Goal: Browse casually: Explore the website without a specific task or goal

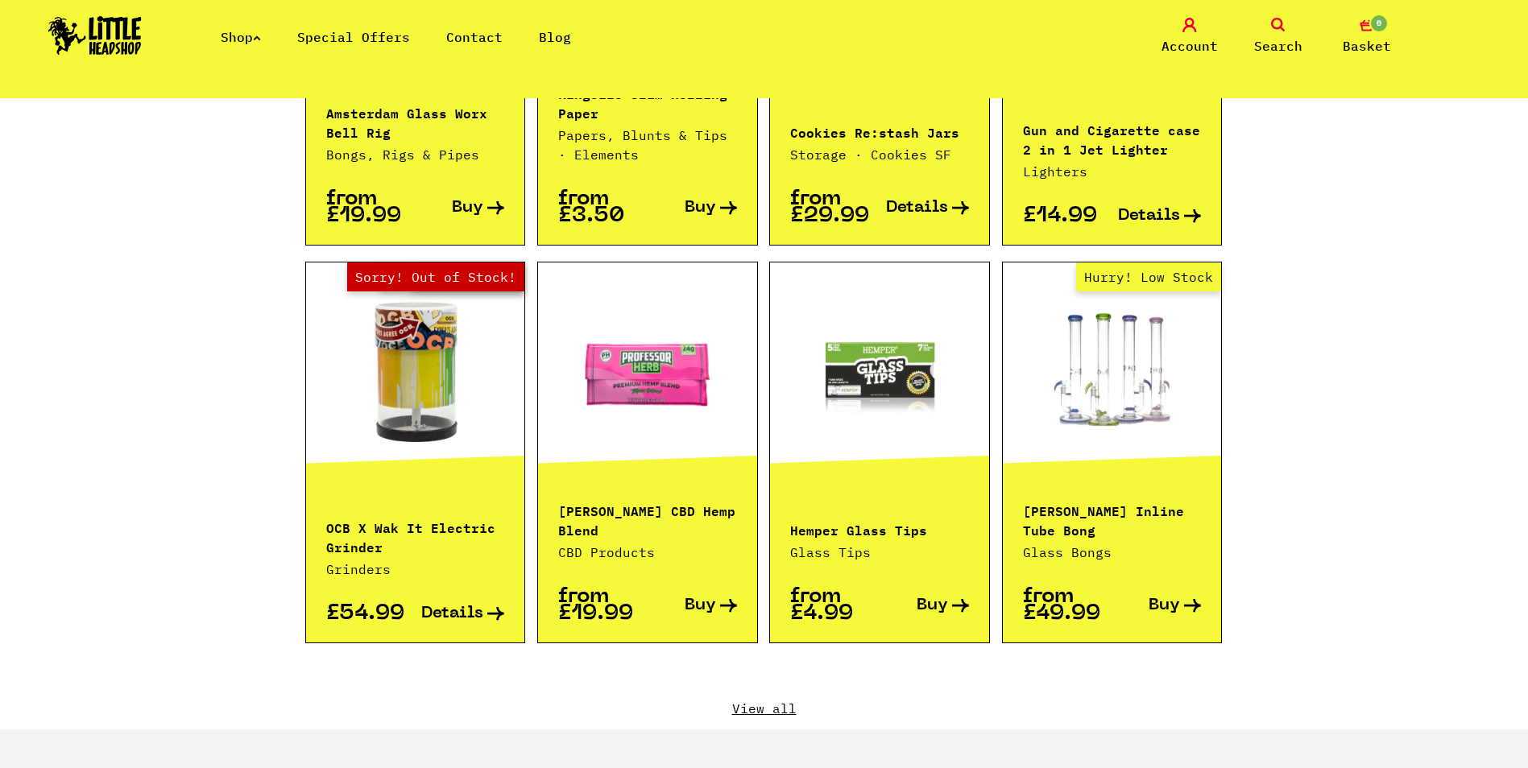
scroll to position [1047, 0]
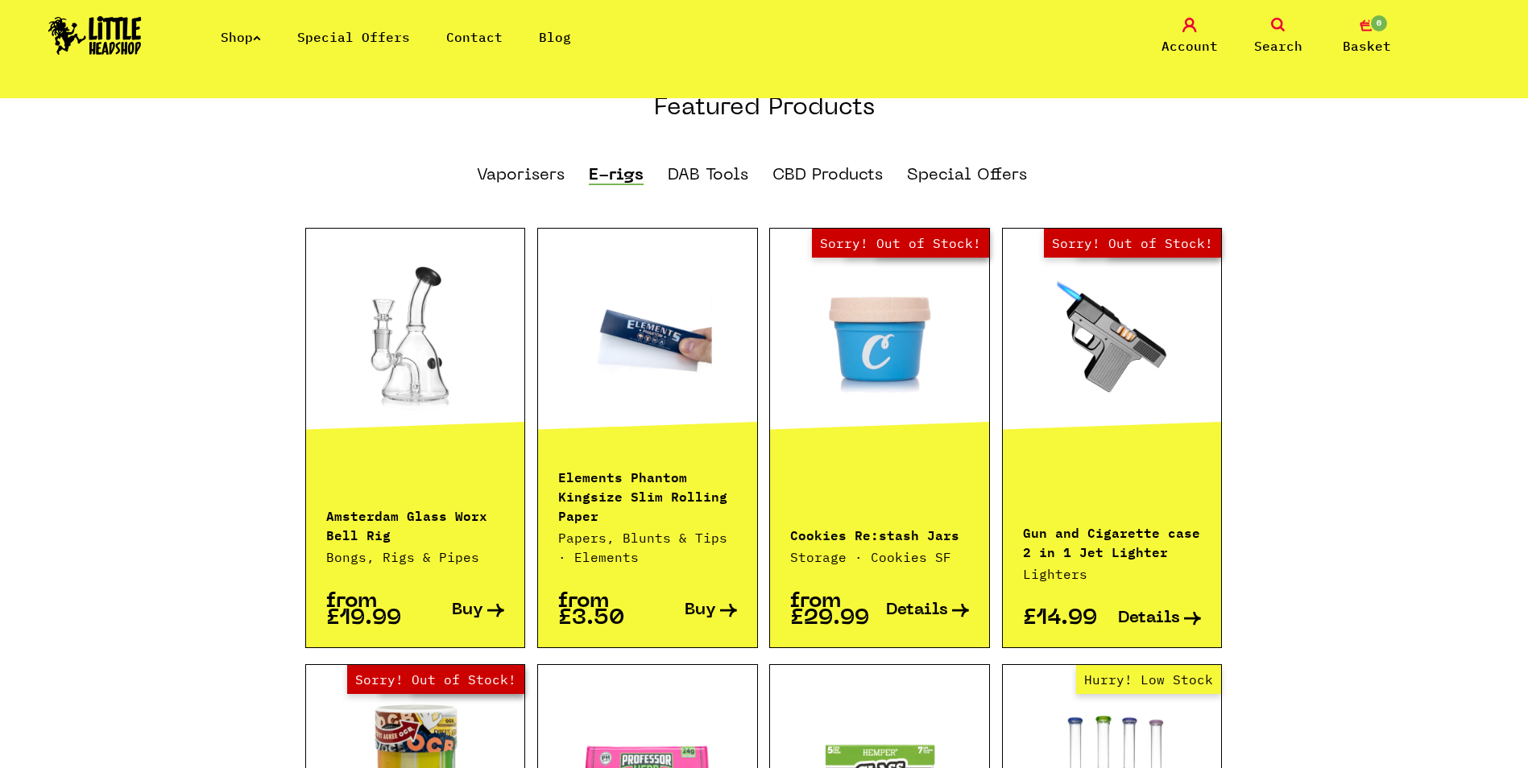
click at [612, 168] on link "E-rigs" at bounding box center [616, 177] width 55 height 18
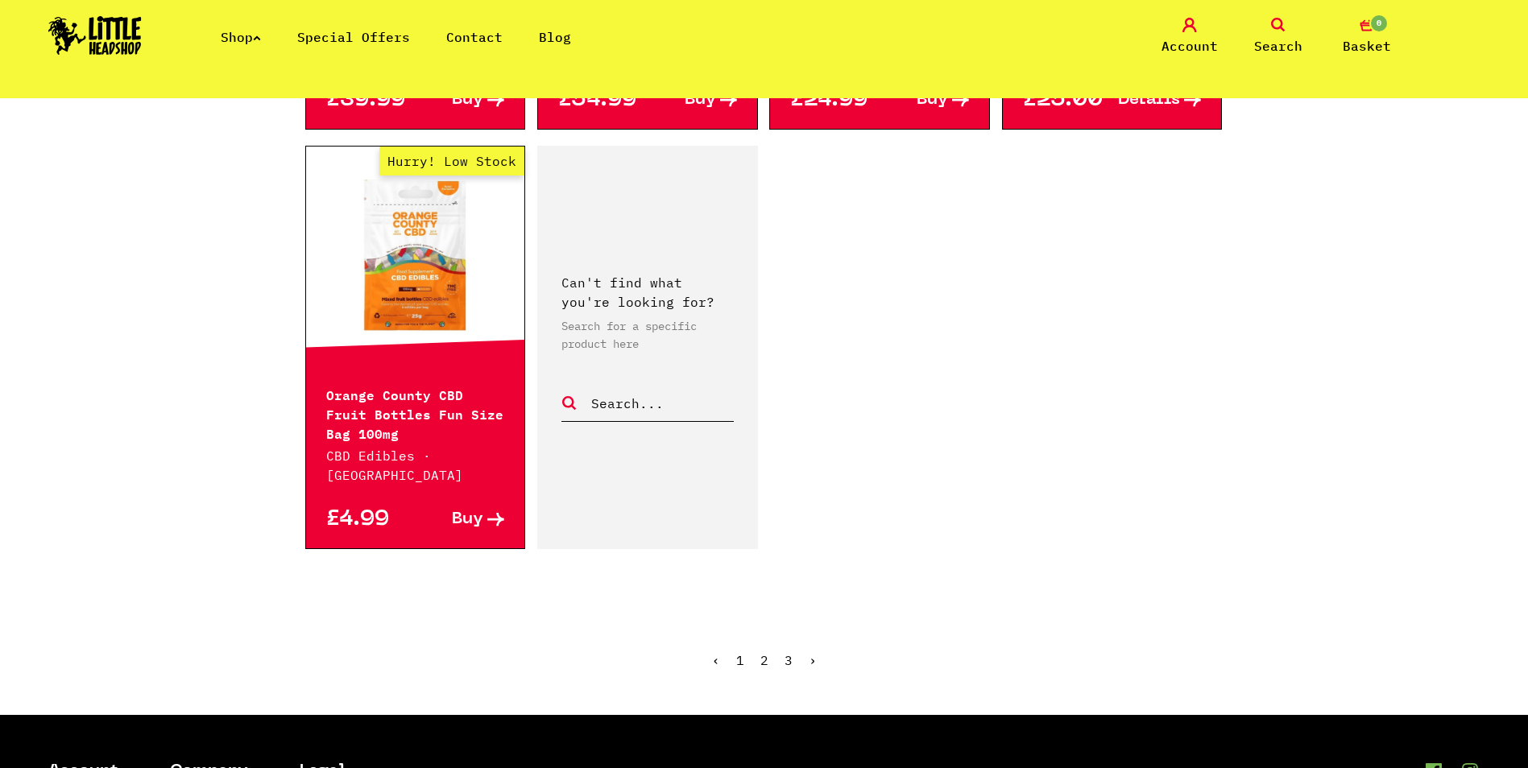
scroll to position [2578, 0]
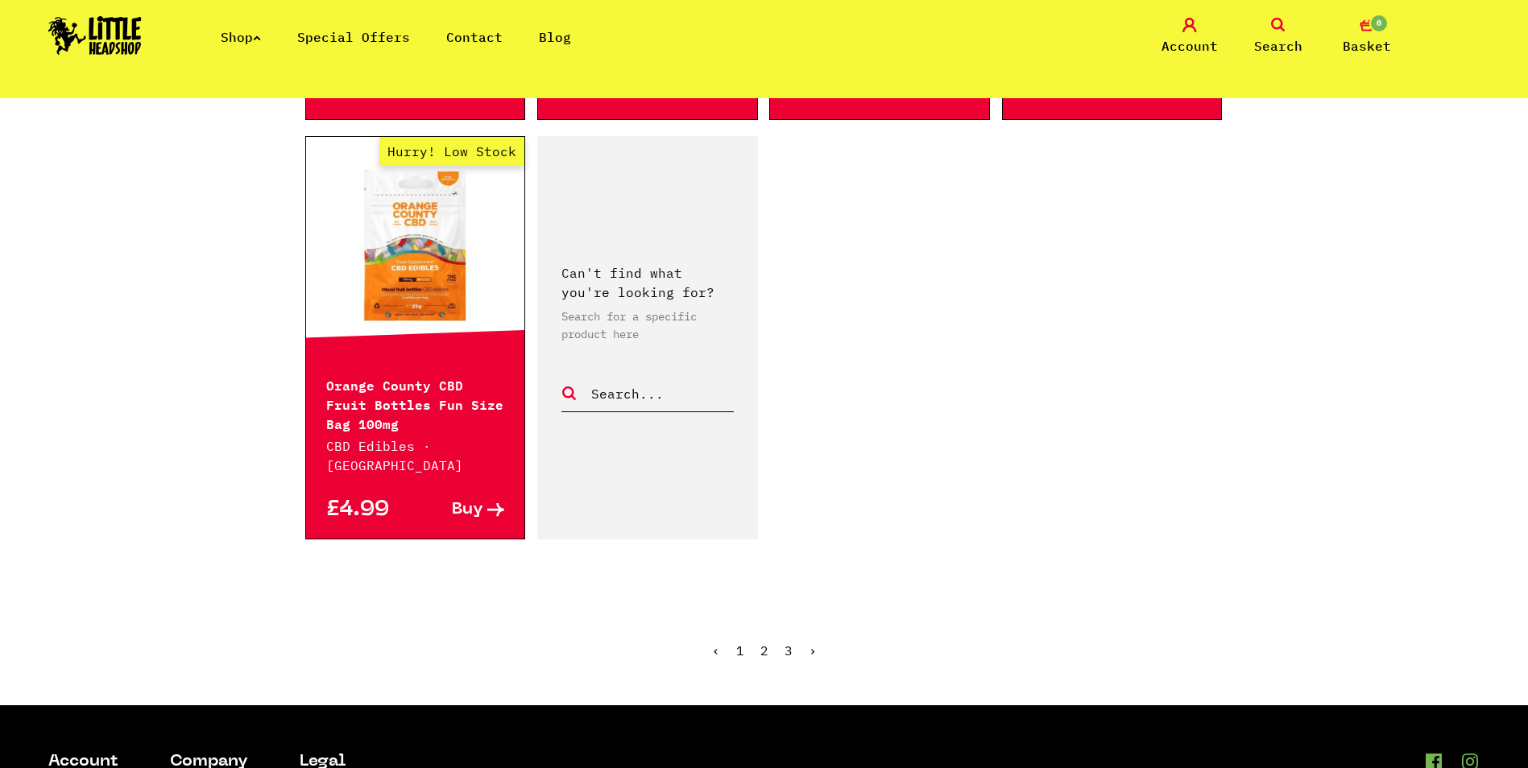
click at [763, 643] on link "2" at bounding box center [764, 651] width 8 height 16
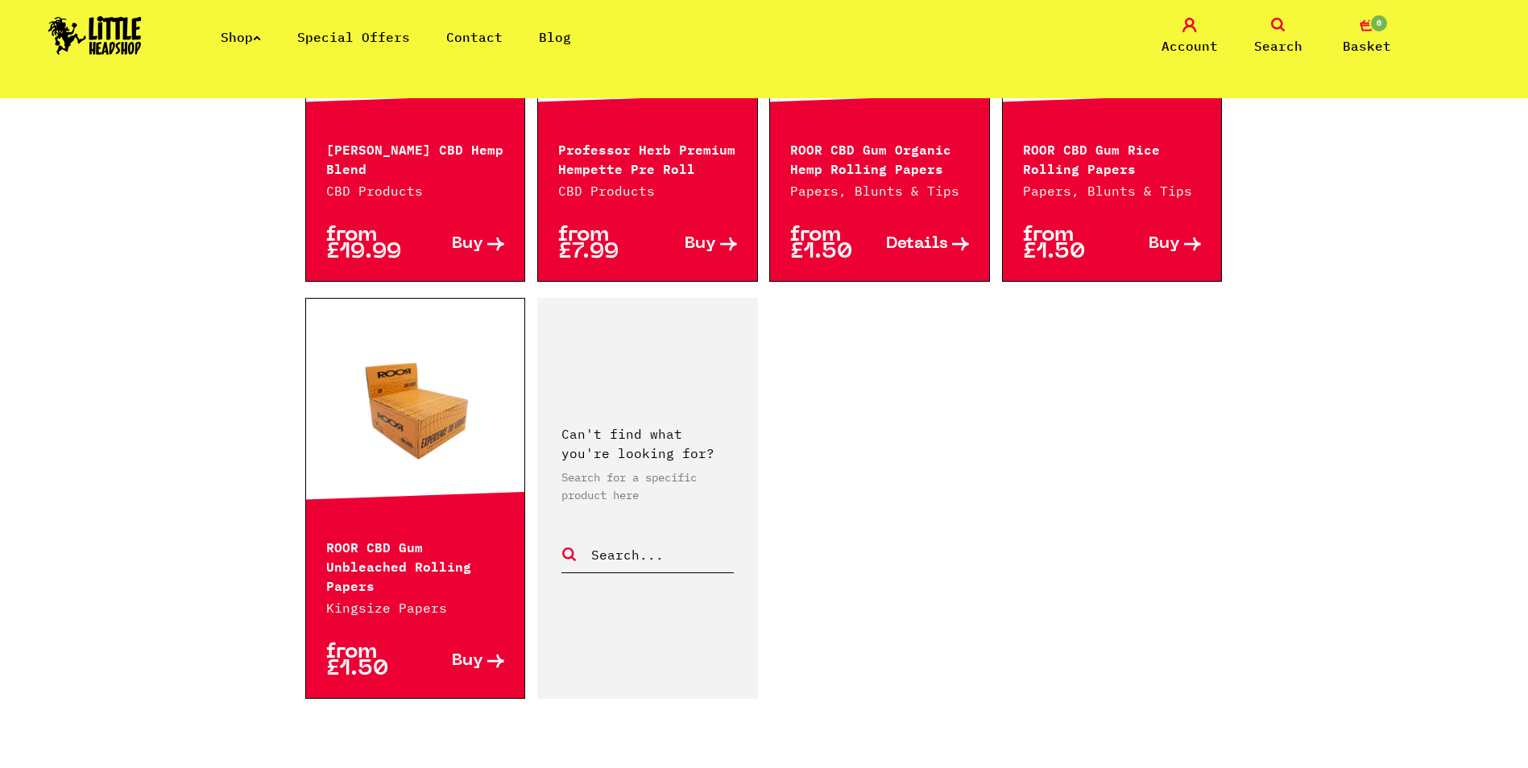
scroll to position [2578, 0]
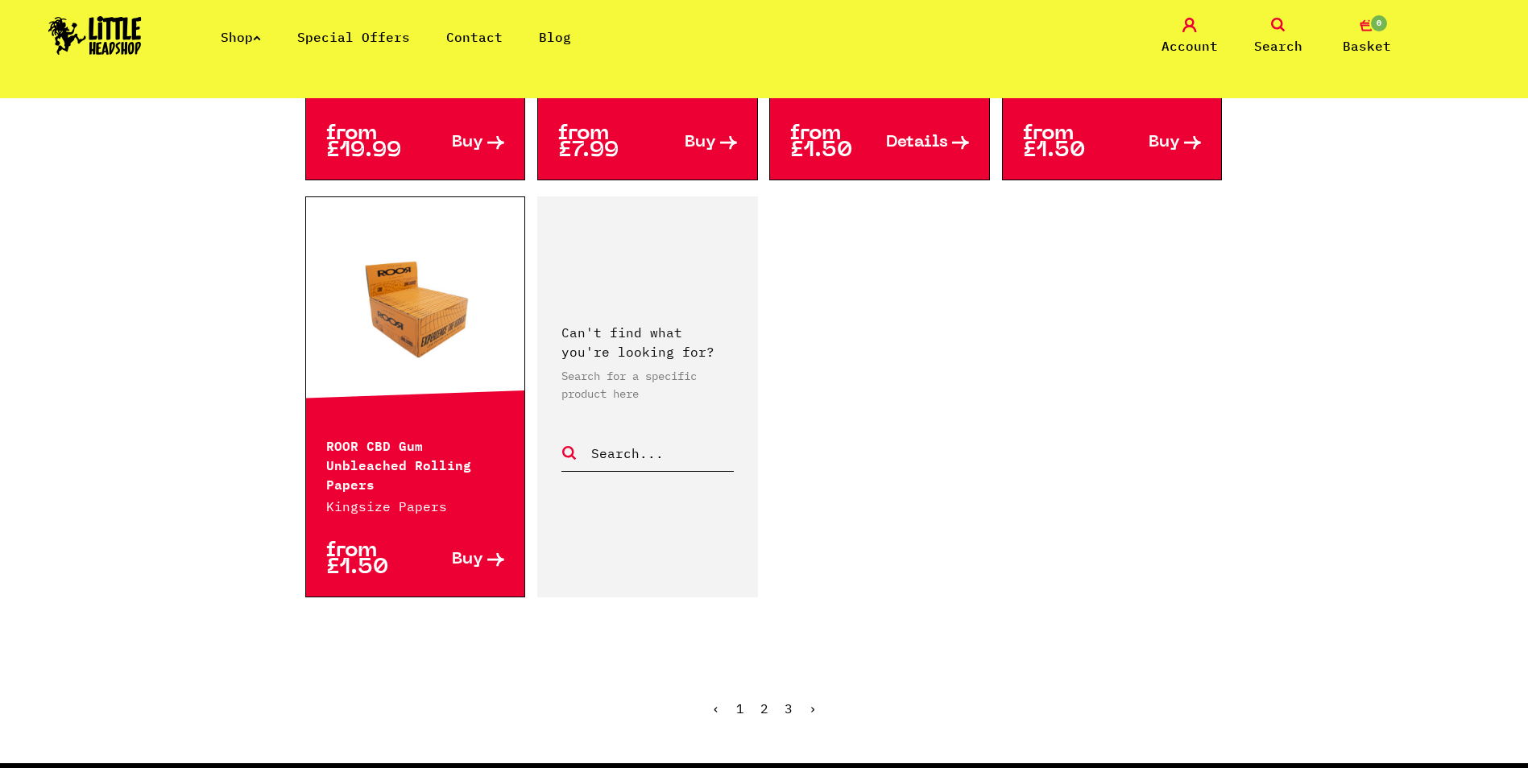
click at [785, 701] on link "3" at bounding box center [789, 709] width 8 height 16
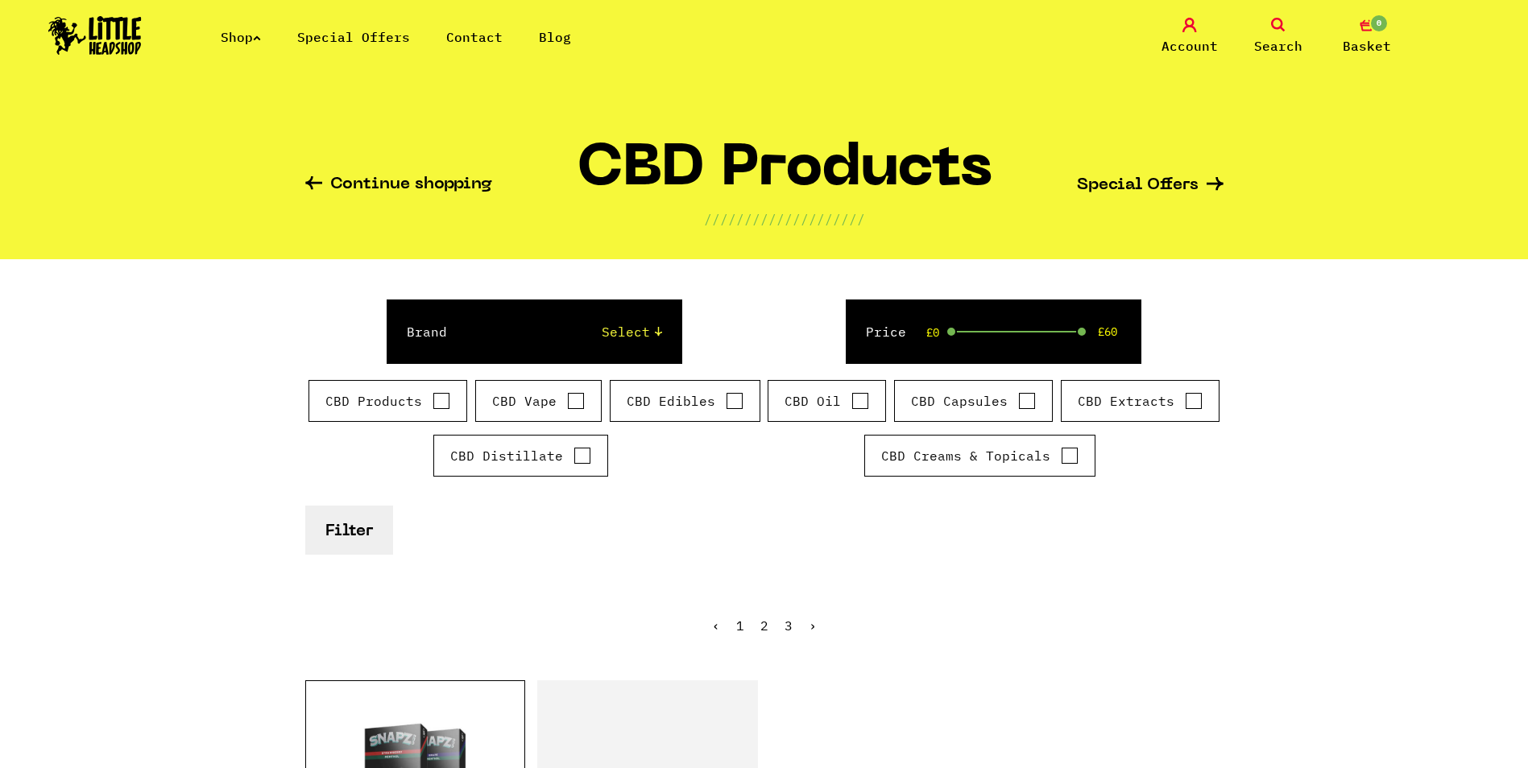
click at [334, 39] on link "Special Offers" at bounding box center [353, 37] width 113 height 16
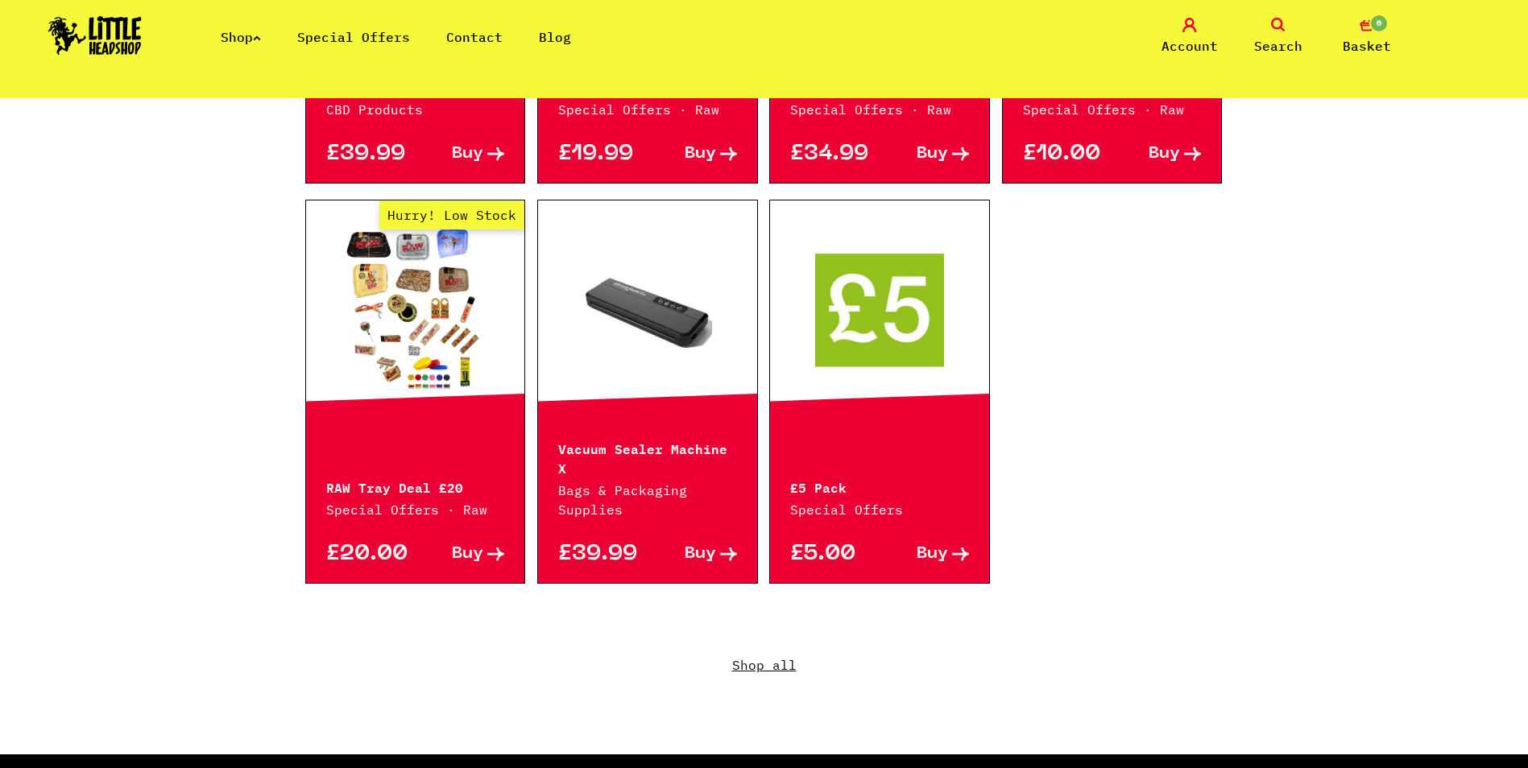
scroll to position [1047, 0]
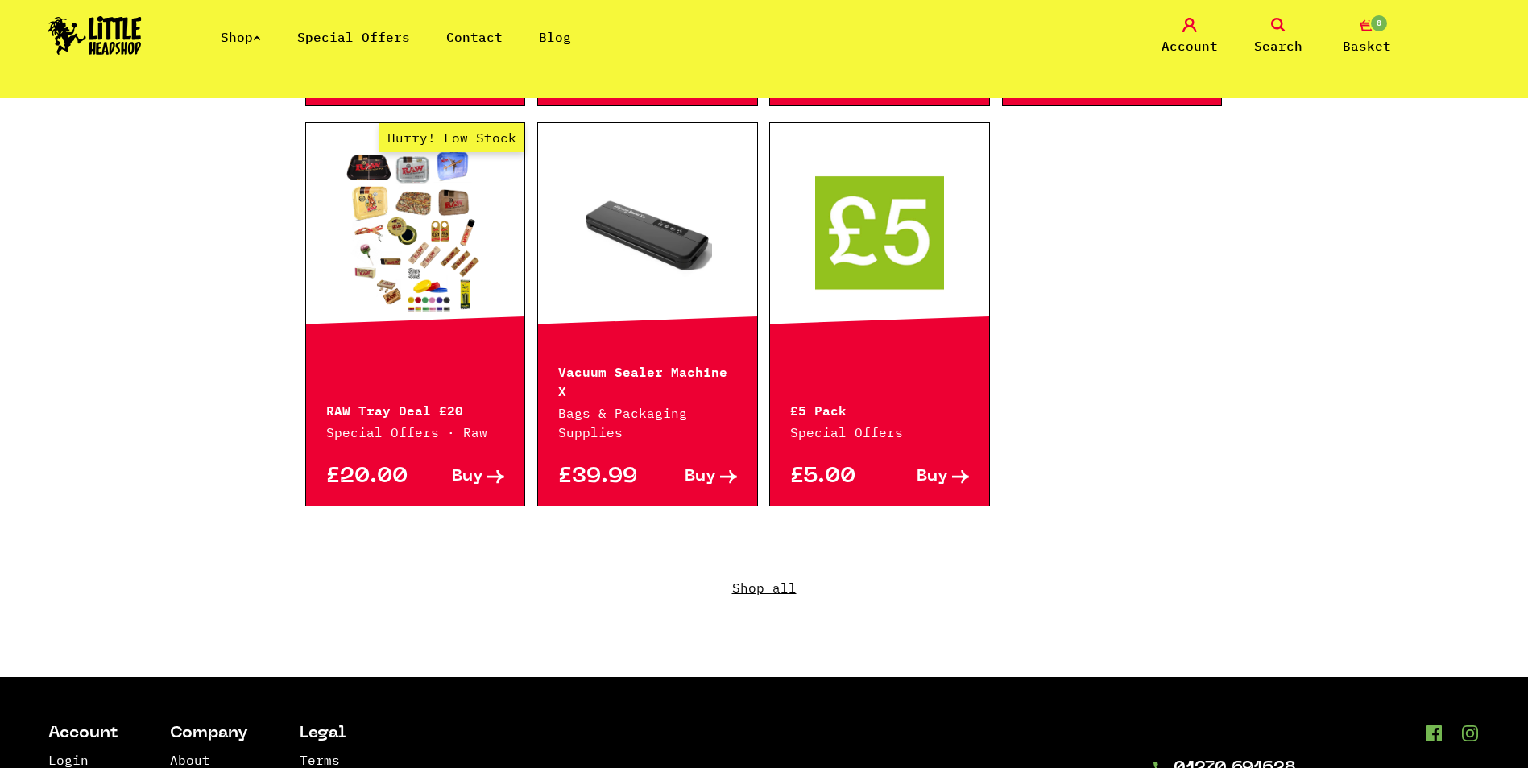
click at [858, 442] on div "£5.00 Buy" at bounding box center [879, 474] width 219 height 64
click at [963, 470] on icon at bounding box center [960, 476] width 17 height 13
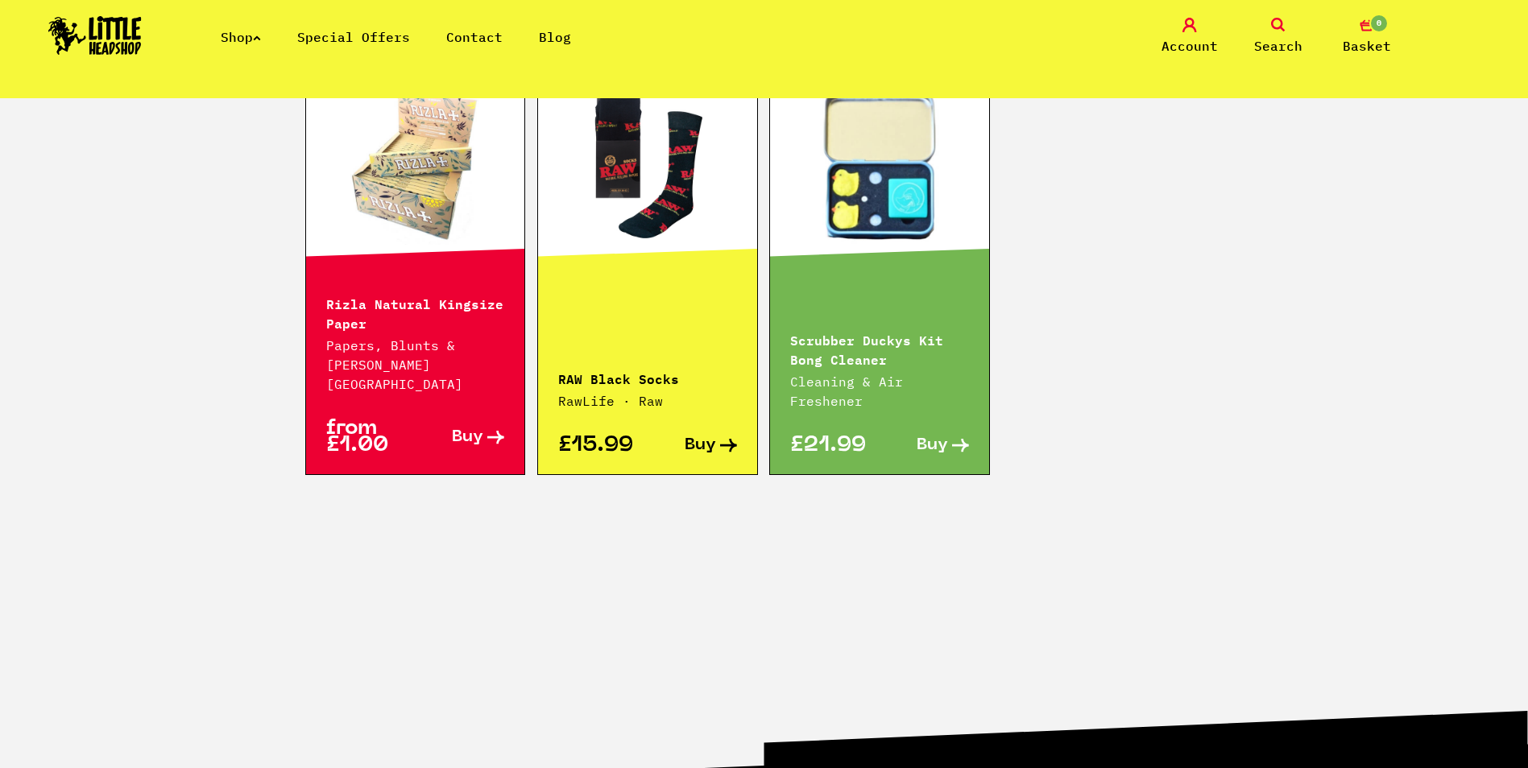
scroll to position [967, 0]
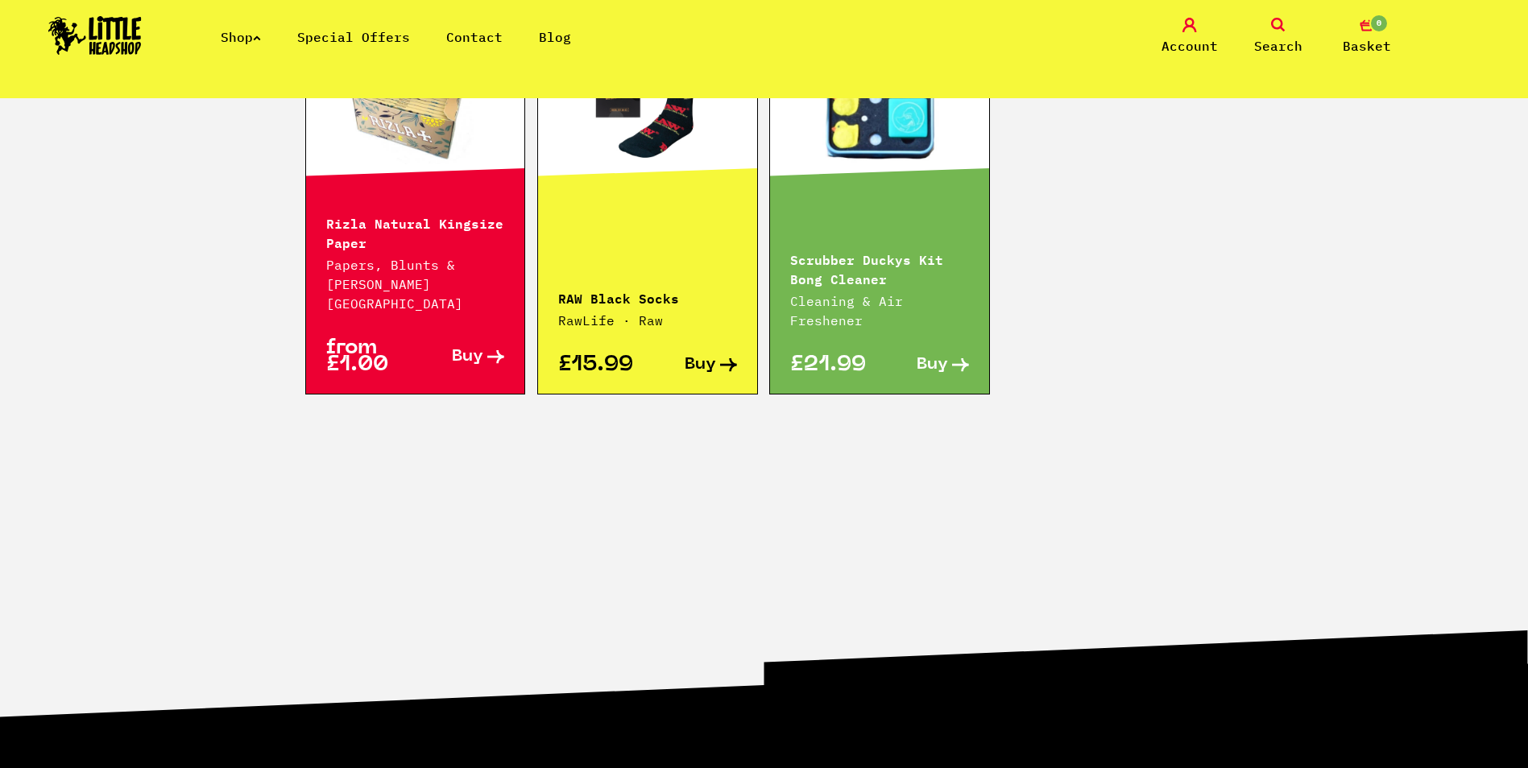
click at [257, 39] on link "Shop" at bounding box center [241, 37] width 40 height 16
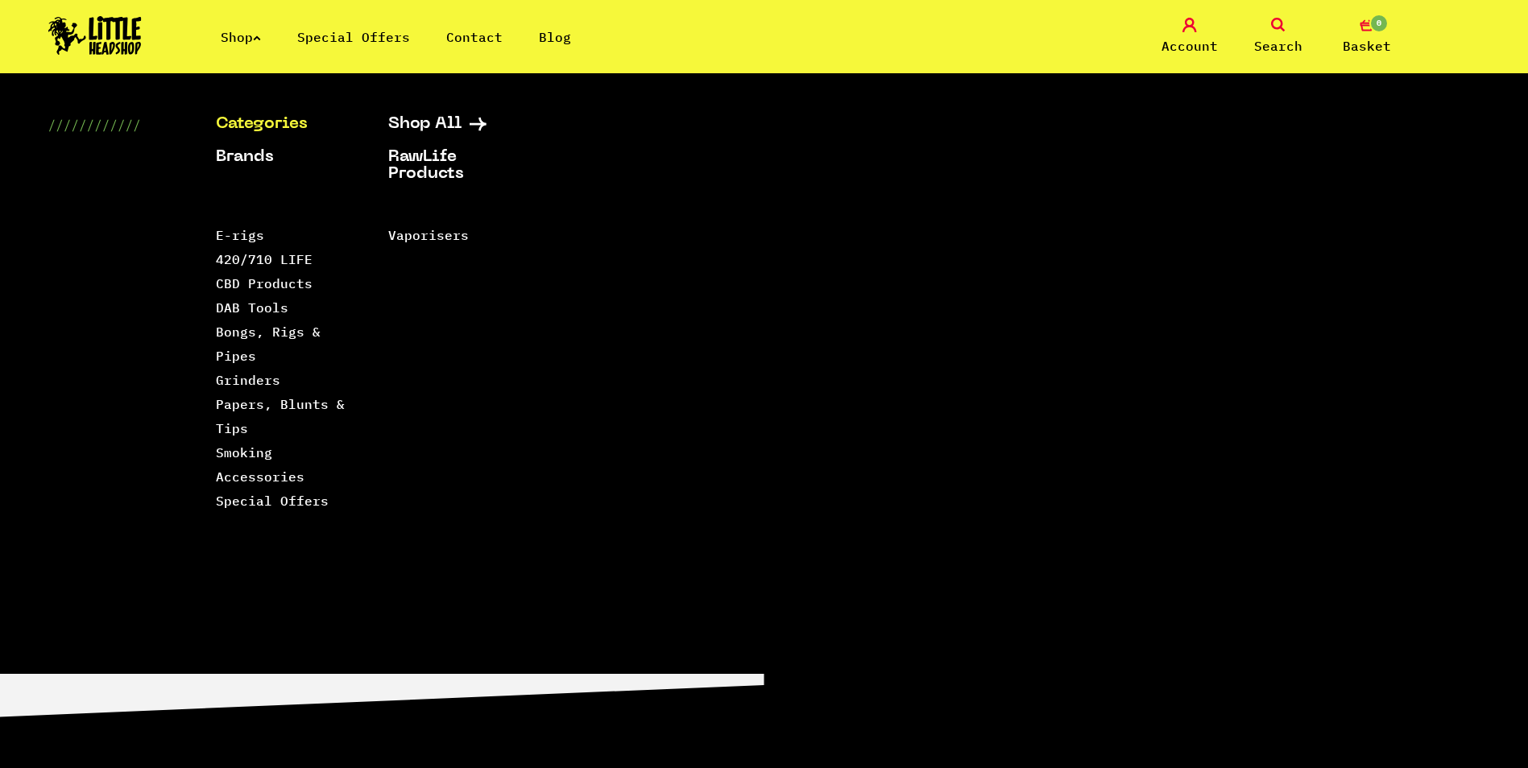
click at [289, 130] on link "Categories" at bounding box center [282, 124] width 132 height 17
click at [414, 127] on link "Shop All" at bounding box center [454, 124] width 132 height 17
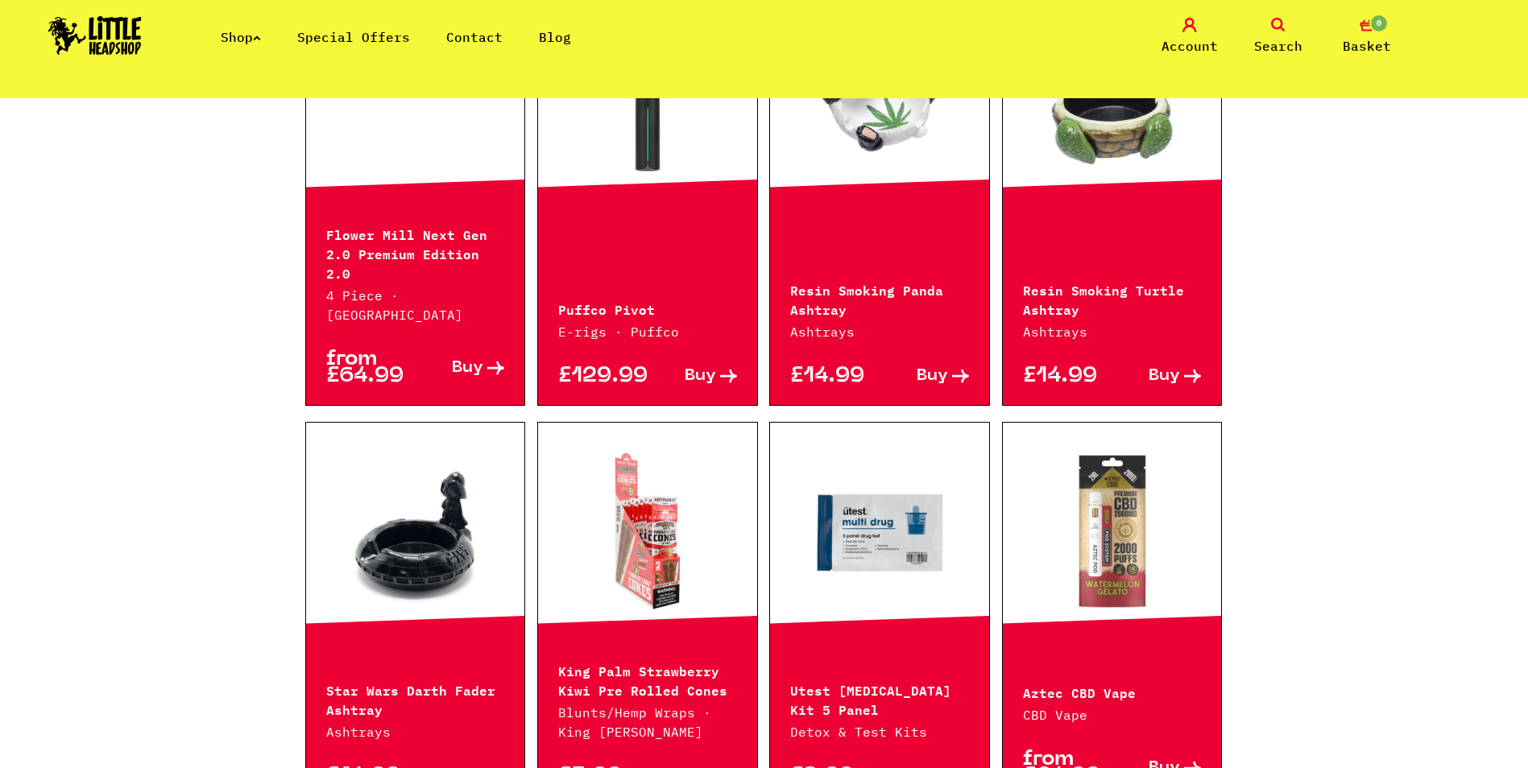
scroll to position [1853, 0]
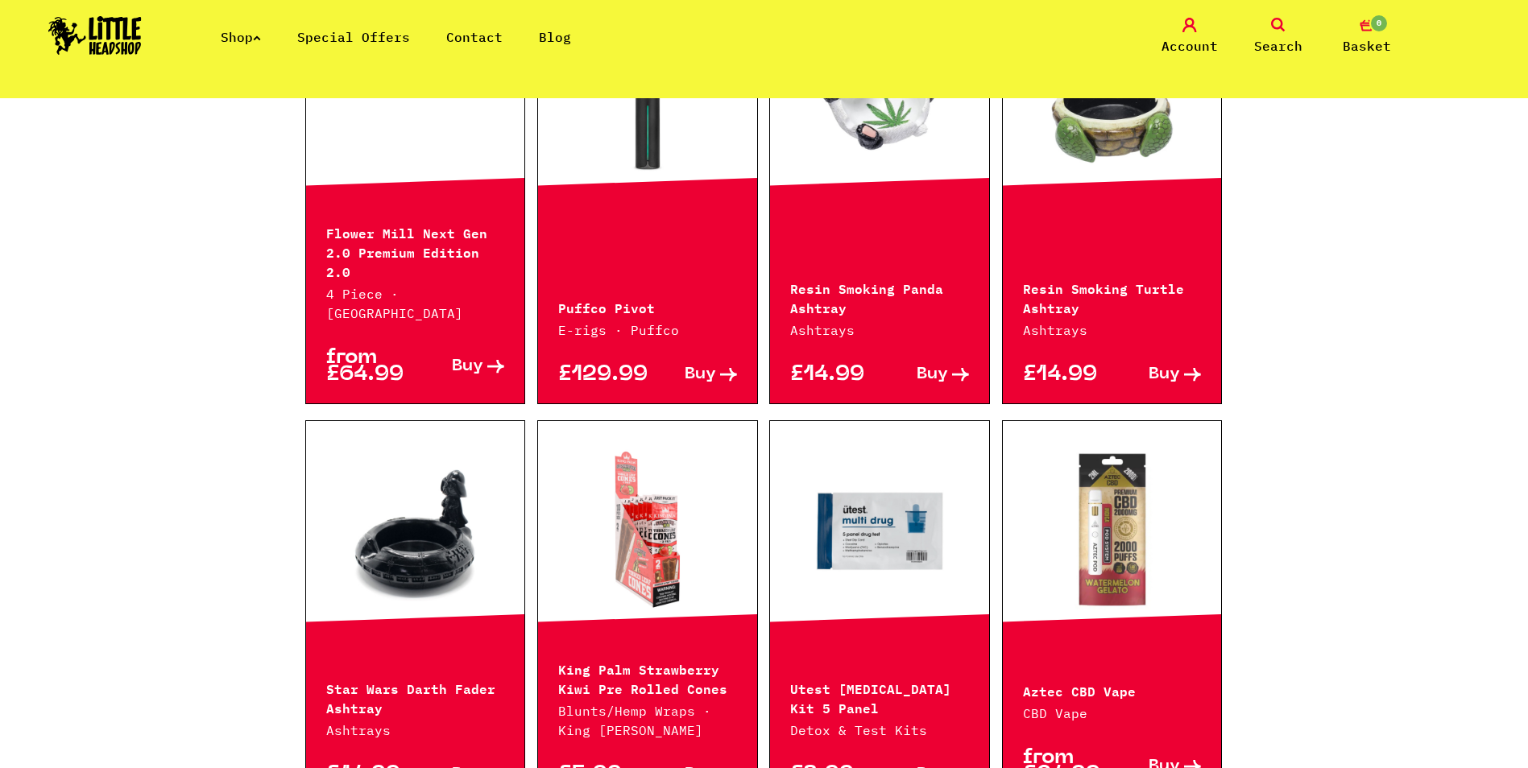
click at [884, 480] on link at bounding box center [879, 529] width 219 height 161
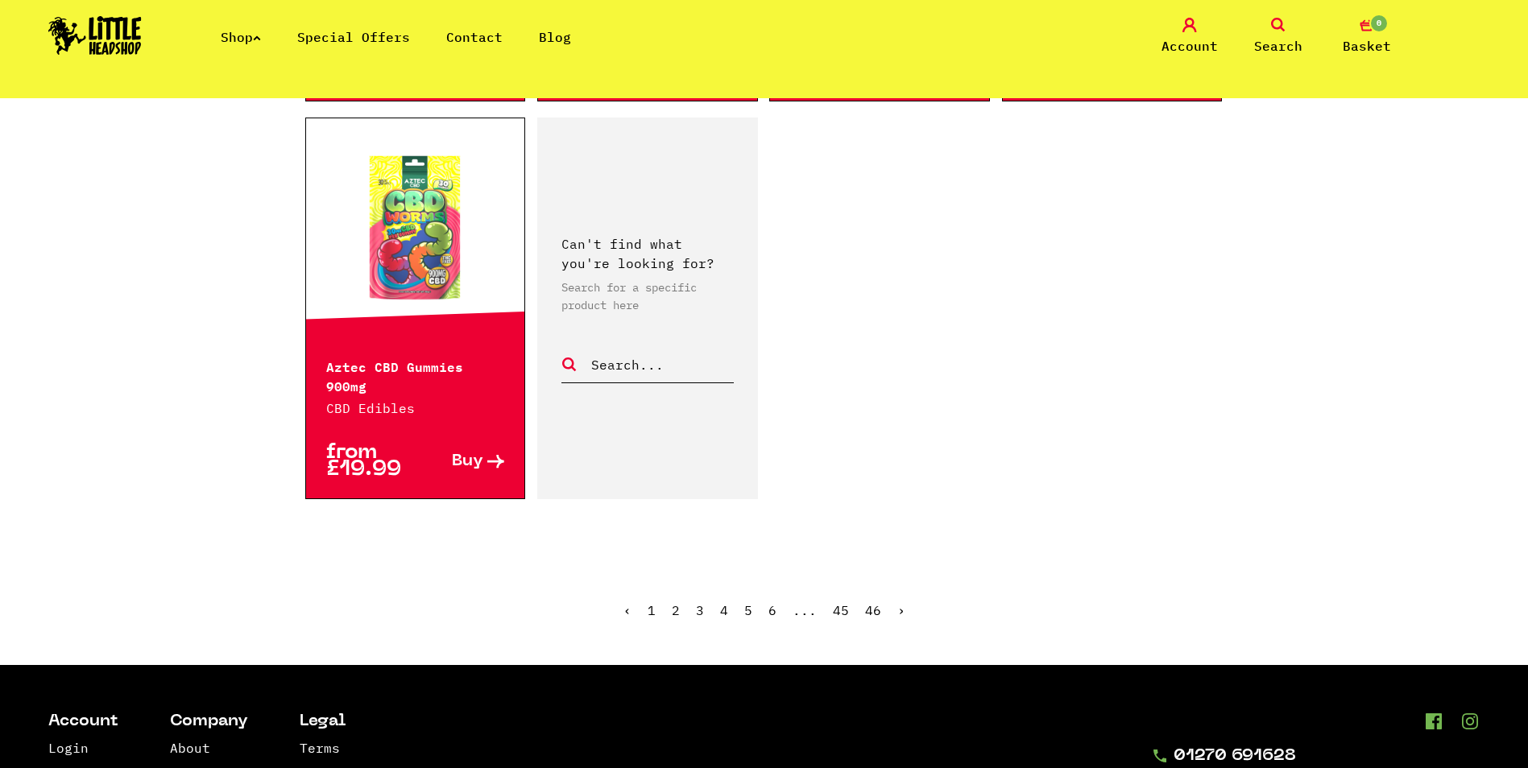
scroll to position [2657, 0]
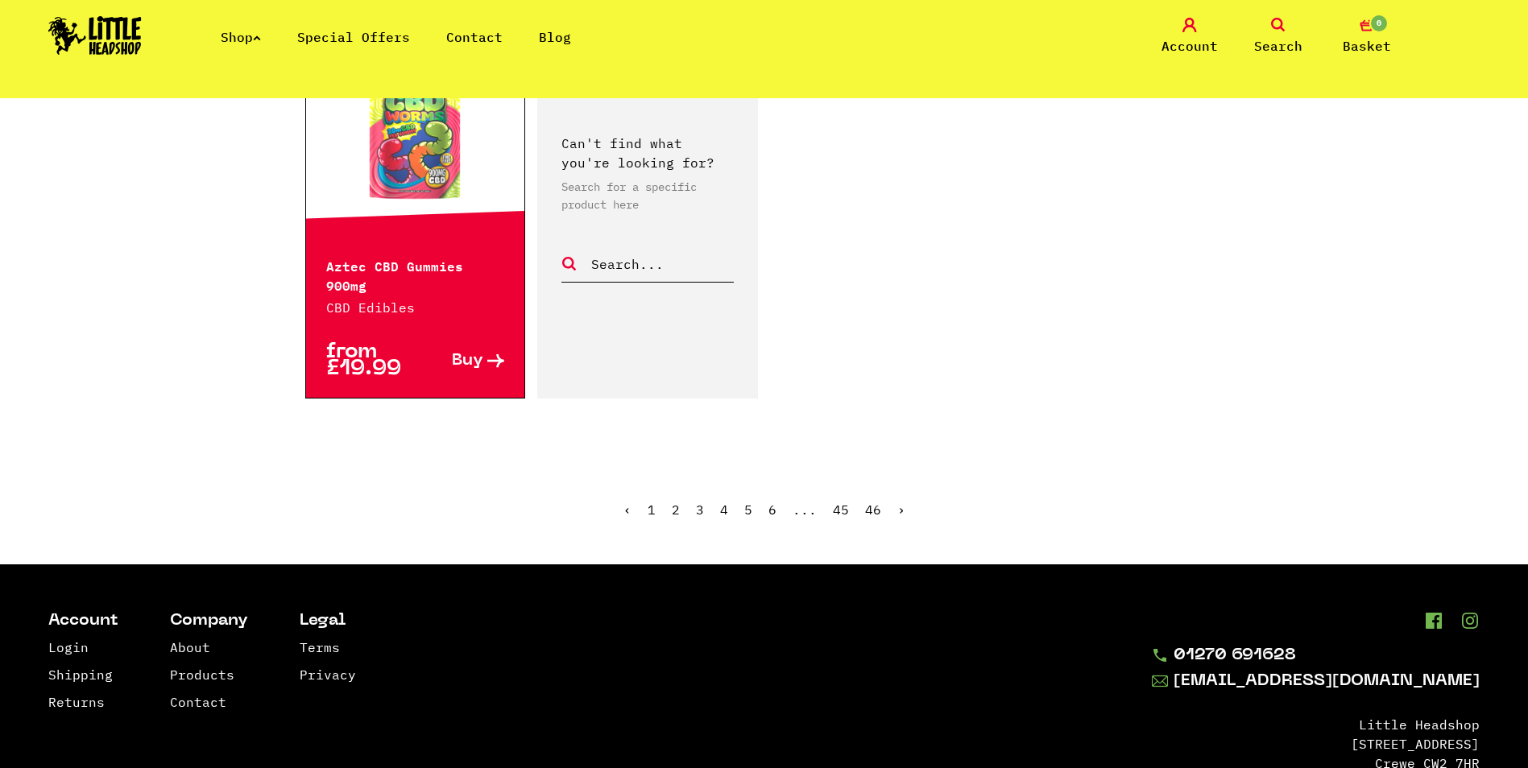
click at [680, 502] on link "2" at bounding box center [676, 510] width 8 height 16
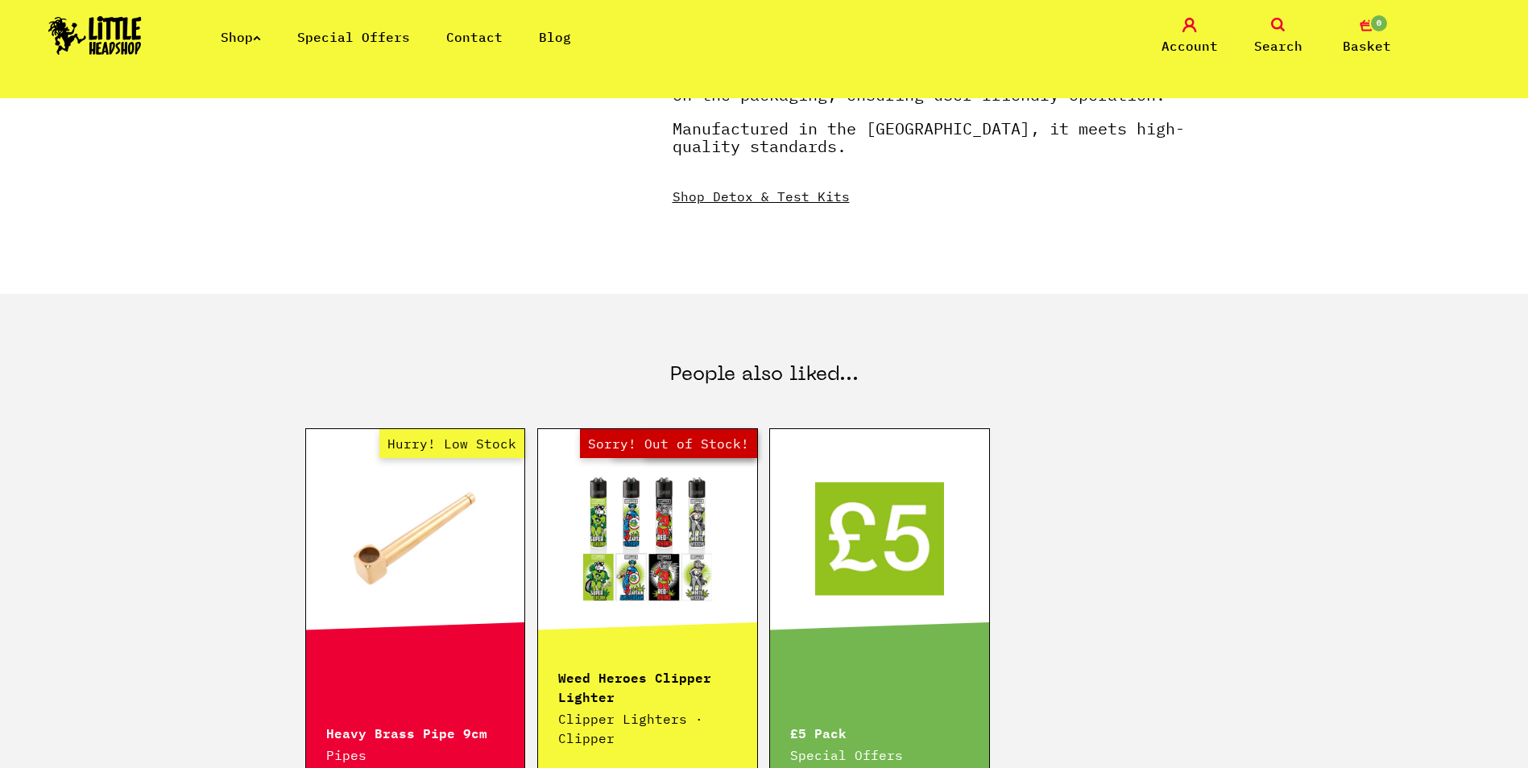
scroll to position [644, 0]
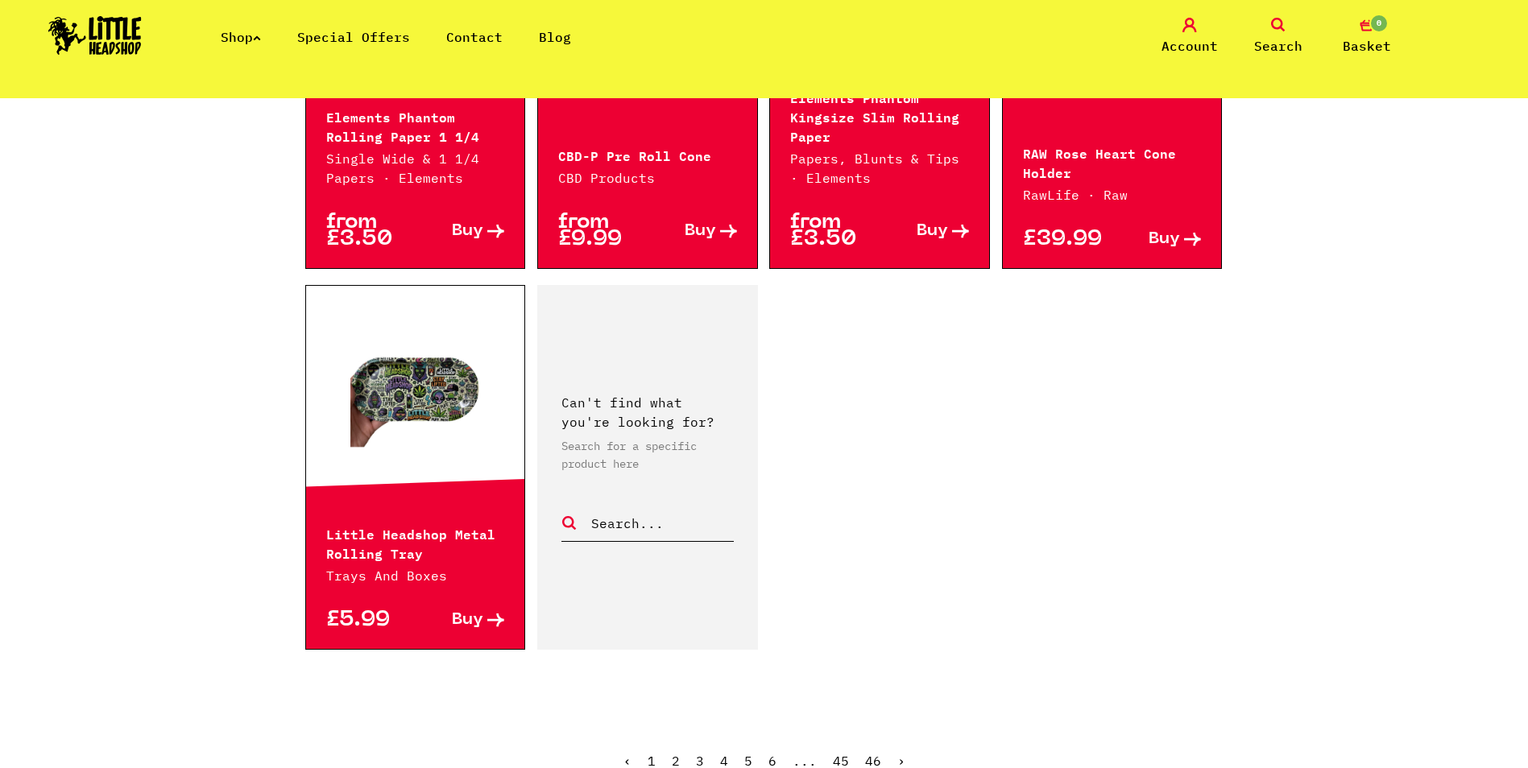
scroll to position [2417, 0]
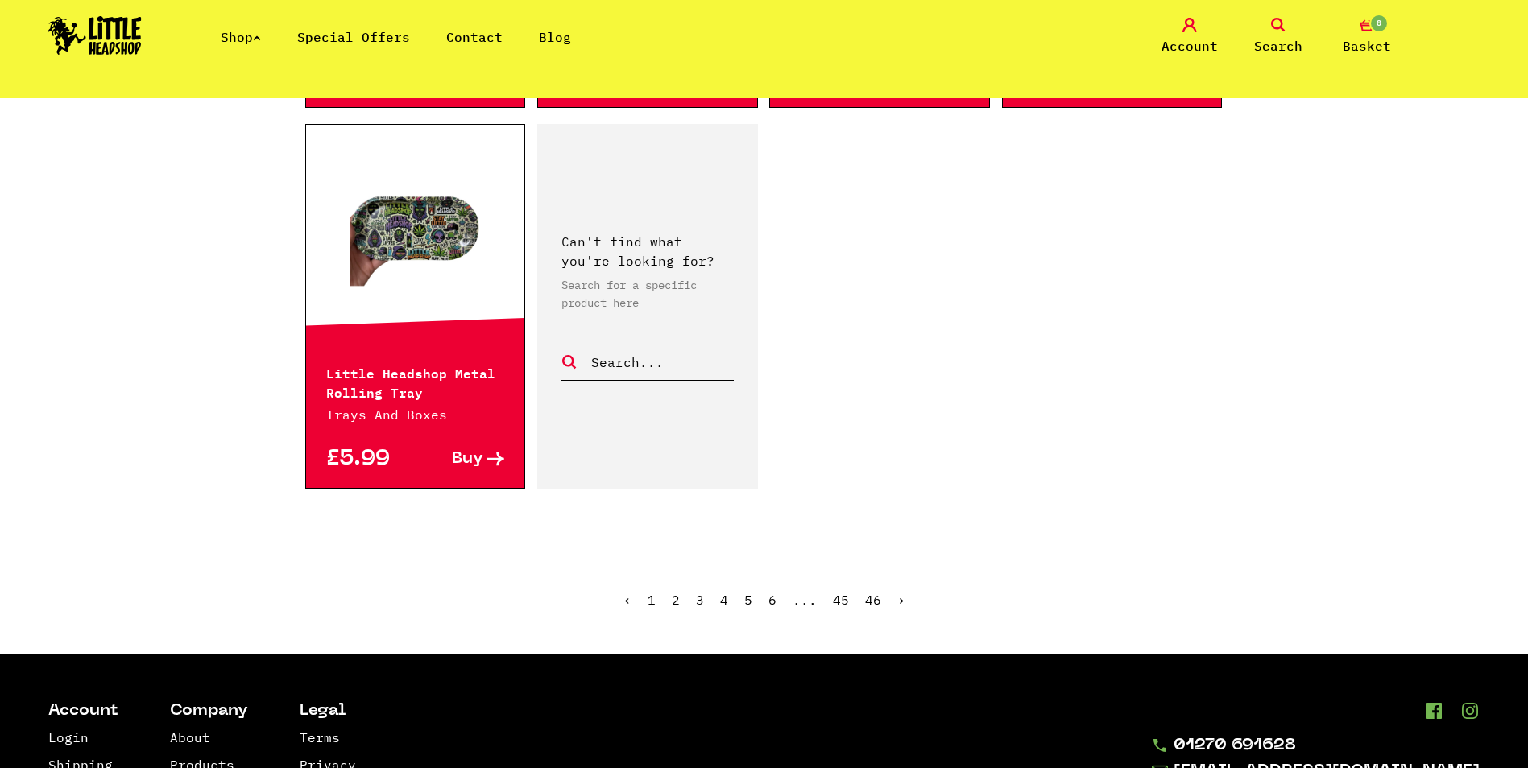
click at [901, 603] on link "›" at bounding box center [901, 600] width 8 height 16
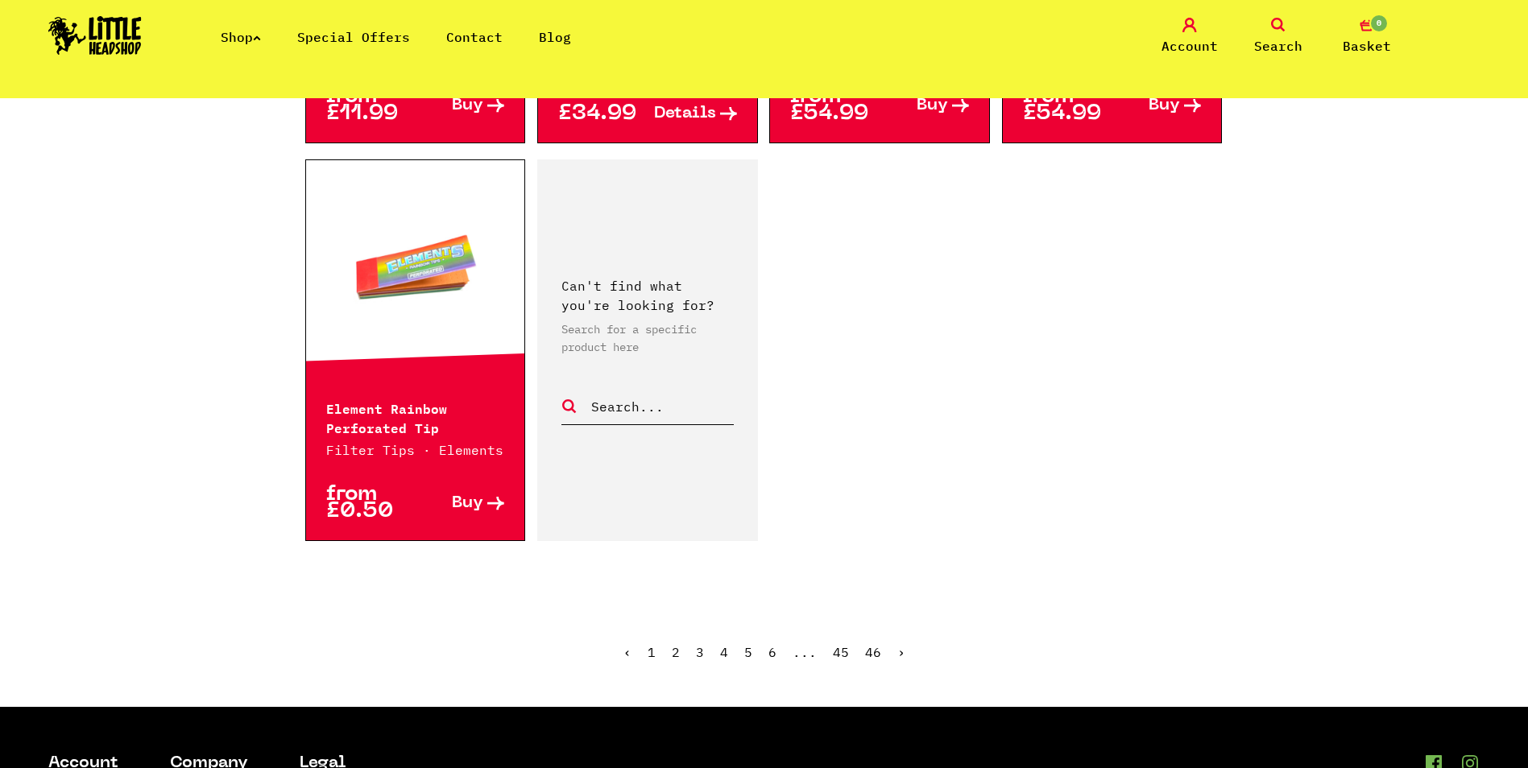
scroll to position [2578, 0]
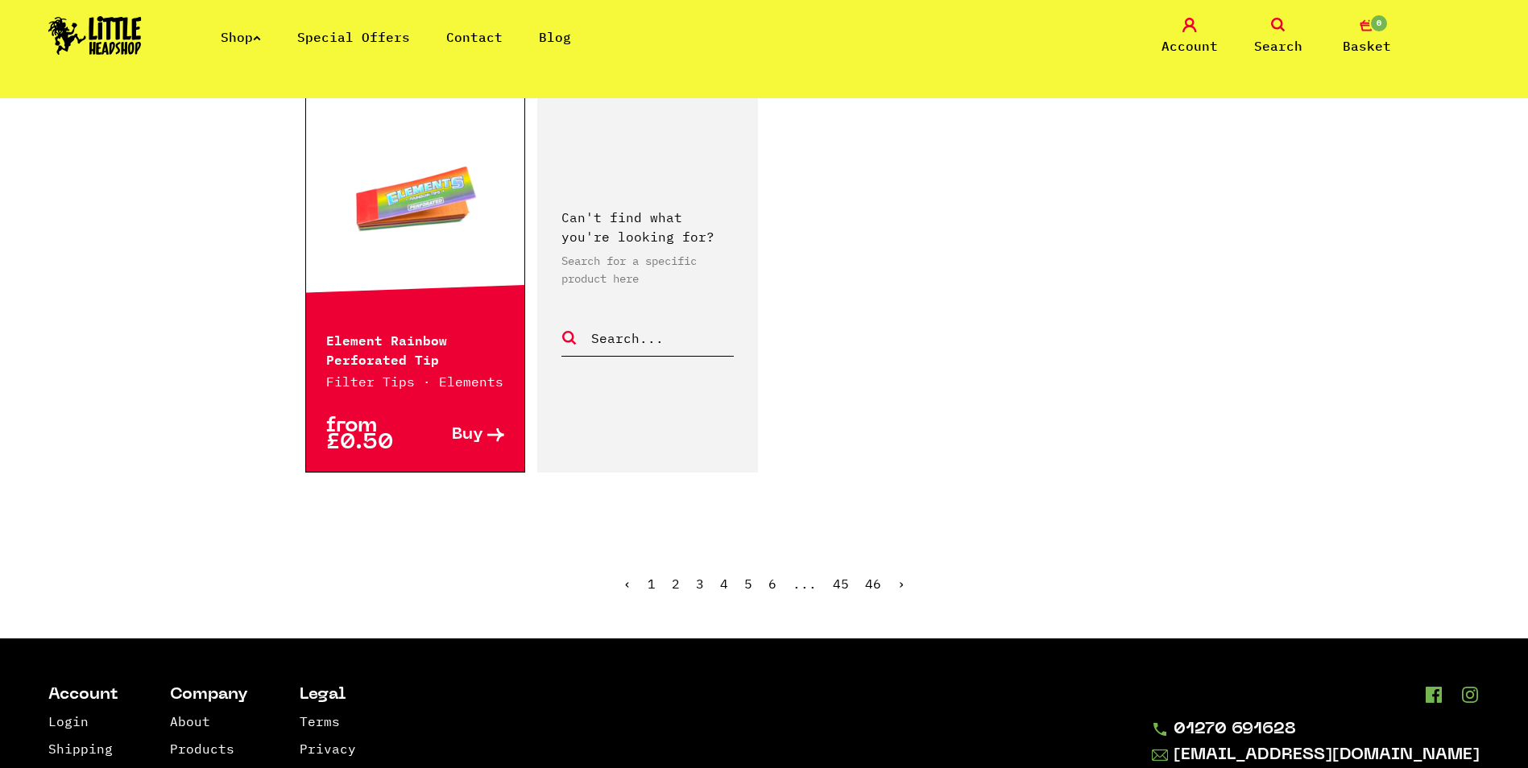
click at [900, 576] on link "›" at bounding box center [901, 584] width 8 height 16
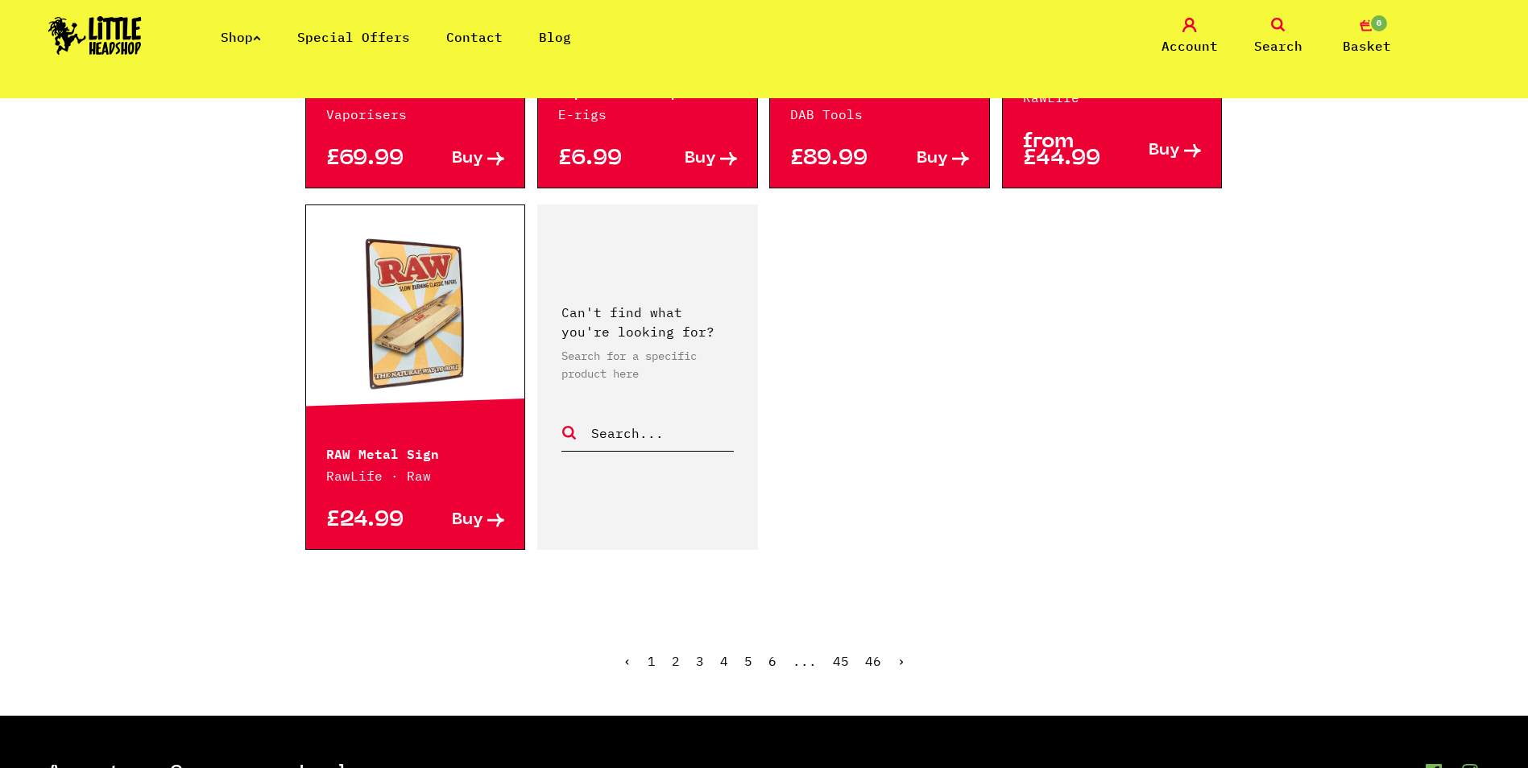
scroll to position [2417, 0]
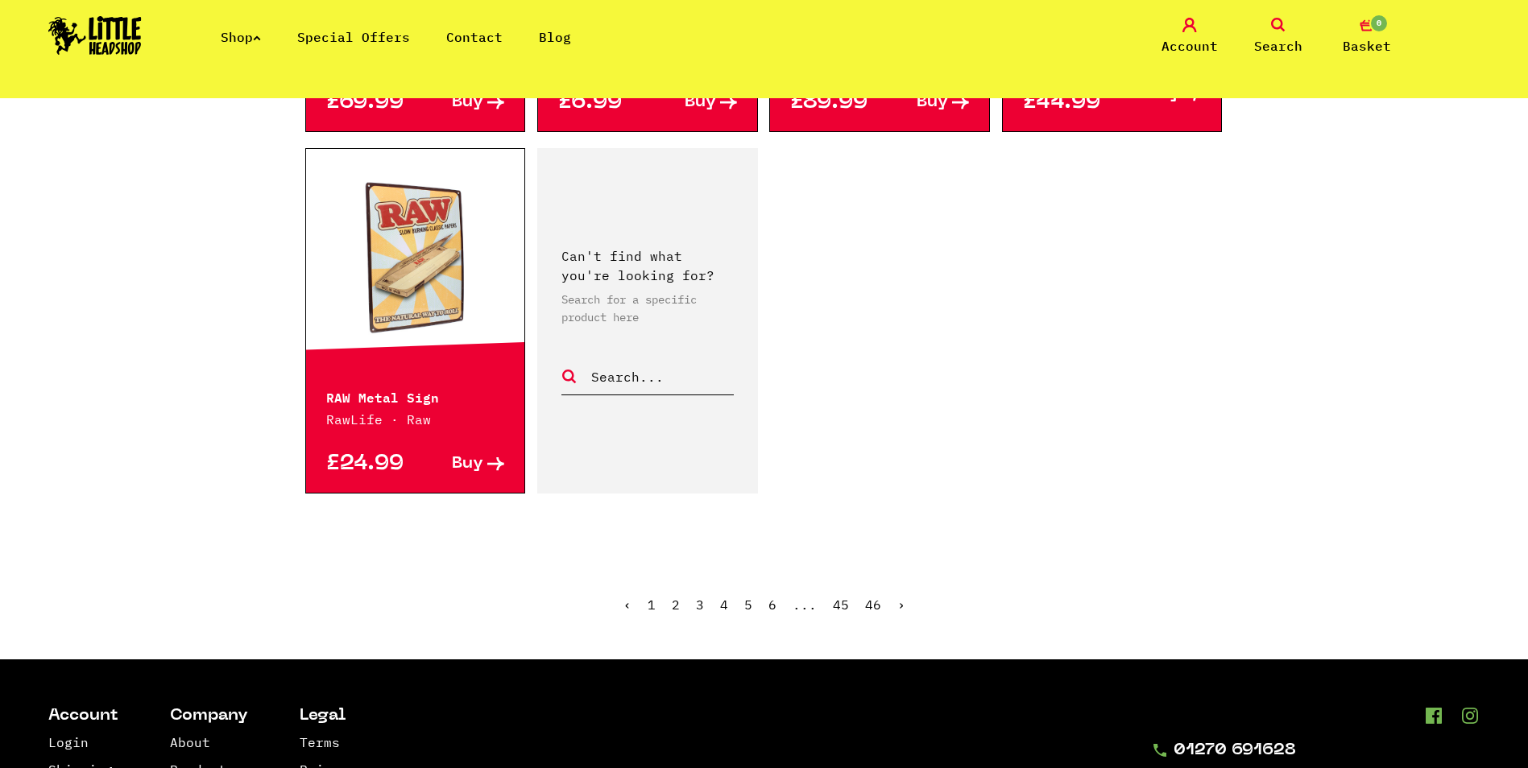
click at [900, 597] on link "›" at bounding box center [901, 605] width 8 height 16
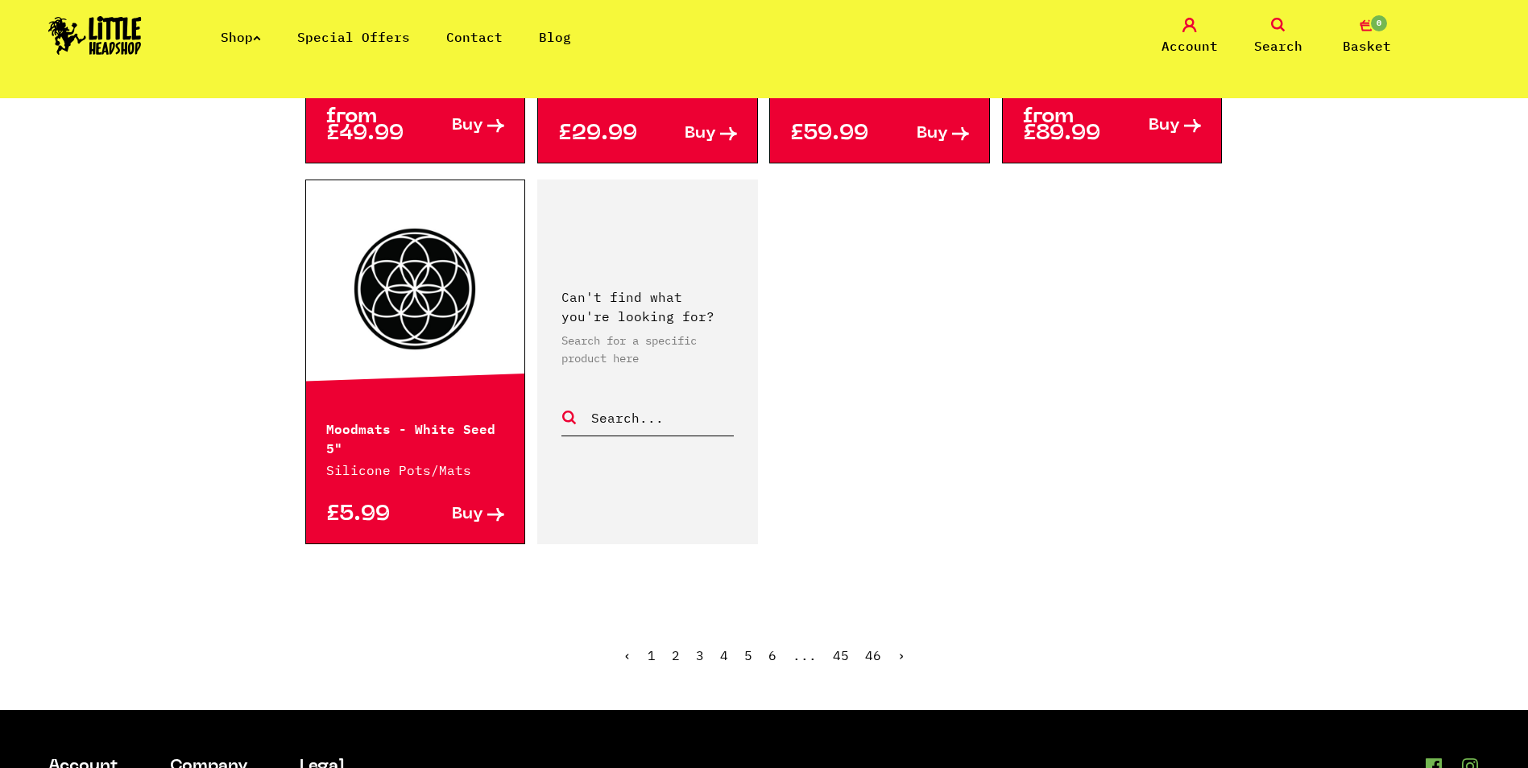
scroll to position [2417, 0]
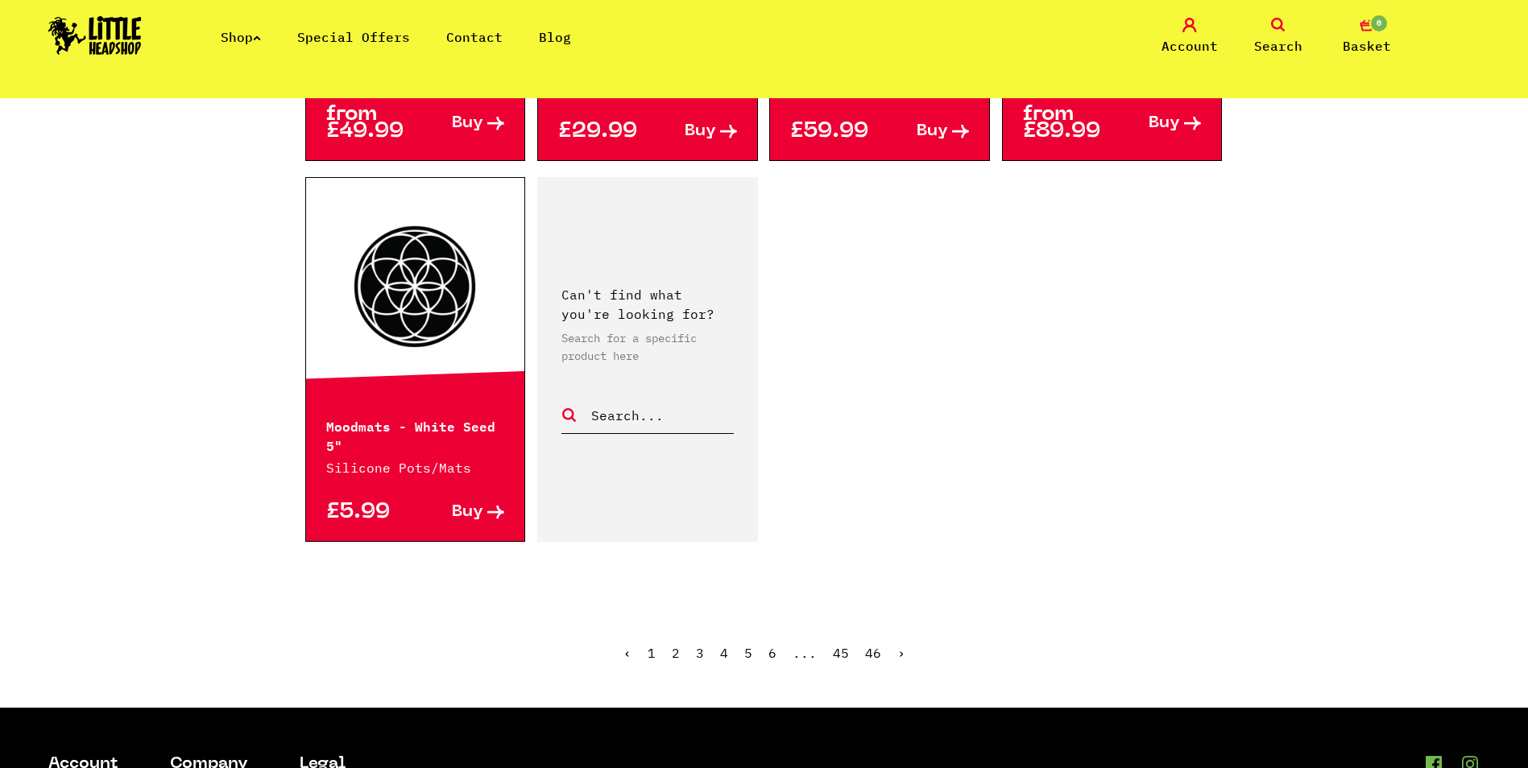
click at [898, 645] on link "›" at bounding box center [901, 653] width 8 height 16
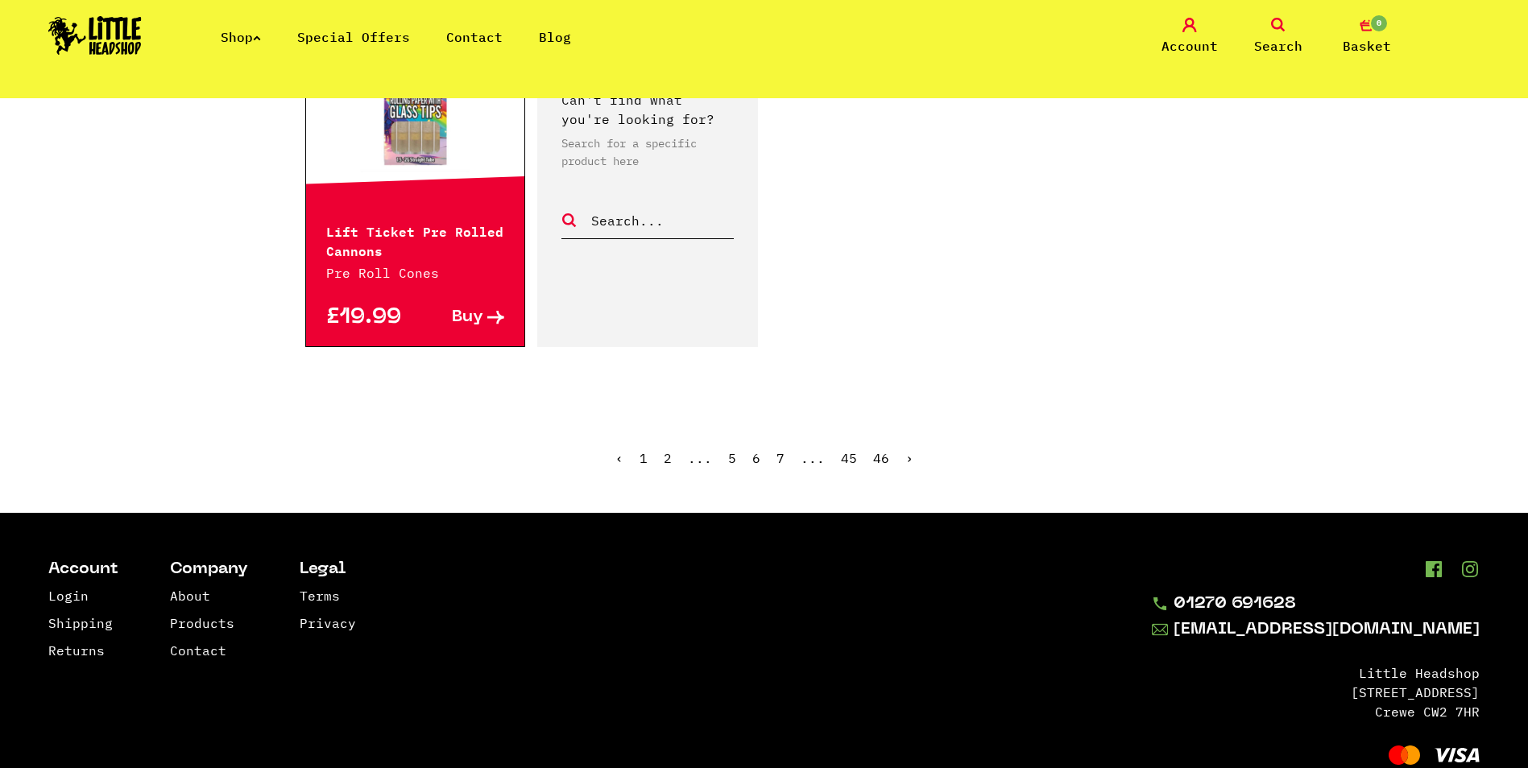
scroll to position [2578, 0]
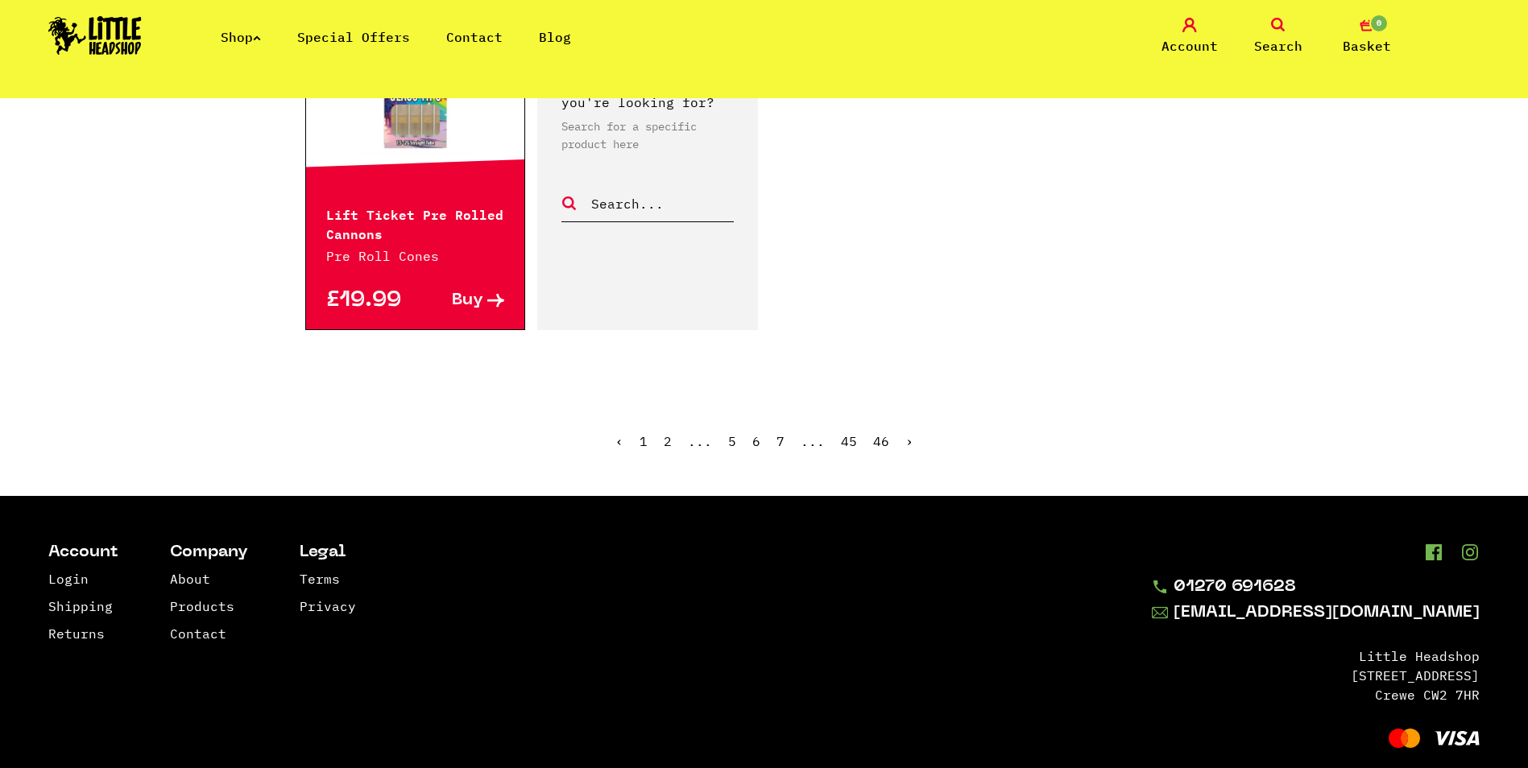
click at [912, 441] on ul "‹ 1 2 ... 5 6 7 ... 45 46 ›" at bounding box center [764, 453] width 918 height 69
click at [907, 441] on link "›" at bounding box center [909, 441] width 8 height 16
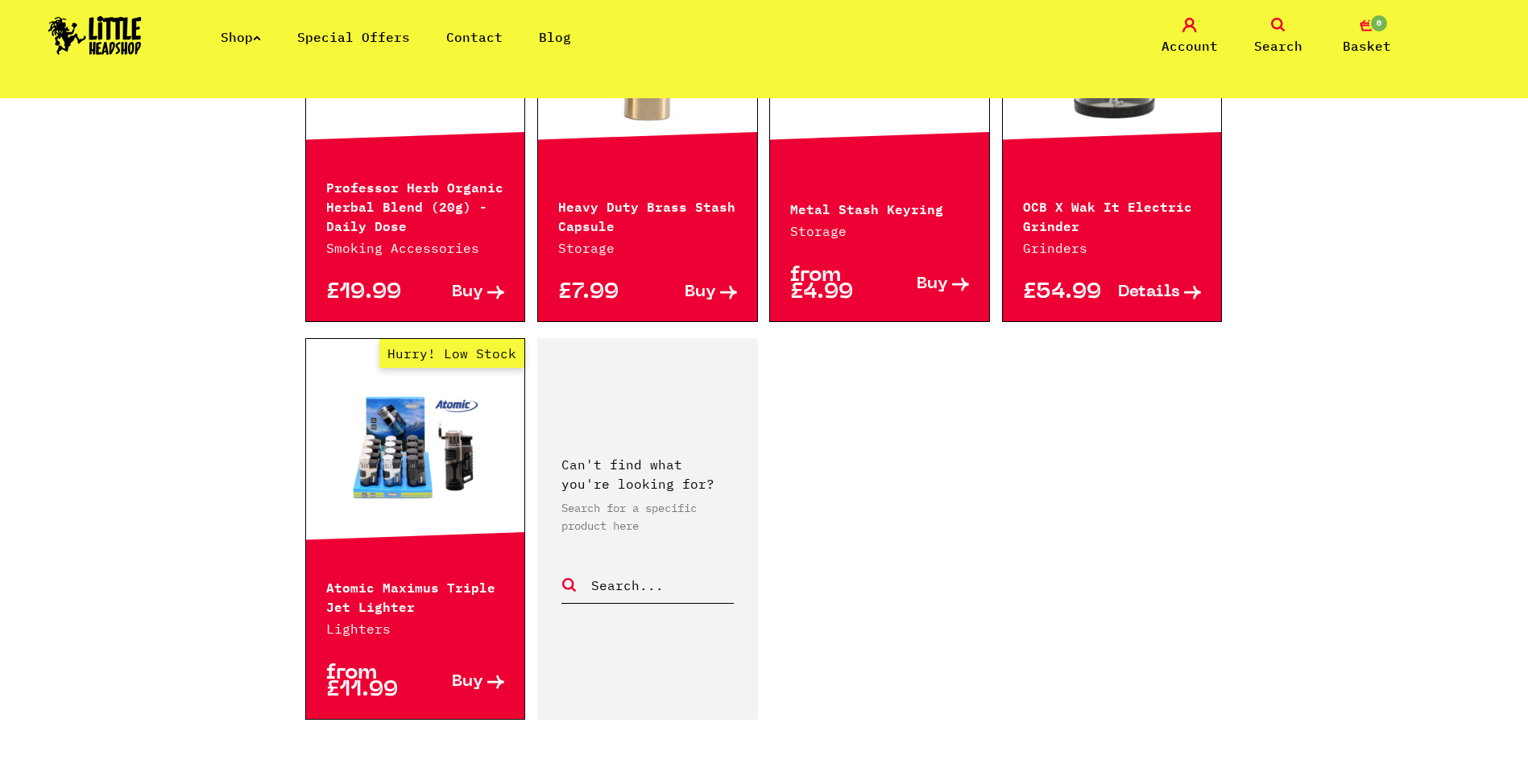
scroll to position [2578, 0]
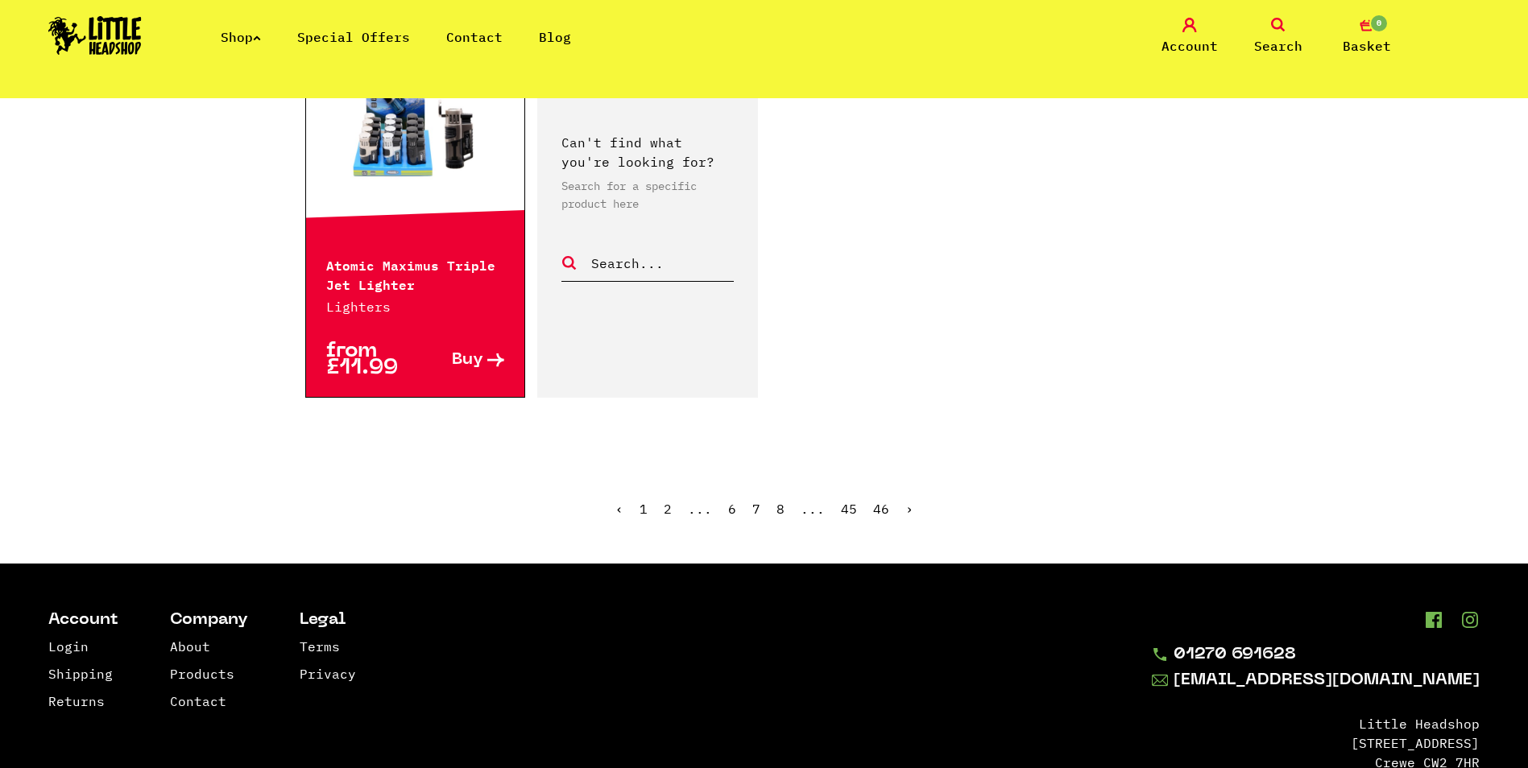
click at [905, 511] on link "›" at bounding box center [909, 509] width 8 height 16
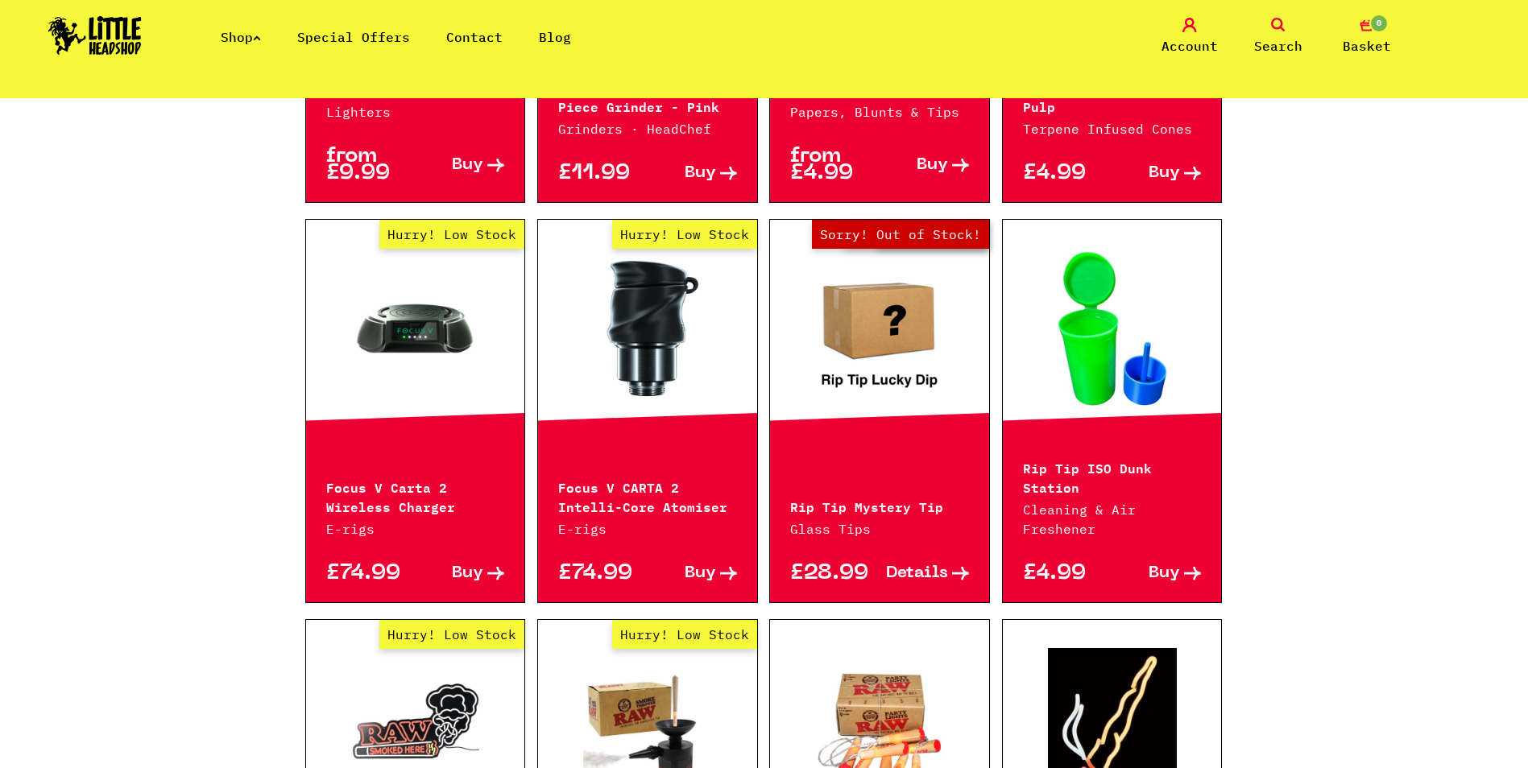
scroll to position [1128, 0]
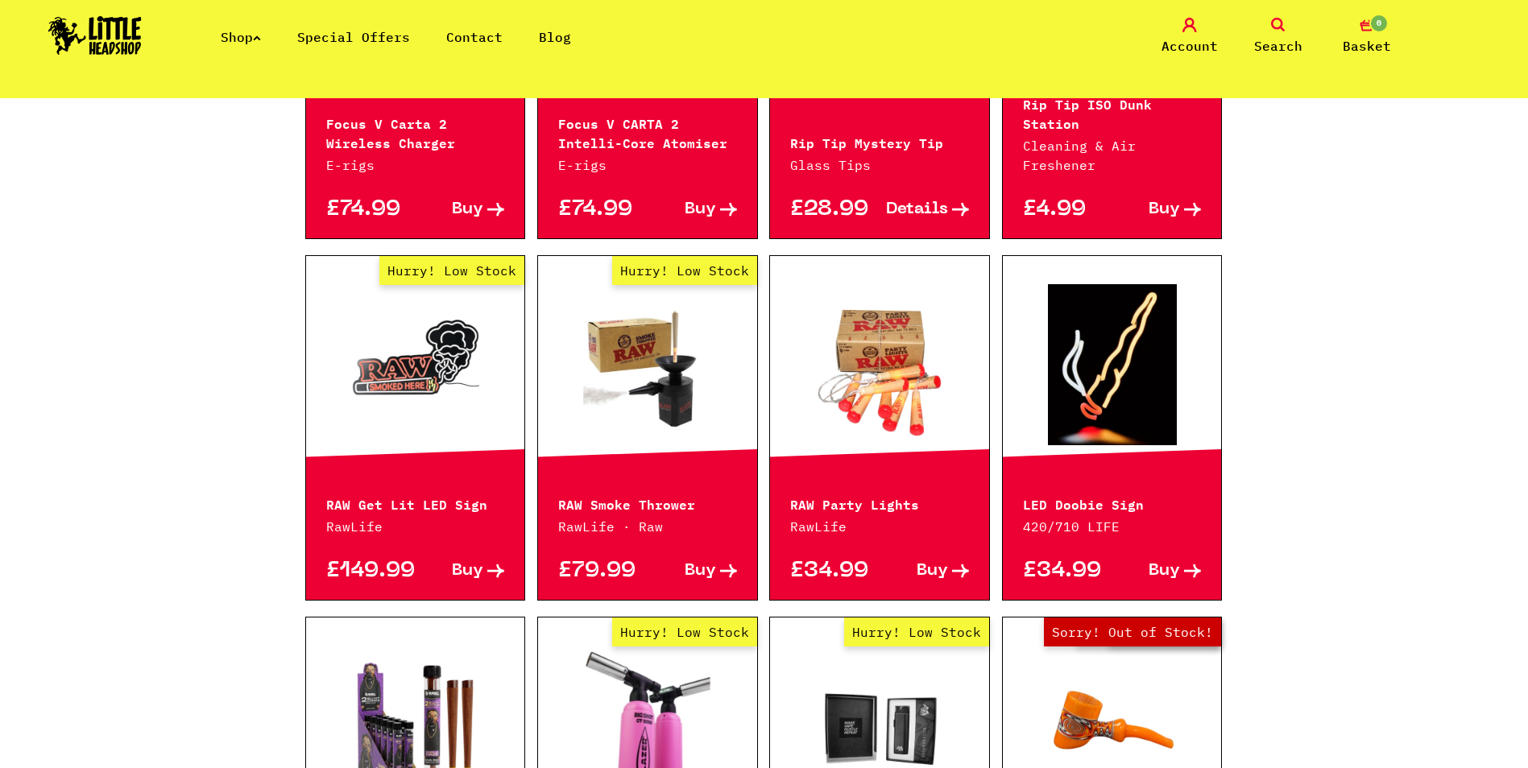
click at [710, 578] on span "Buy" at bounding box center [700, 571] width 31 height 17
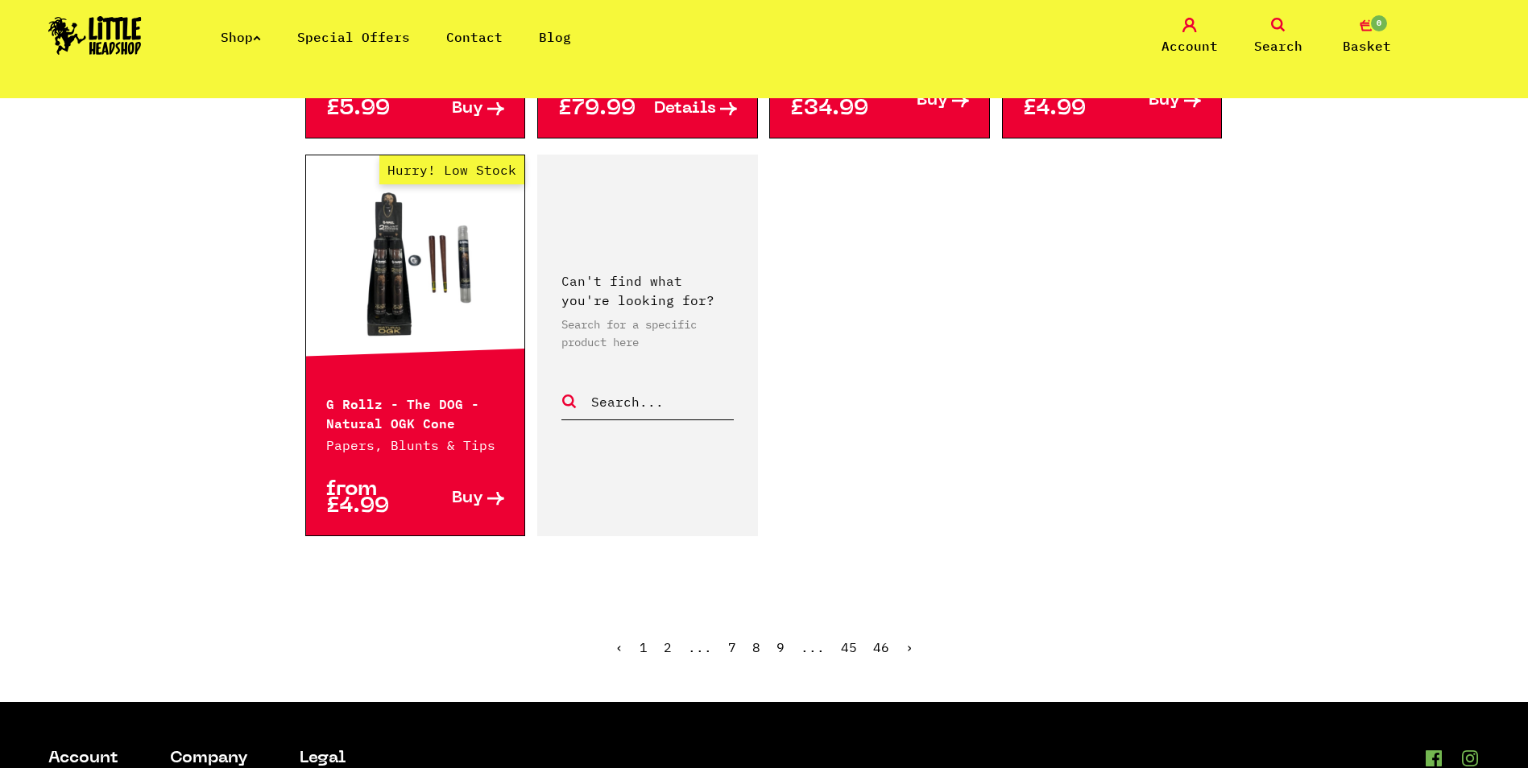
scroll to position [2417, 0]
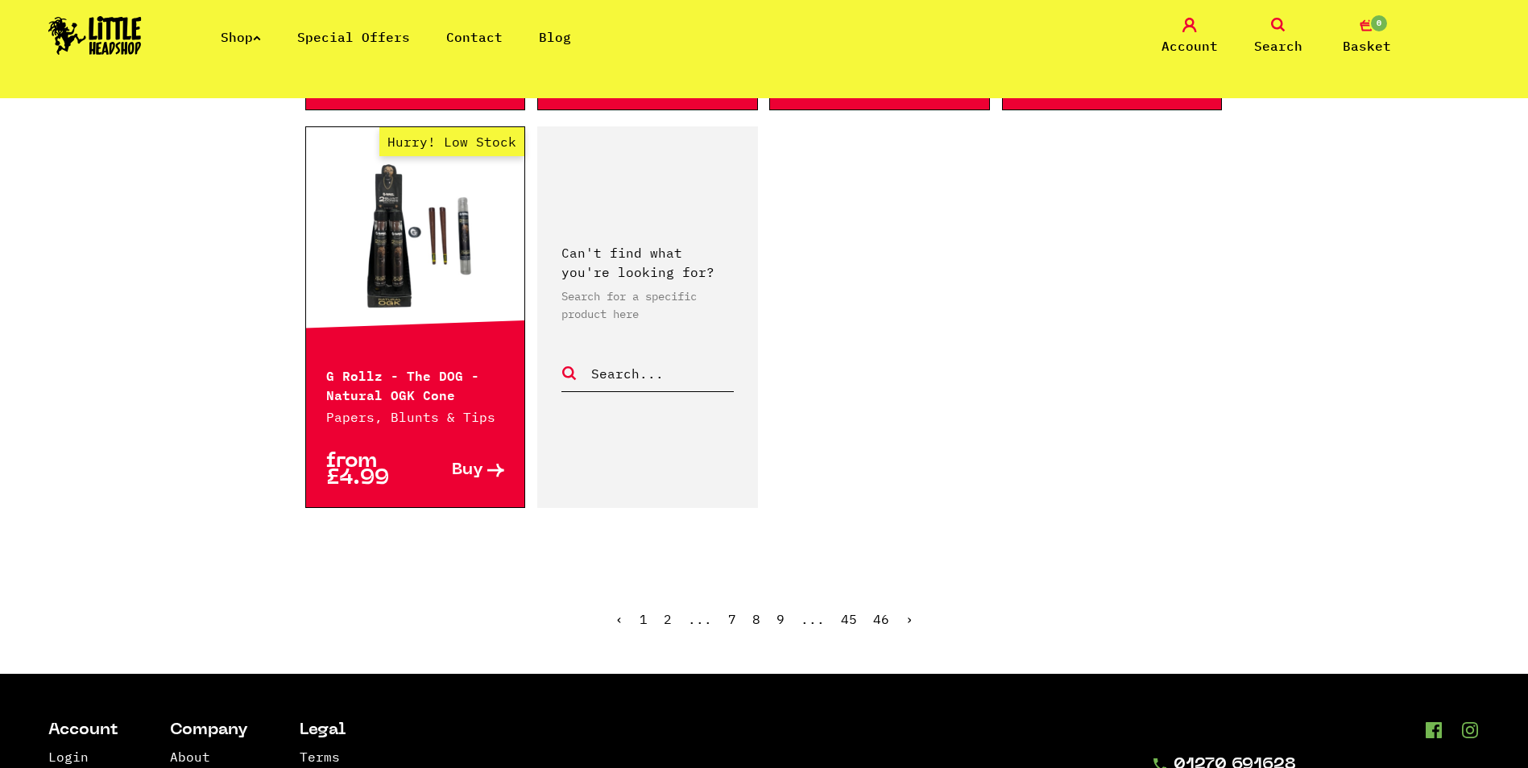
click at [909, 628] on ul "‹ 1 2 ... 7 8 9 ... 45 46 ›" at bounding box center [764, 631] width 918 height 69
click at [909, 621] on link "›" at bounding box center [909, 619] width 8 height 16
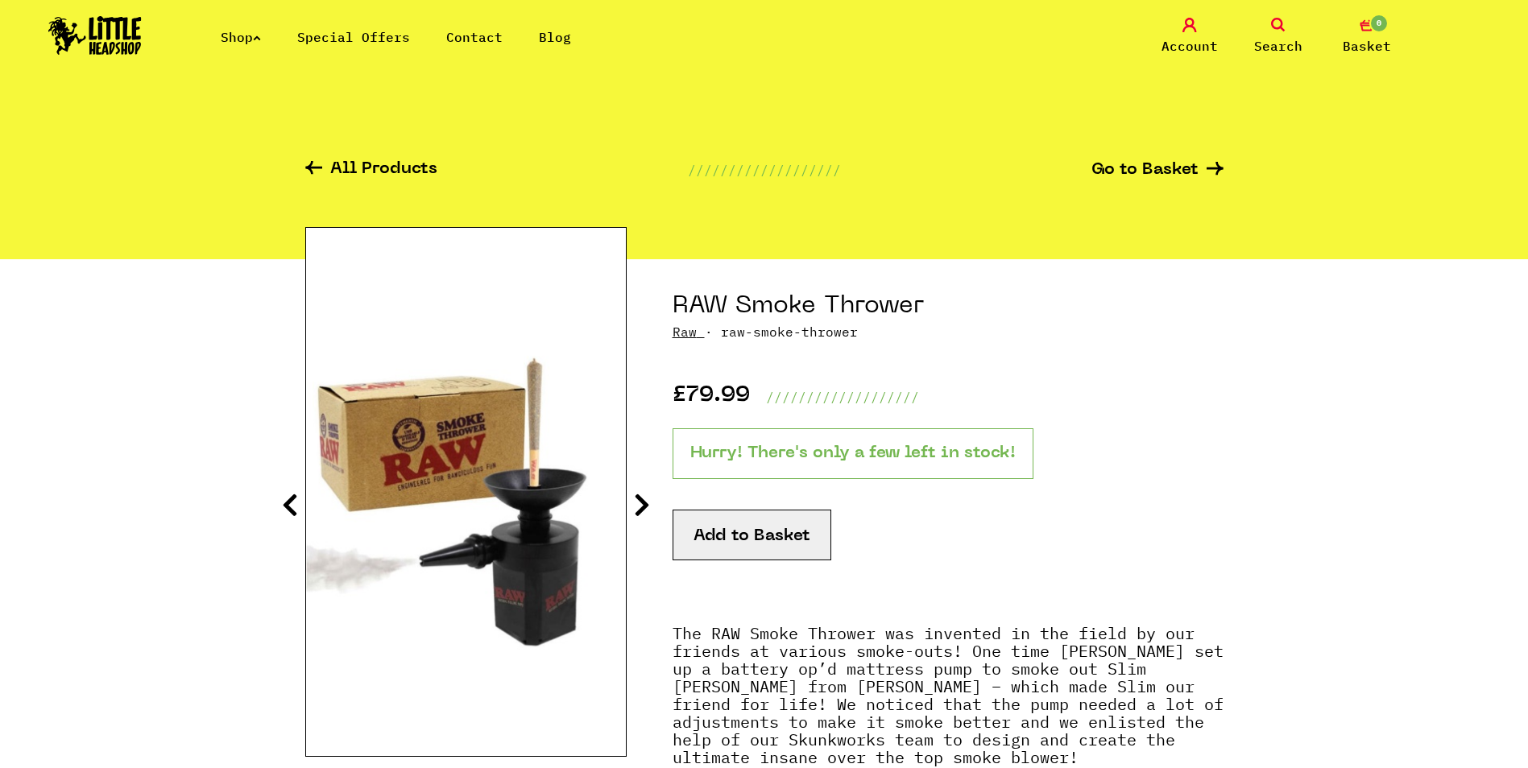
click at [466, 518] on img at bounding box center [466, 492] width 320 height 400
click at [503, 545] on img at bounding box center [466, 492] width 320 height 400
click at [648, 512] on icon at bounding box center [642, 505] width 16 height 26
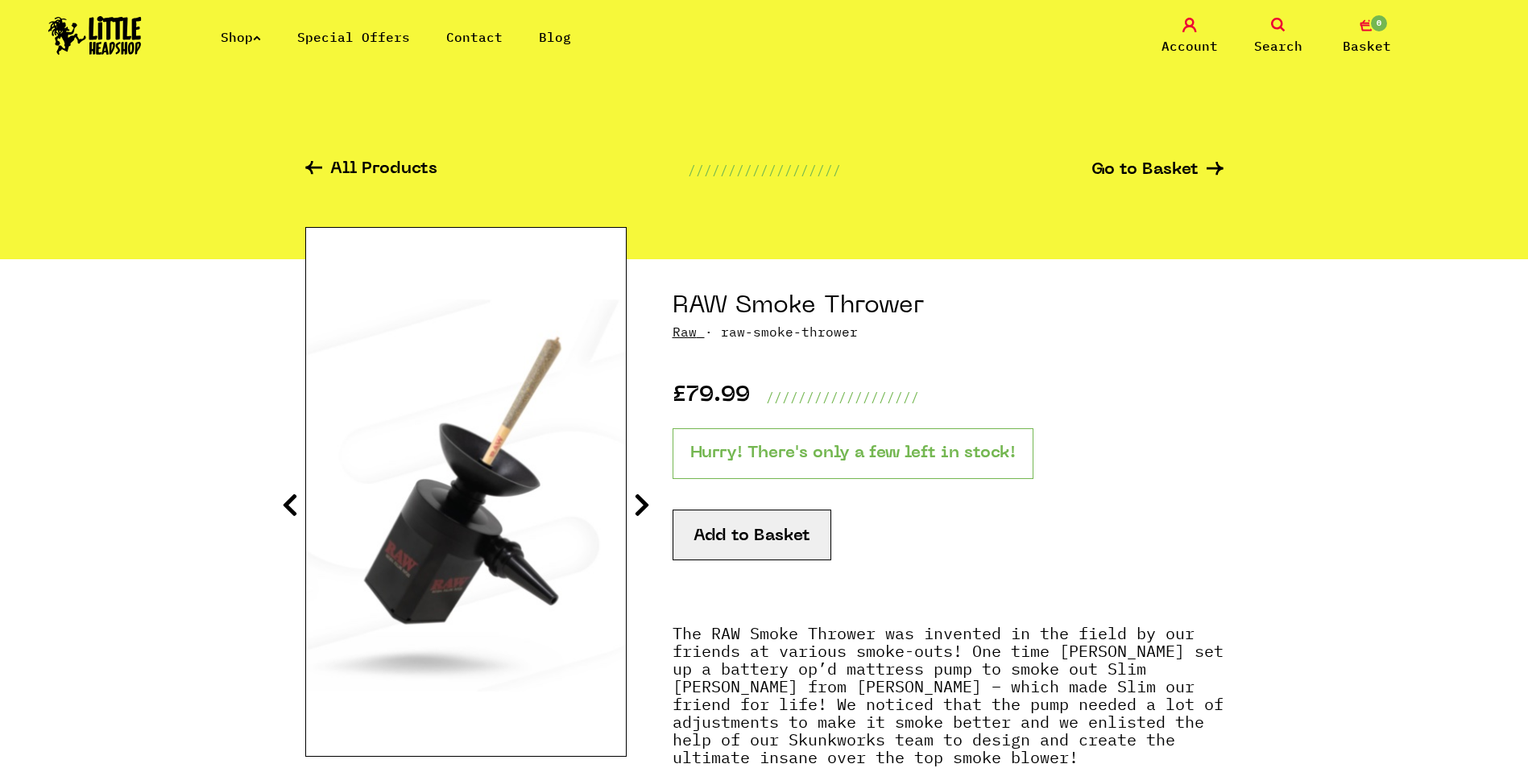
click at [648, 512] on icon at bounding box center [642, 505] width 16 height 26
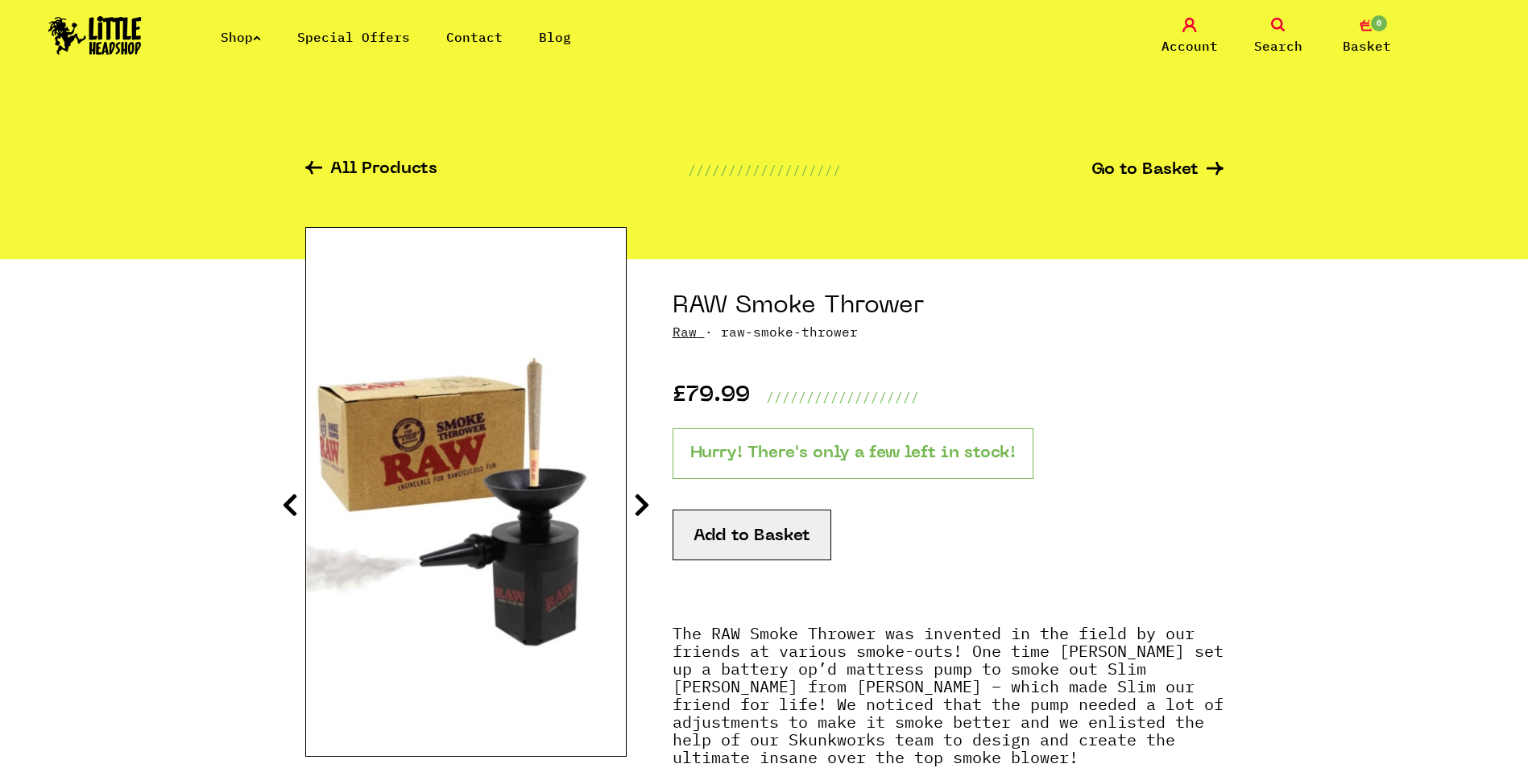
click at [648, 512] on icon at bounding box center [642, 505] width 16 height 26
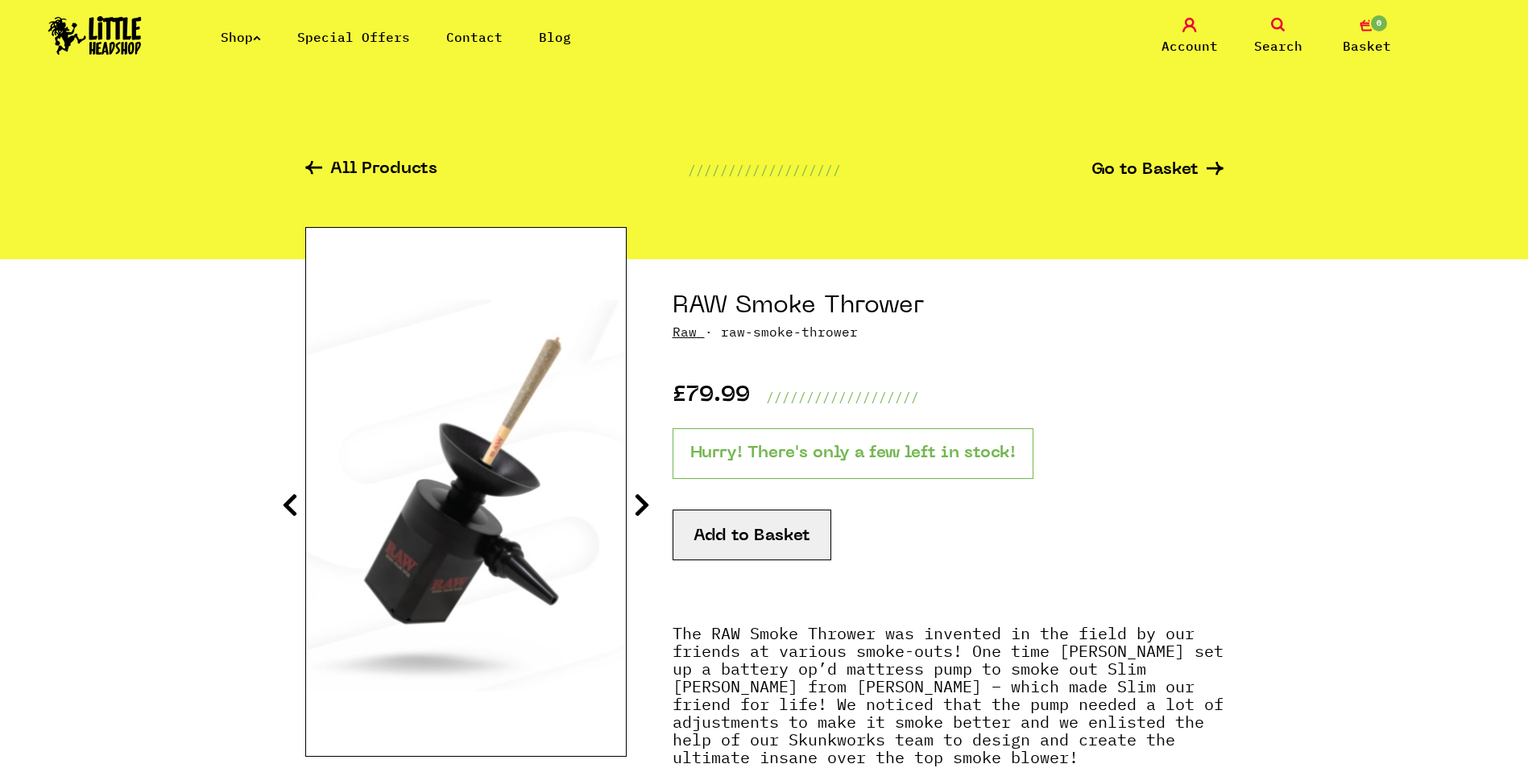
click at [648, 512] on icon at bounding box center [642, 505] width 16 height 26
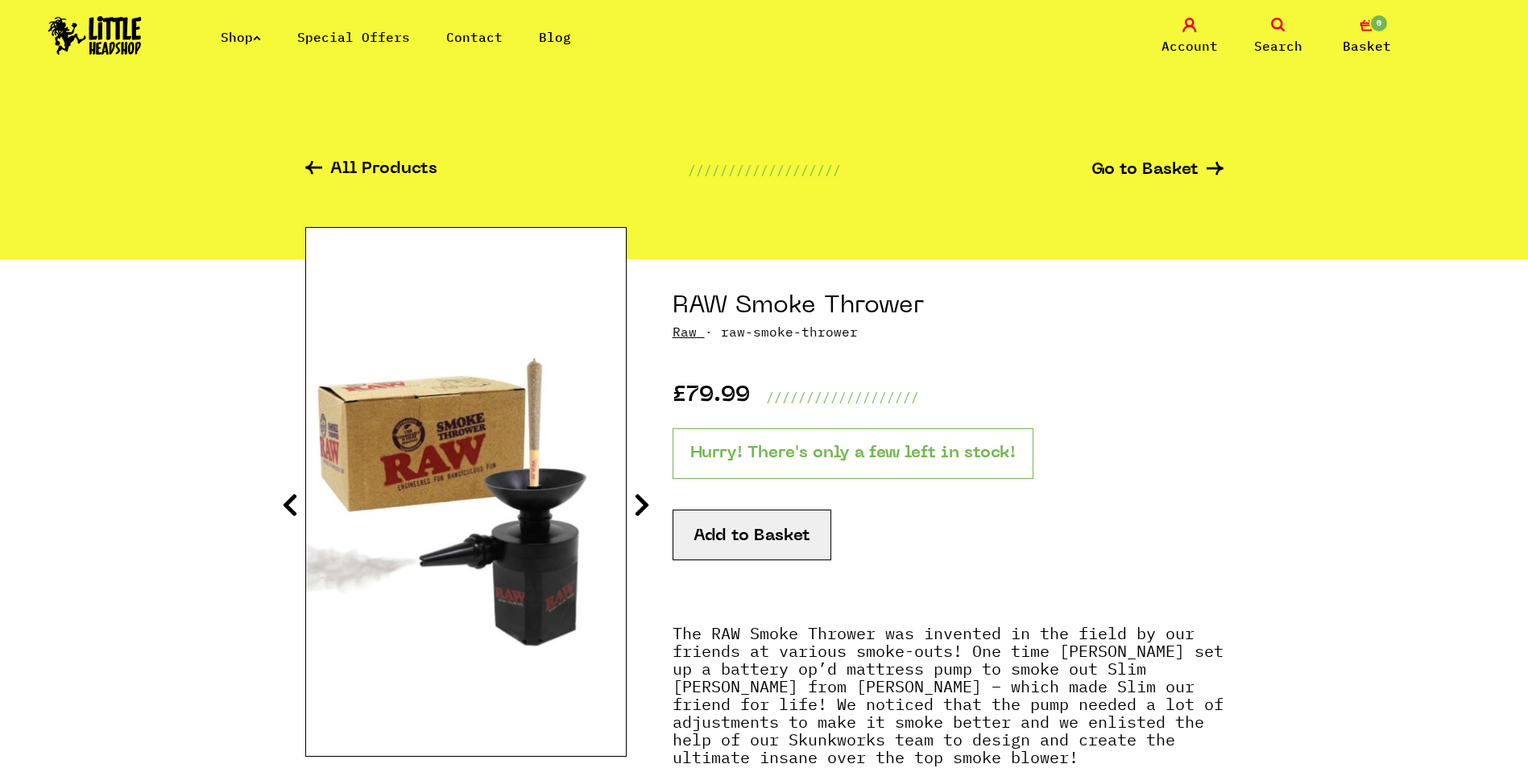
click at [648, 512] on icon at bounding box center [642, 505] width 16 height 26
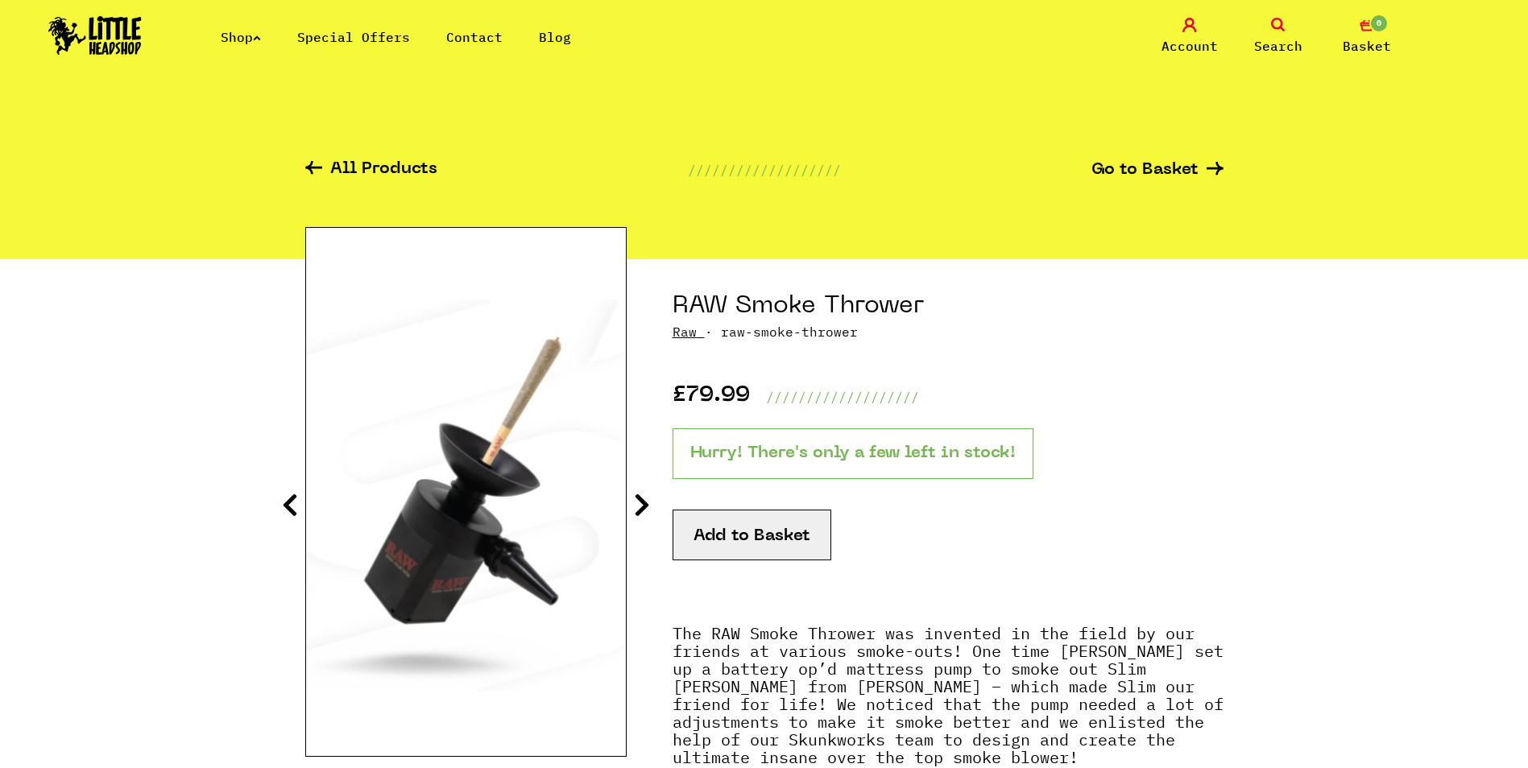
click at [648, 512] on icon at bounding box center [642, 505] width 16 height 26
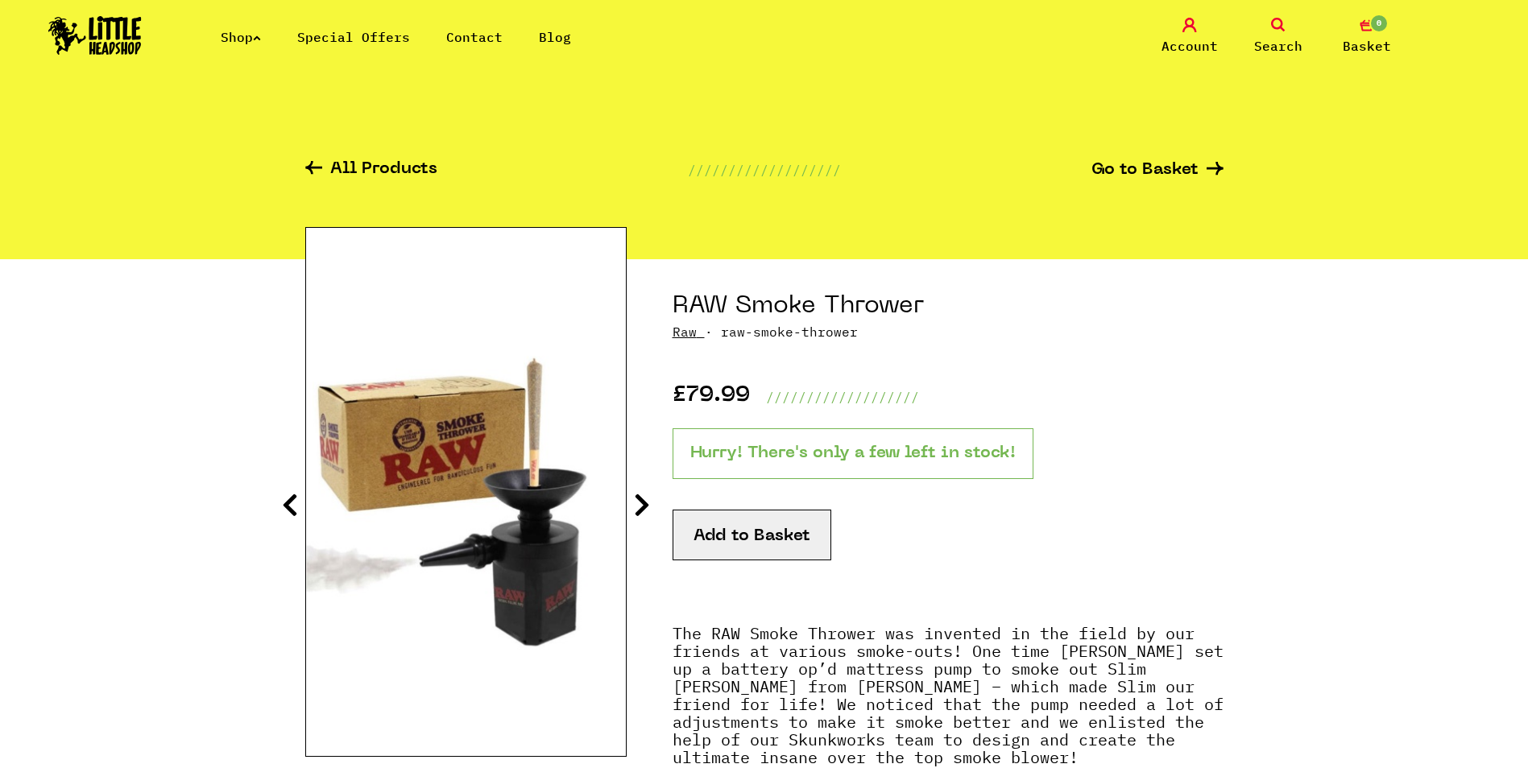
click at [648, 512] on icon at bounding box center [642, 505] width 16 height 26
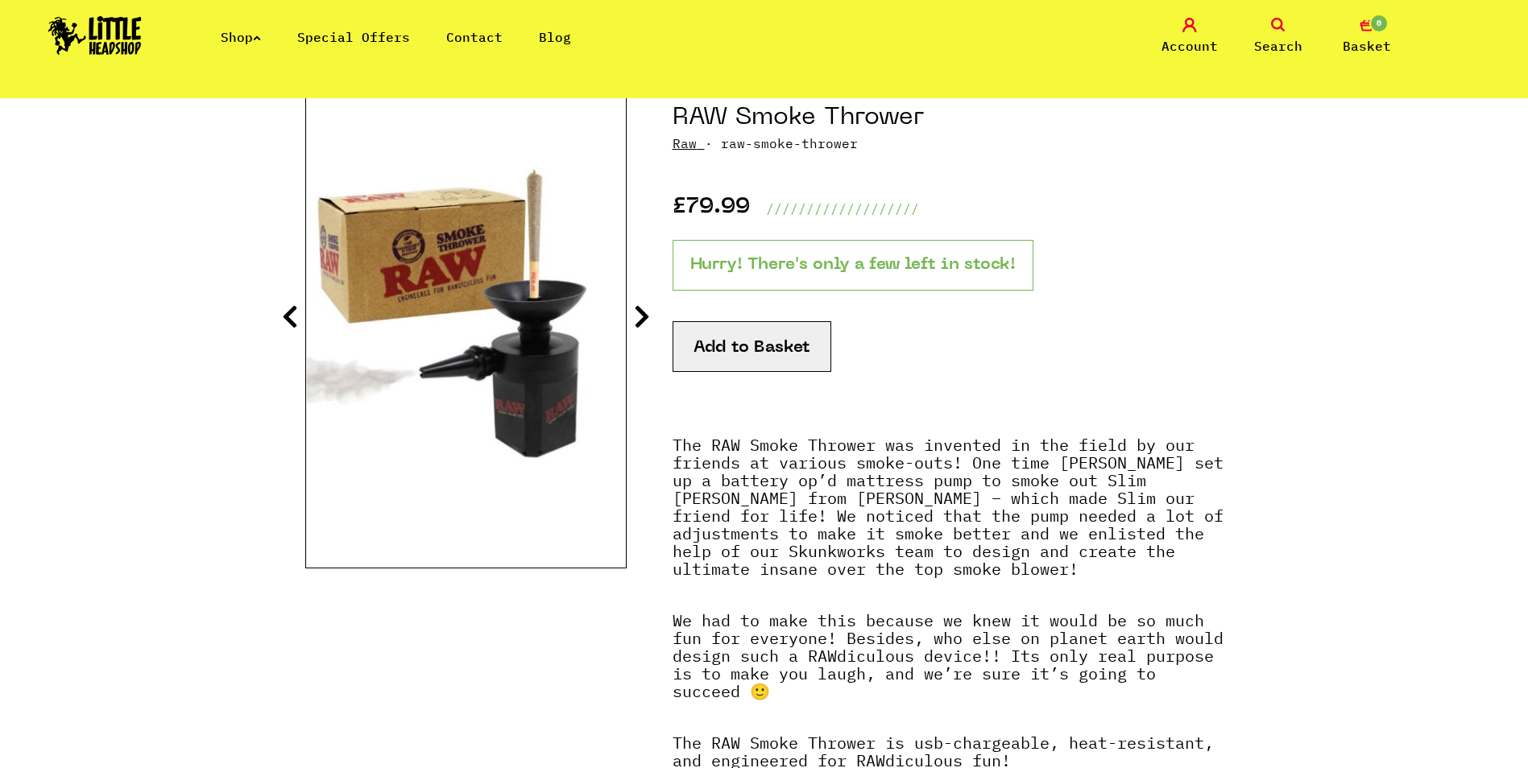
scroll to position [161, 0]
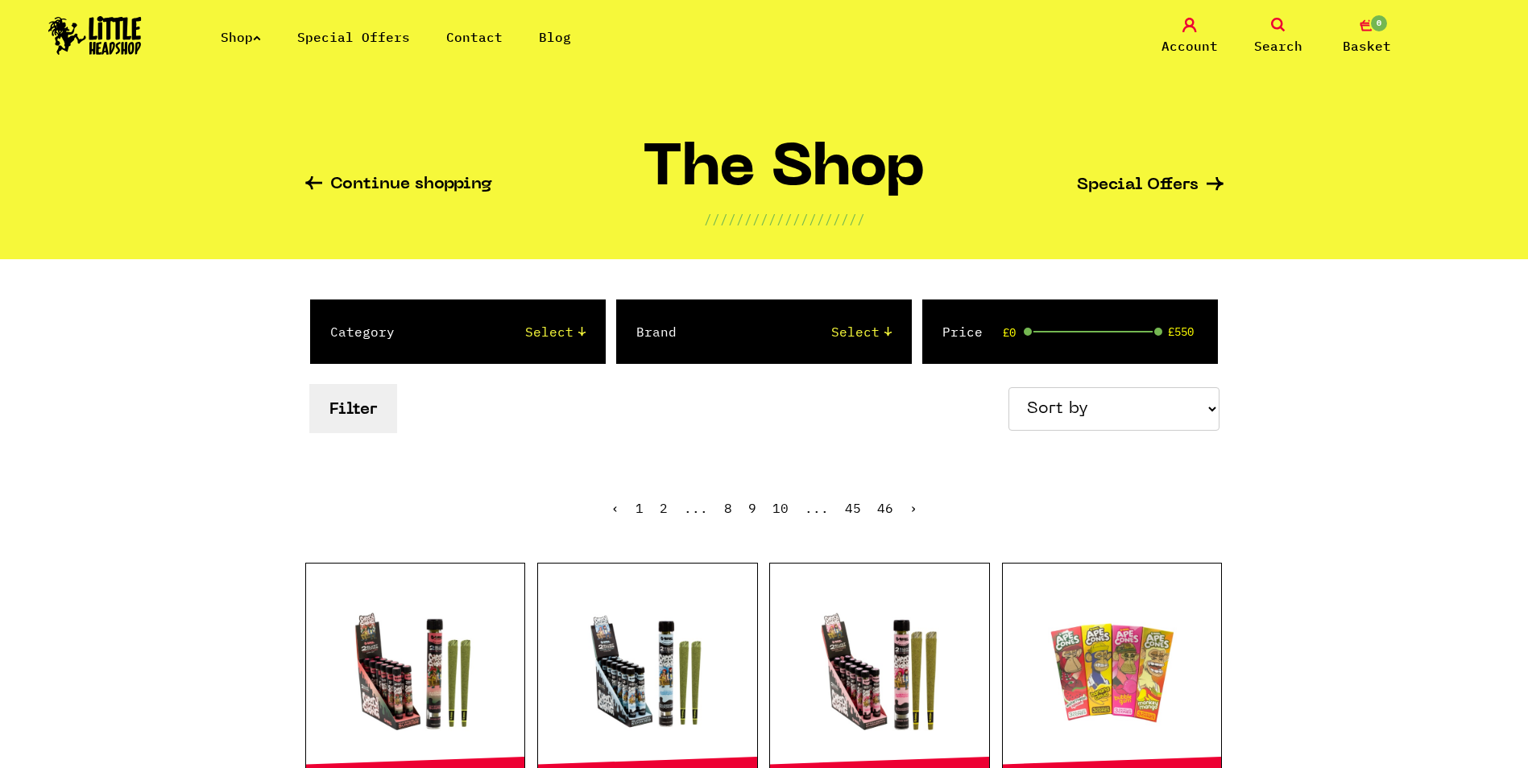
drag, startPoint x: 242, startPoint y: 45, endPoint x: 241, endPoint y: 31, distance: 14.6
drag, startPoint x: 238, startPoint y: 38, endPoint x: 229, endPoint y: 39, distance: 9.7
click at [229, 39] on link "Shop" at bounding box center [241, 37] width 40 height 16
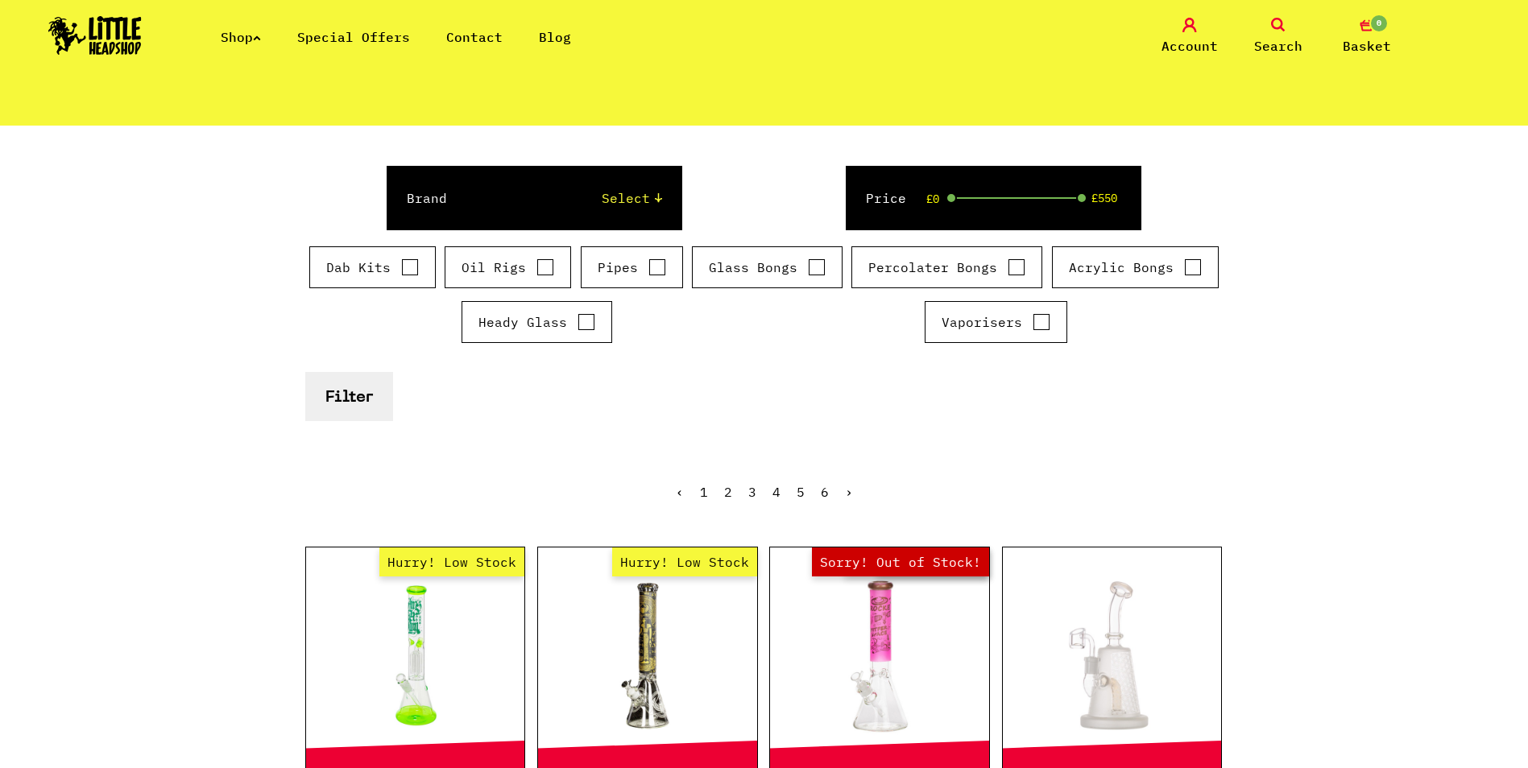
scroll to position [161, 0]
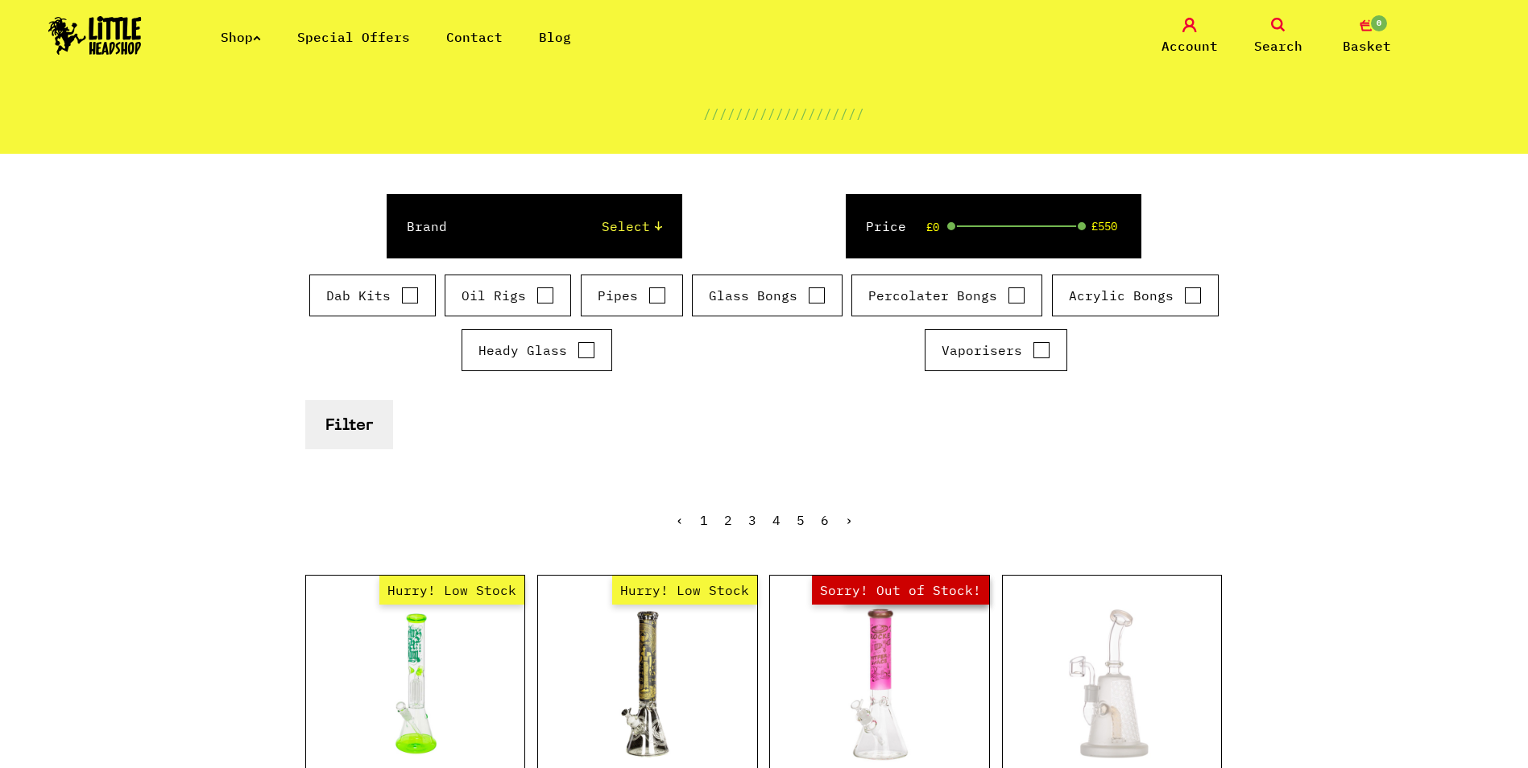
click at [636, 230] on select "Select Cookies SF [PERSON_NAME] Boost Dab Lab Black Leaf Chongz [PERSON_NAME] P…" at bounding box center [570, 226] width 183 height 19
click at [880, 446] on form "Brand Select Cookies SF [PERSON_NAME] Boost Dab Lab Black Leaf Chongz [PERSON_N…" at bounding box center [764, 321] width 918 height 255
click at [326, 432] on button "Filter" at bounding box center [349, 424] width 88 height 49
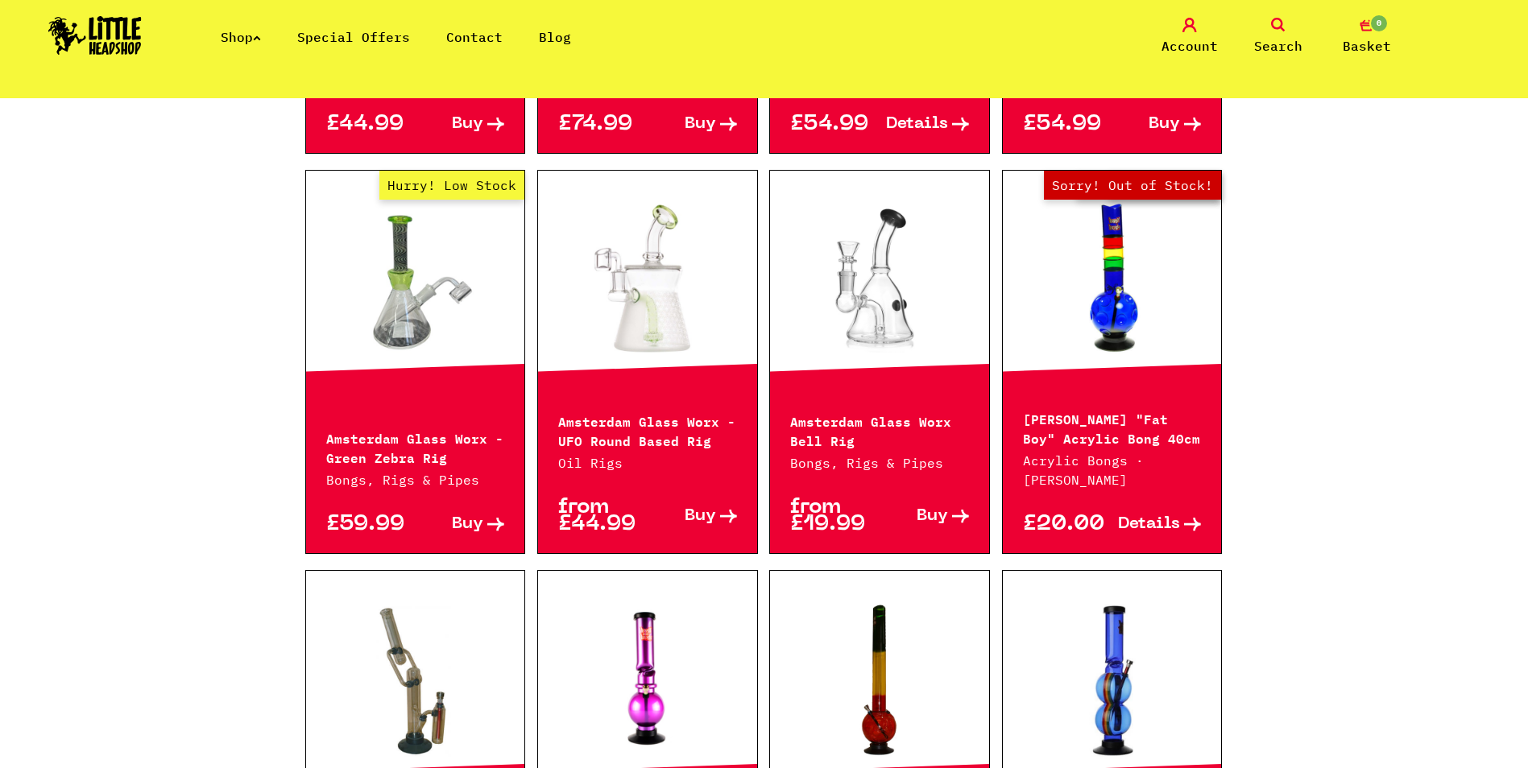
scroll to position [1325, 0]
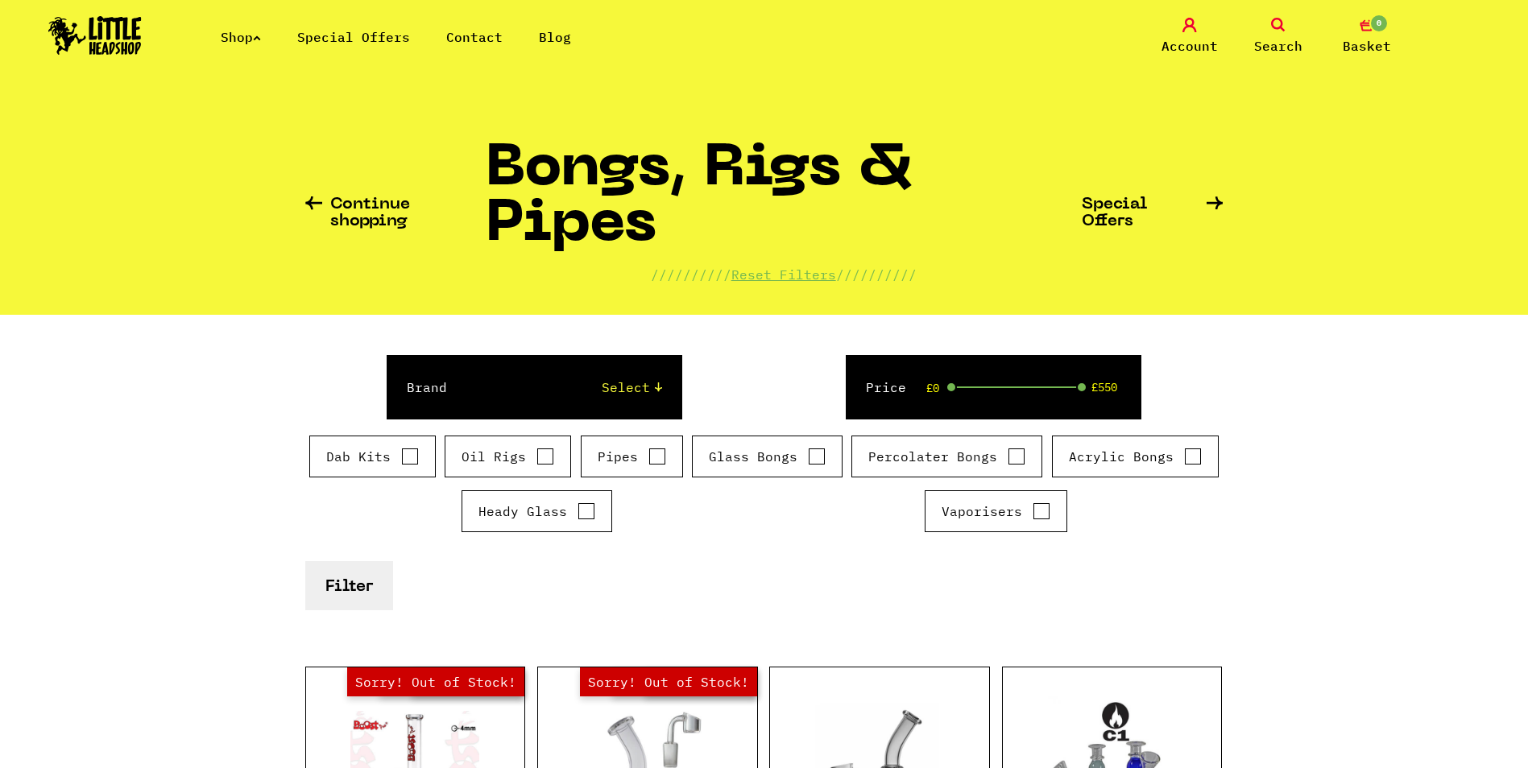
scroll to position [81, 0]
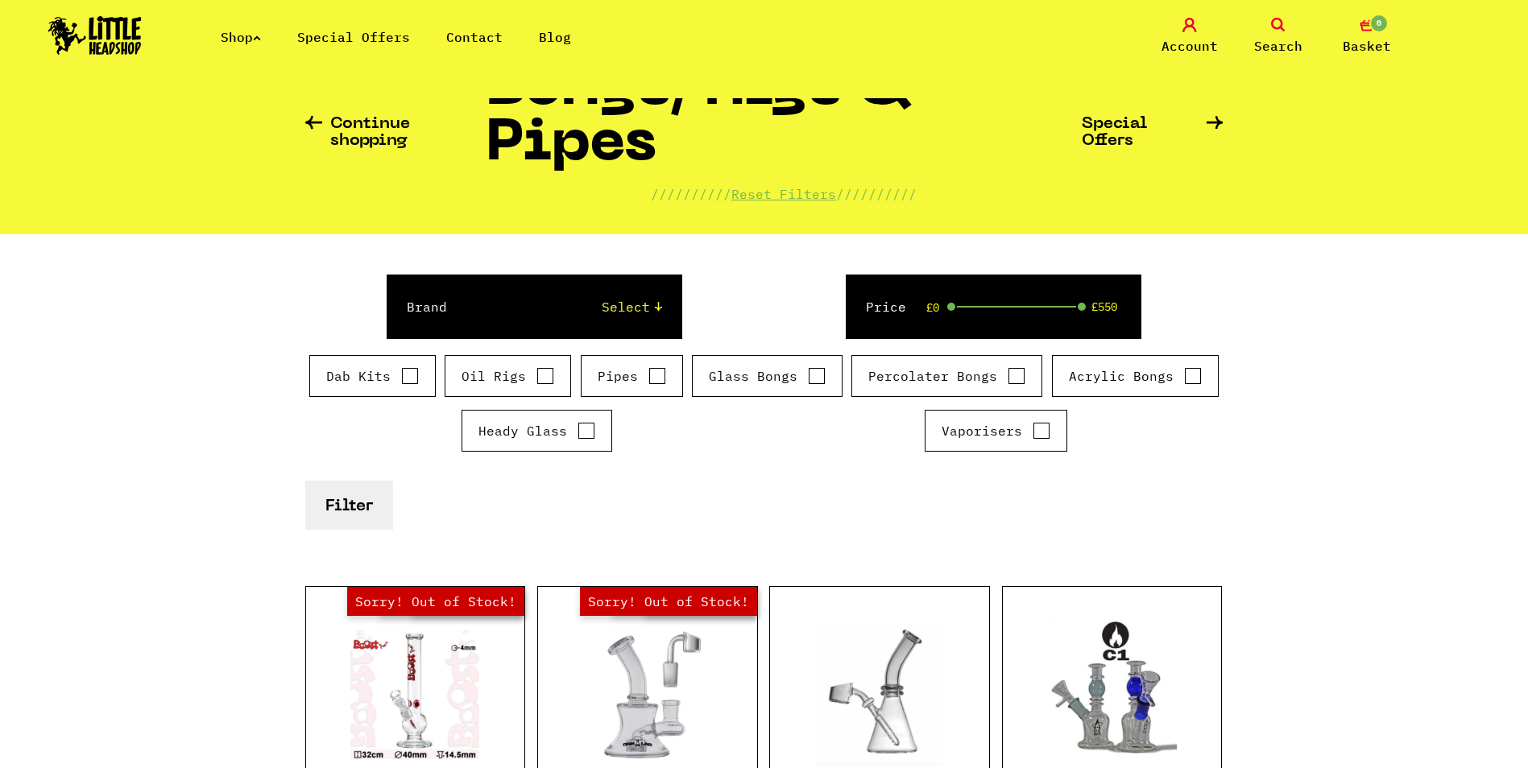
click at [751, 375] on label "Glass Bongs" at bounding box center [767, 376] width 117 height 19
click at [808, 375] on input "Glass Bongs" at bounding box center [817, 376] width 18 height 16
checkbox input "true"
click at [930, 381] on label "Percolater Bongs" at bounding box center [946, 376] width 157 height 19
click at [1008, 381] on input "Percolater Bongs" at bounding box center [1017, 376] width 18 height 16
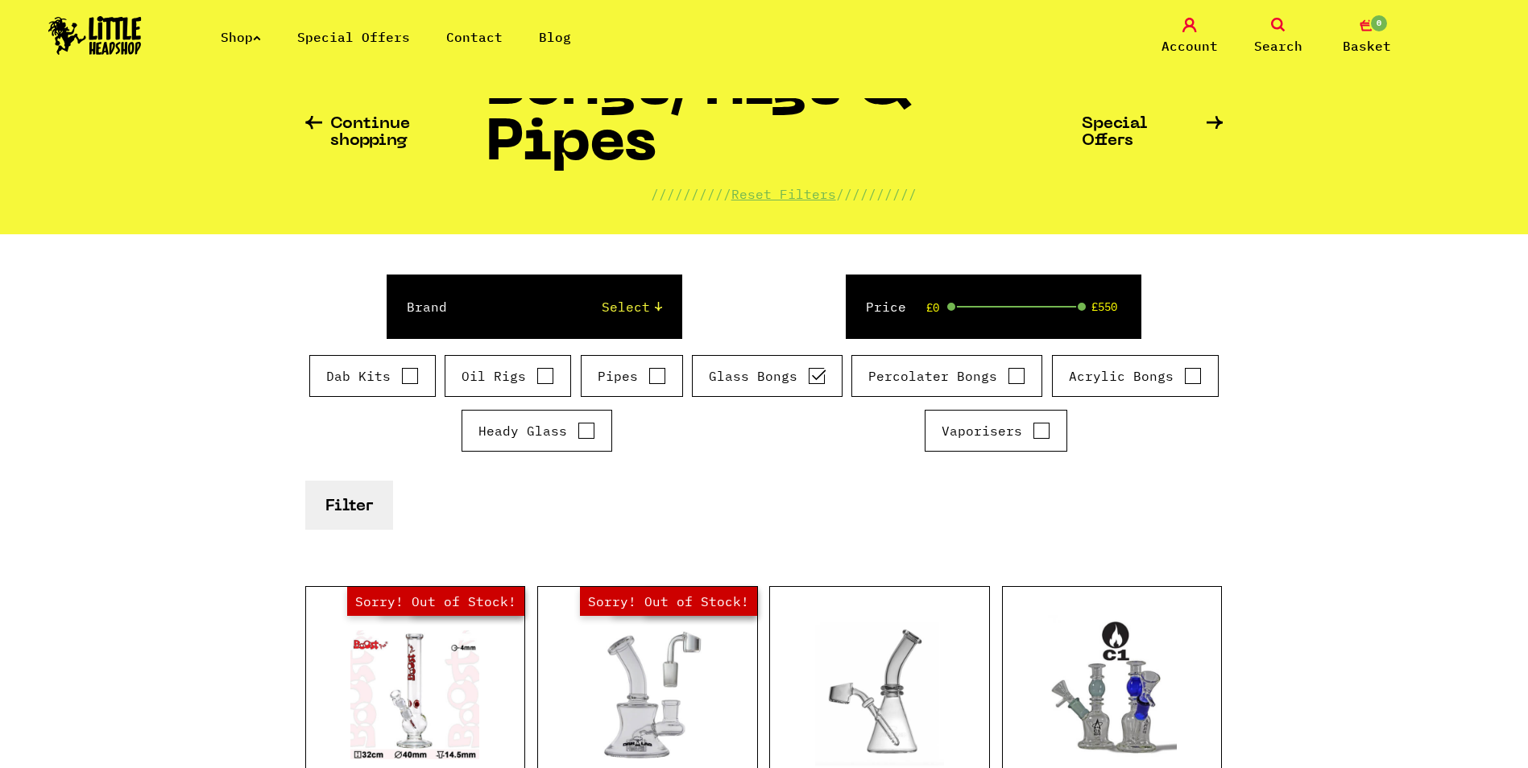
checkbox input "true"
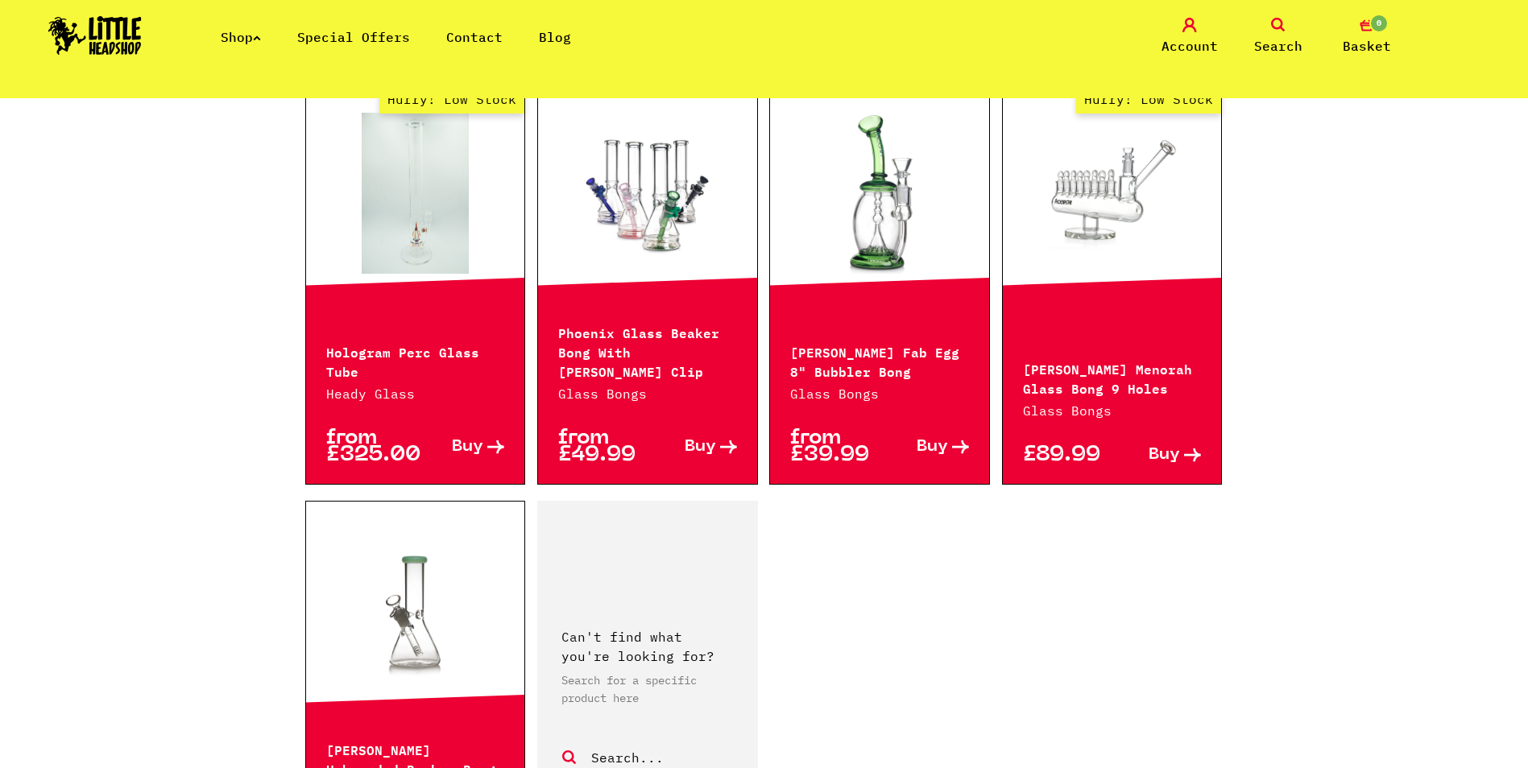
scroll to position [10930, 0]
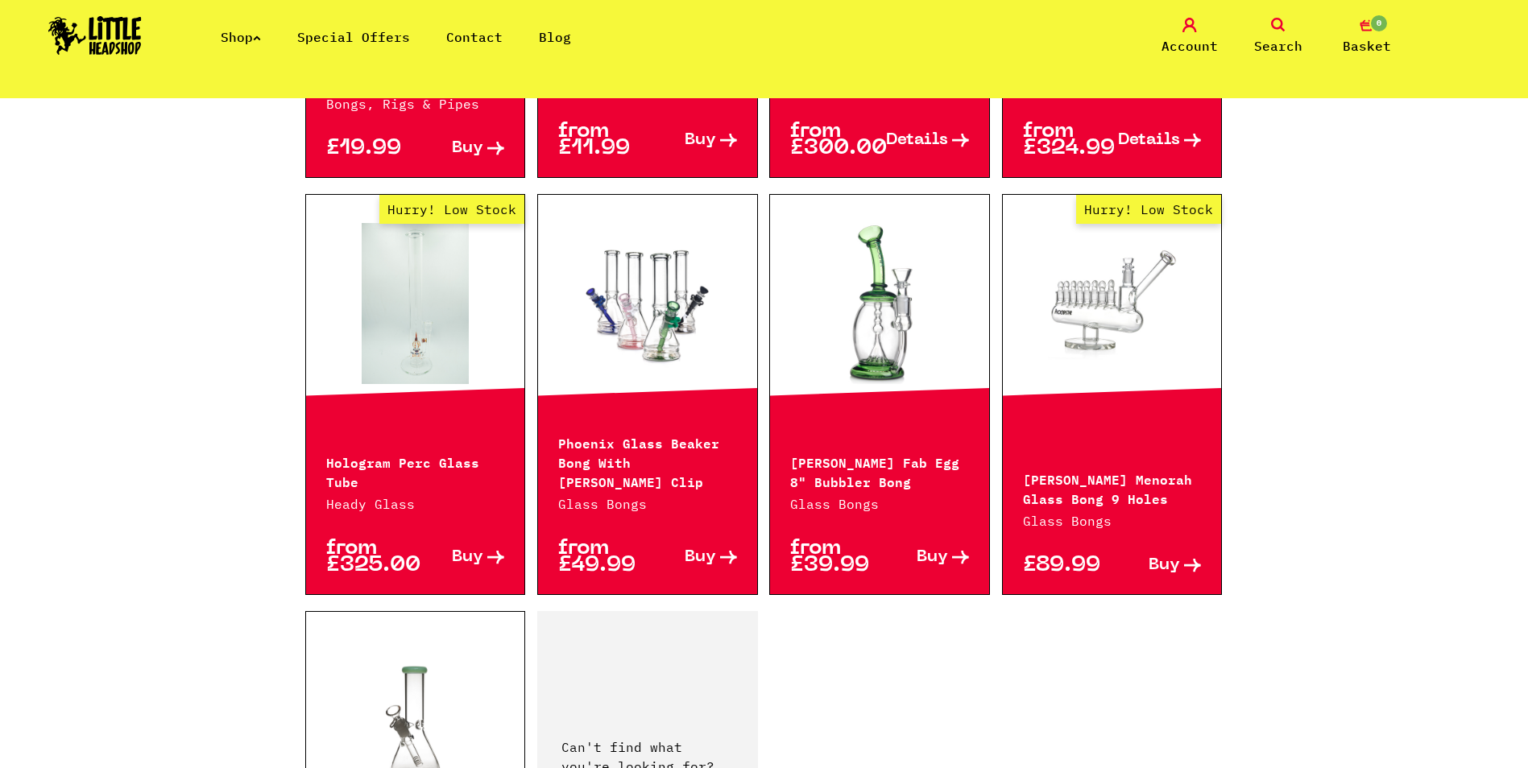
click at [835, 452] on p "Phoenix Star Fab Egg 8" Bubbler Bong" at bounding box center [879, 471] width 179 height 39
click at [847, 306] on link at bounding box center [879, 303] width 219 height 161
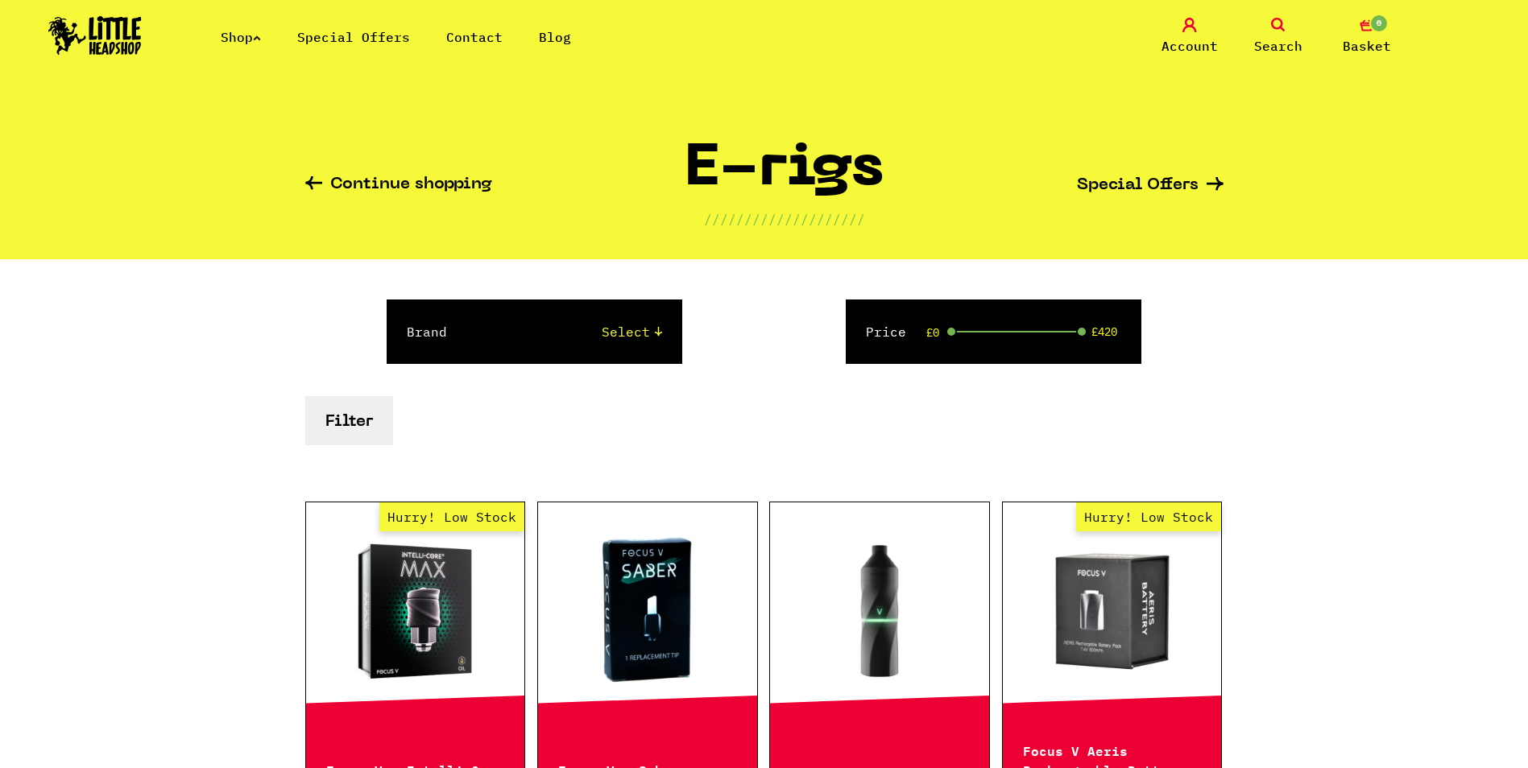
drag, startPoint x: 0, startPoint y: 0, endPoint x: 678, endPoint y: 330, distance: 754.4
click at [678, 330] on div "Brand Select Puffco" at bounding box center [535, 332] width 296 height 64
click at [345, 47] on div "Shop Special Offers Contact Blog Account Search 0 Basket" at bounding box center [764, 36] width 1528 height 73
click at [393, 39] on link "Special Offers" at bounding box center [353, 37] width 113 height 16
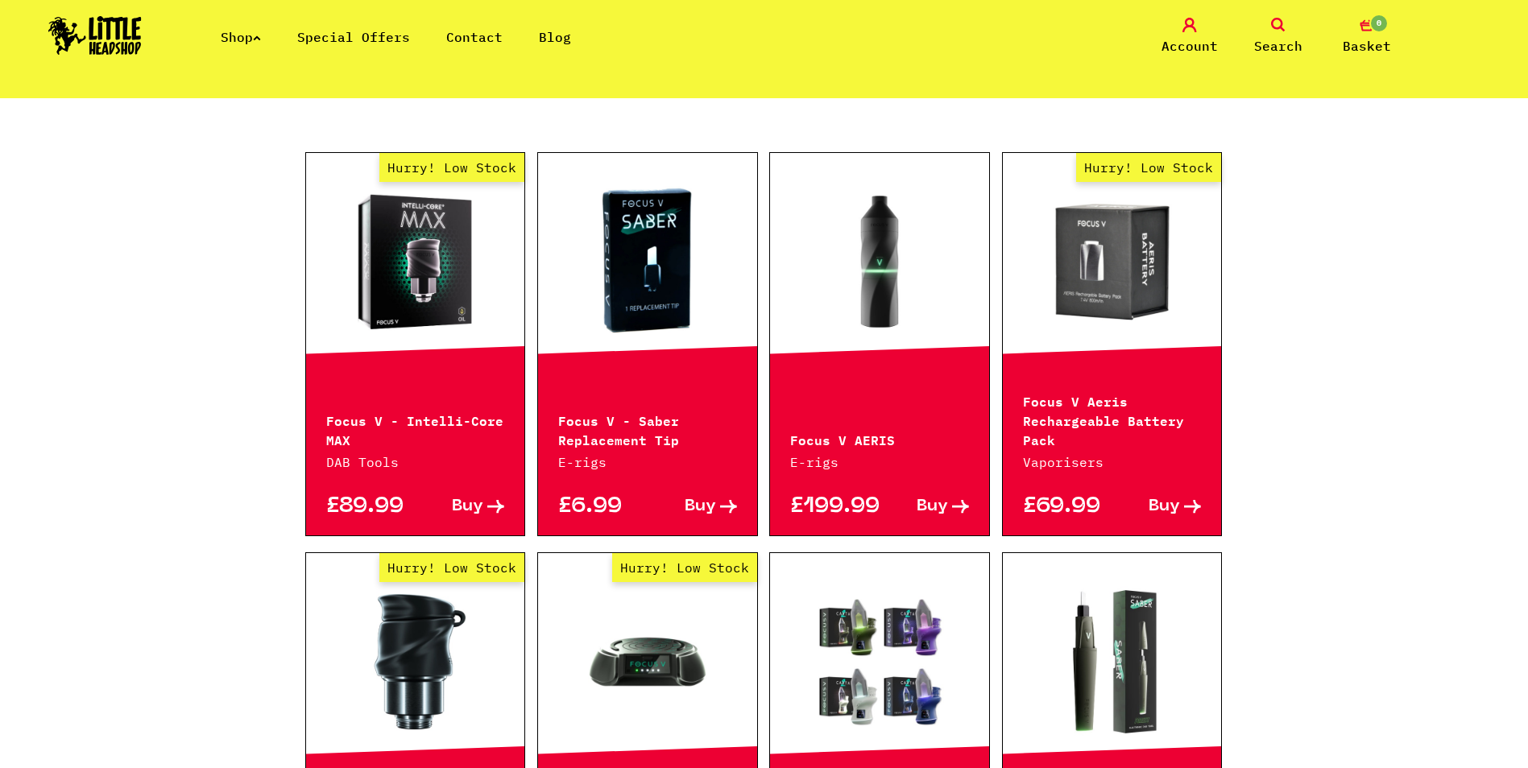
scroll to position [403, 0]
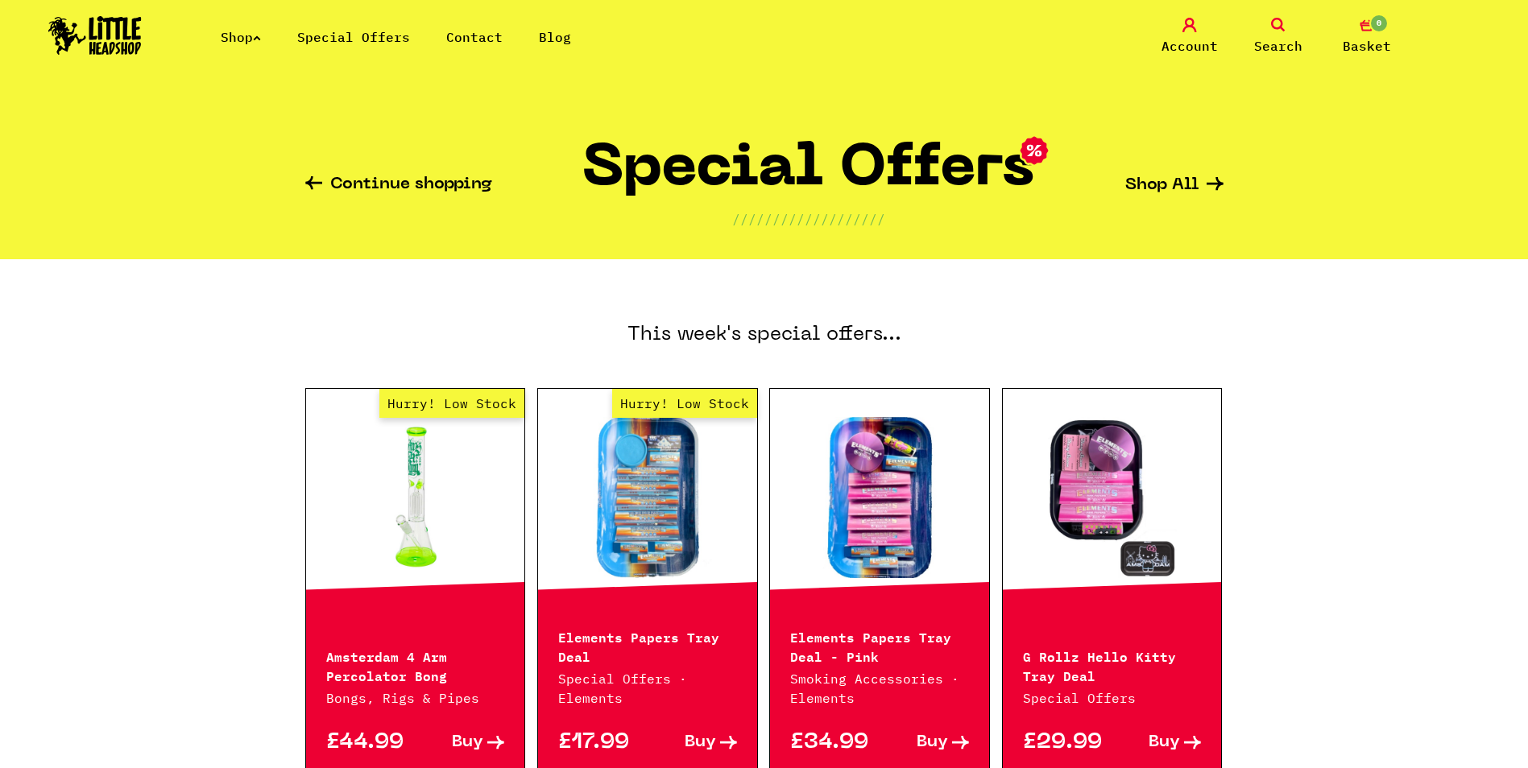
click at [486, 40] on link "Contact" at bounding box center [474, 37] width 56 height 16
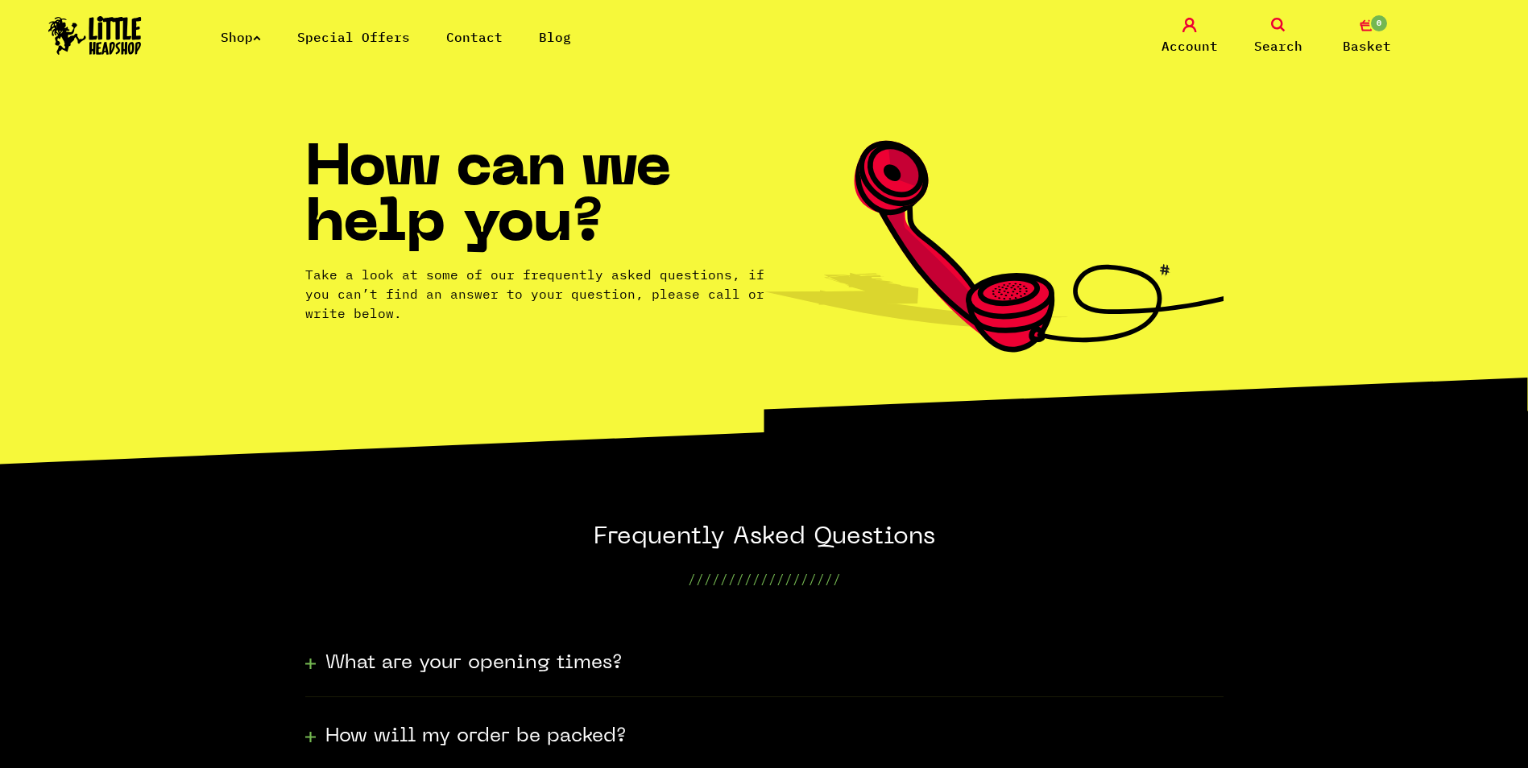
click at [556, 29] on link "Blog" at bounding box center [555, 37] width 32 height 16
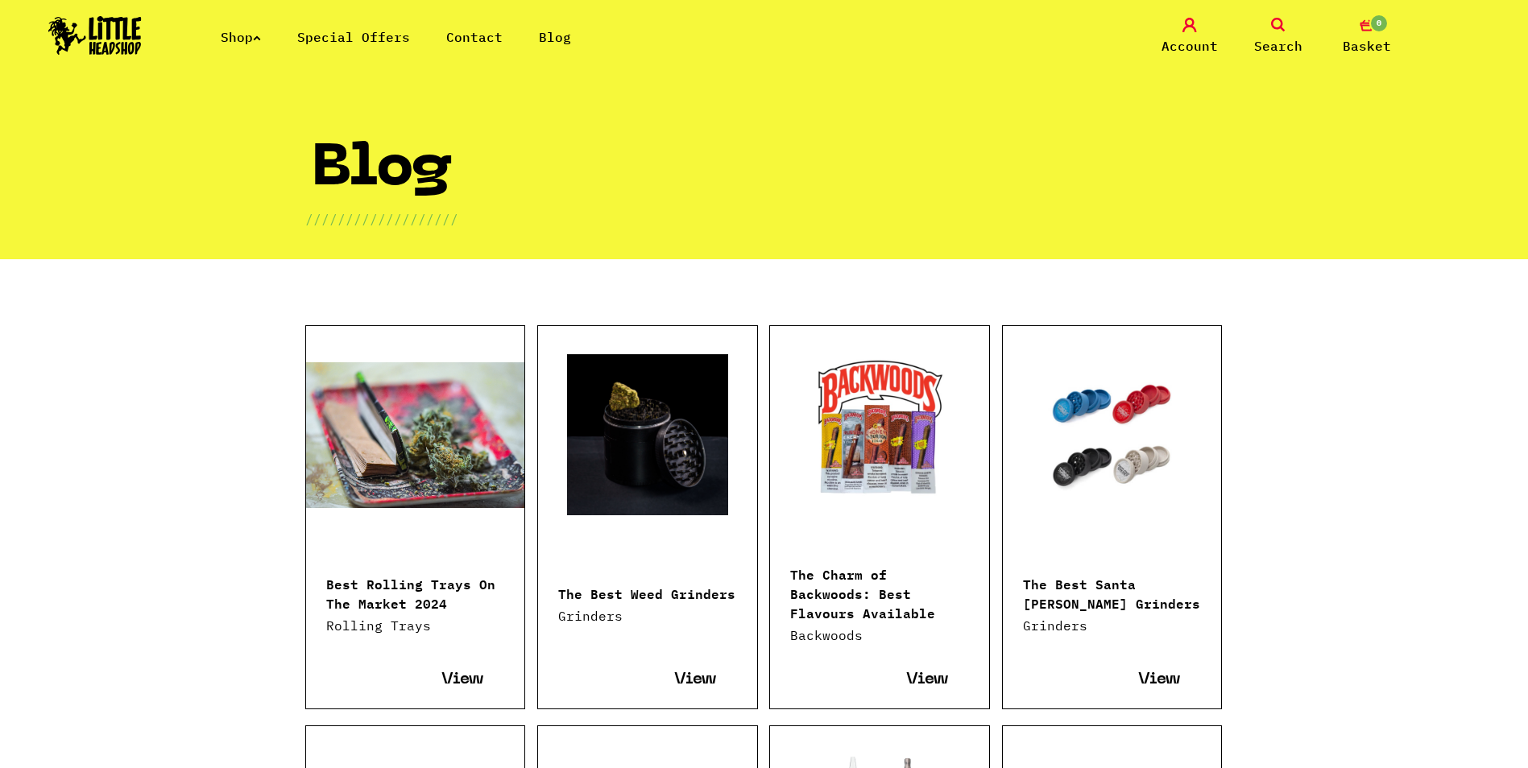
click at [664, 454] on link at bounding box center [647, 434] width 219 height 161
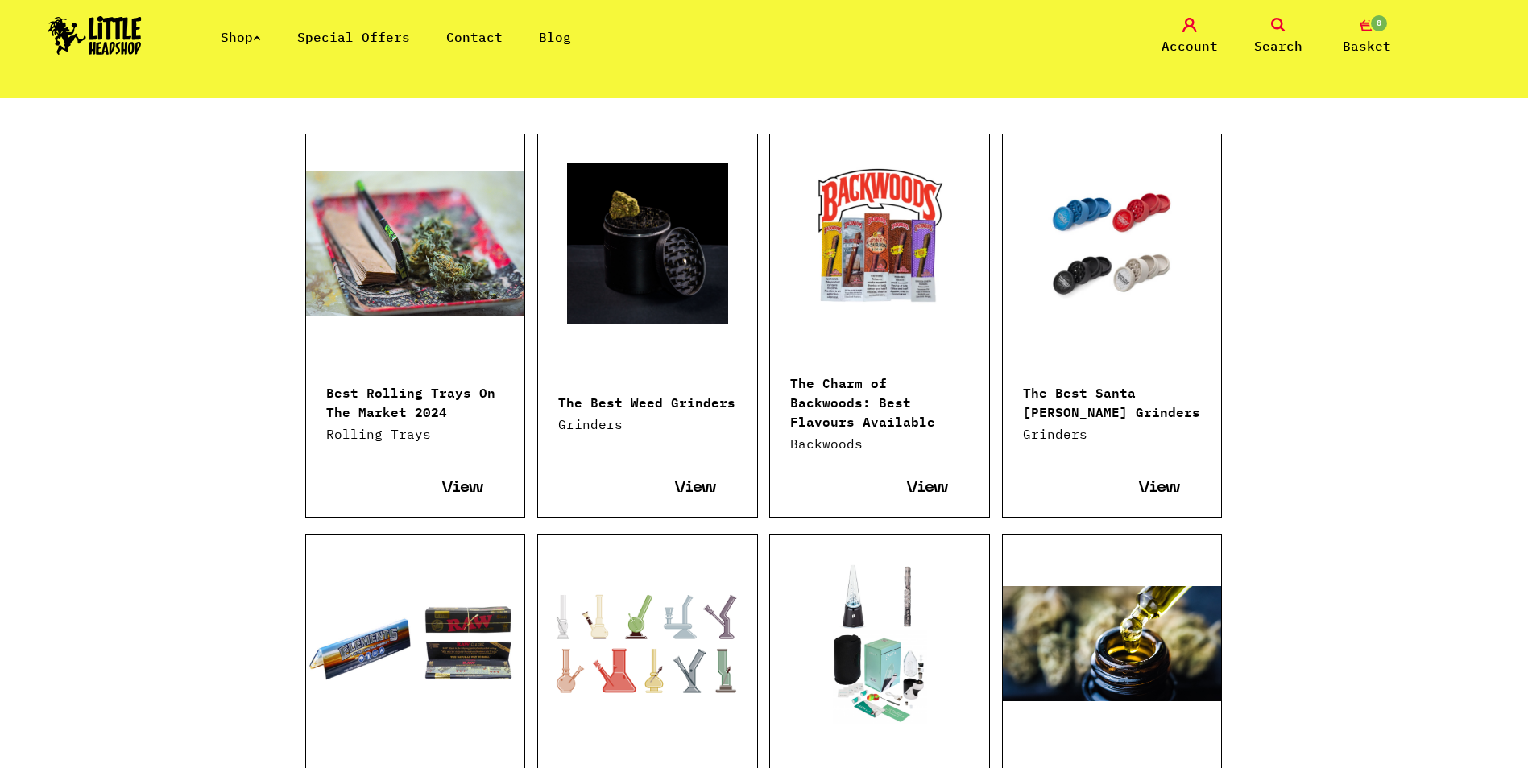
scroll to position [242, 0]
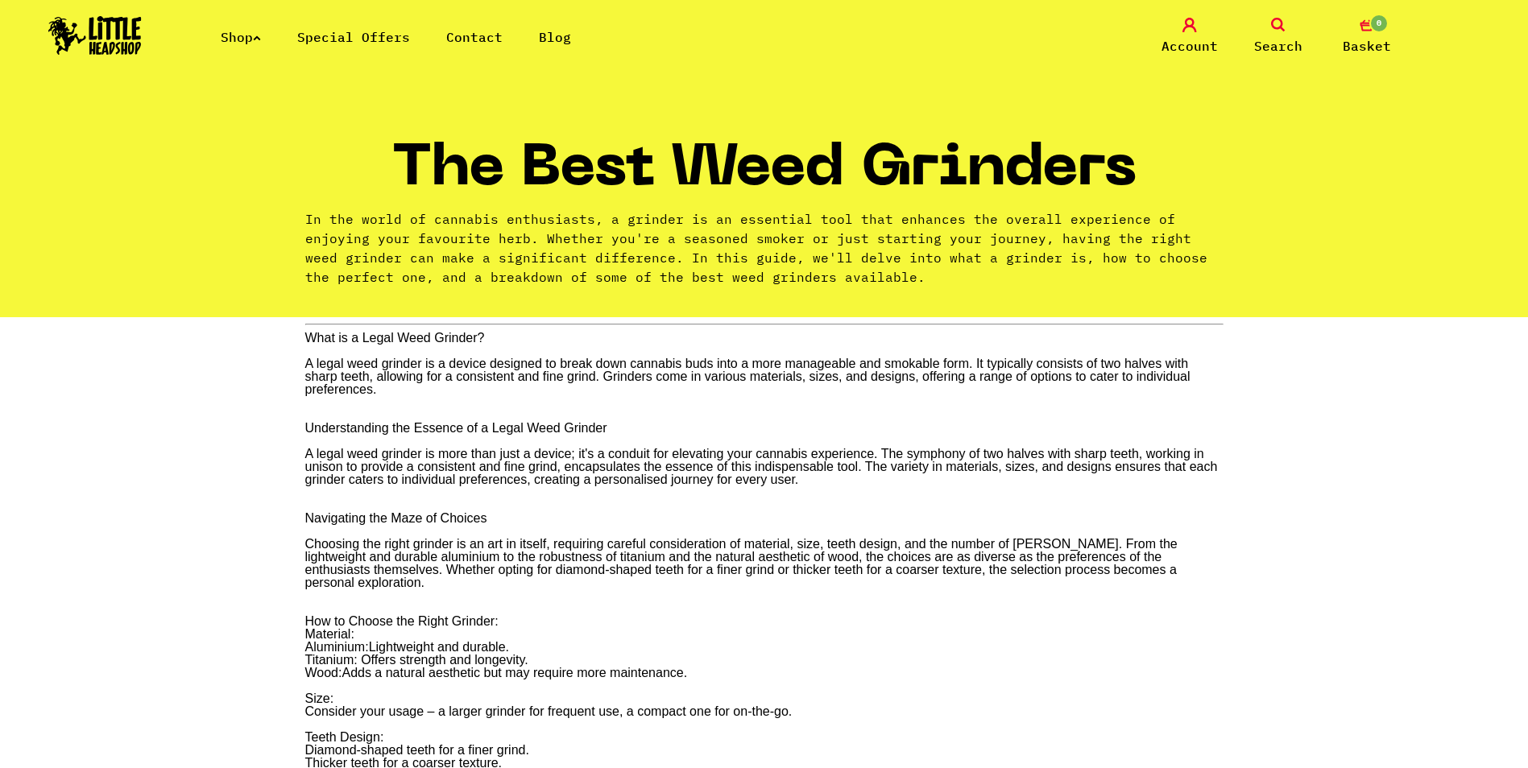
click at [261, 42] on link "Shop" at bounding box center [241, 37] width 40 height 16
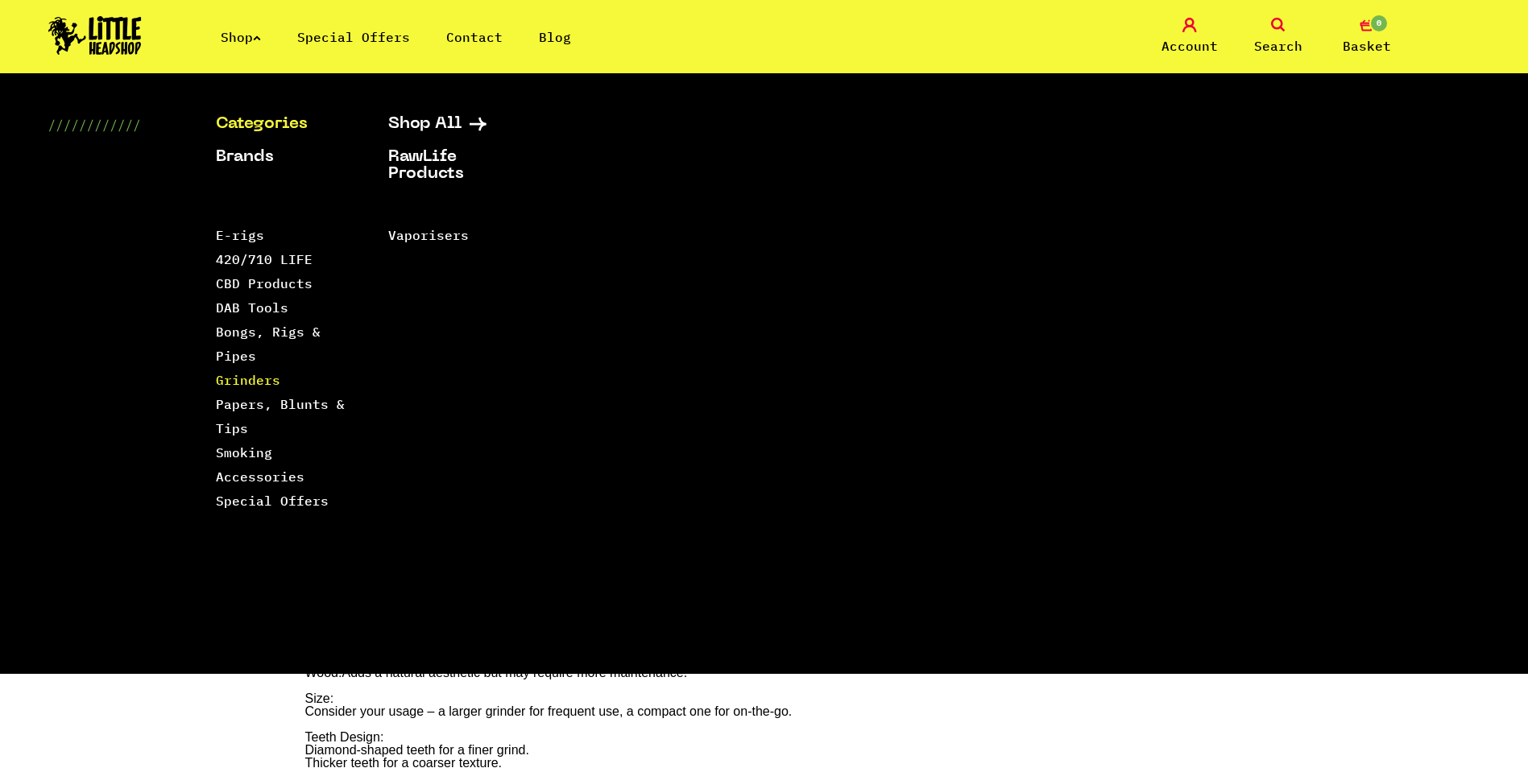
click at [257, 377] on link "Grinders" at bounding box center [248, 380] width 64 height 16
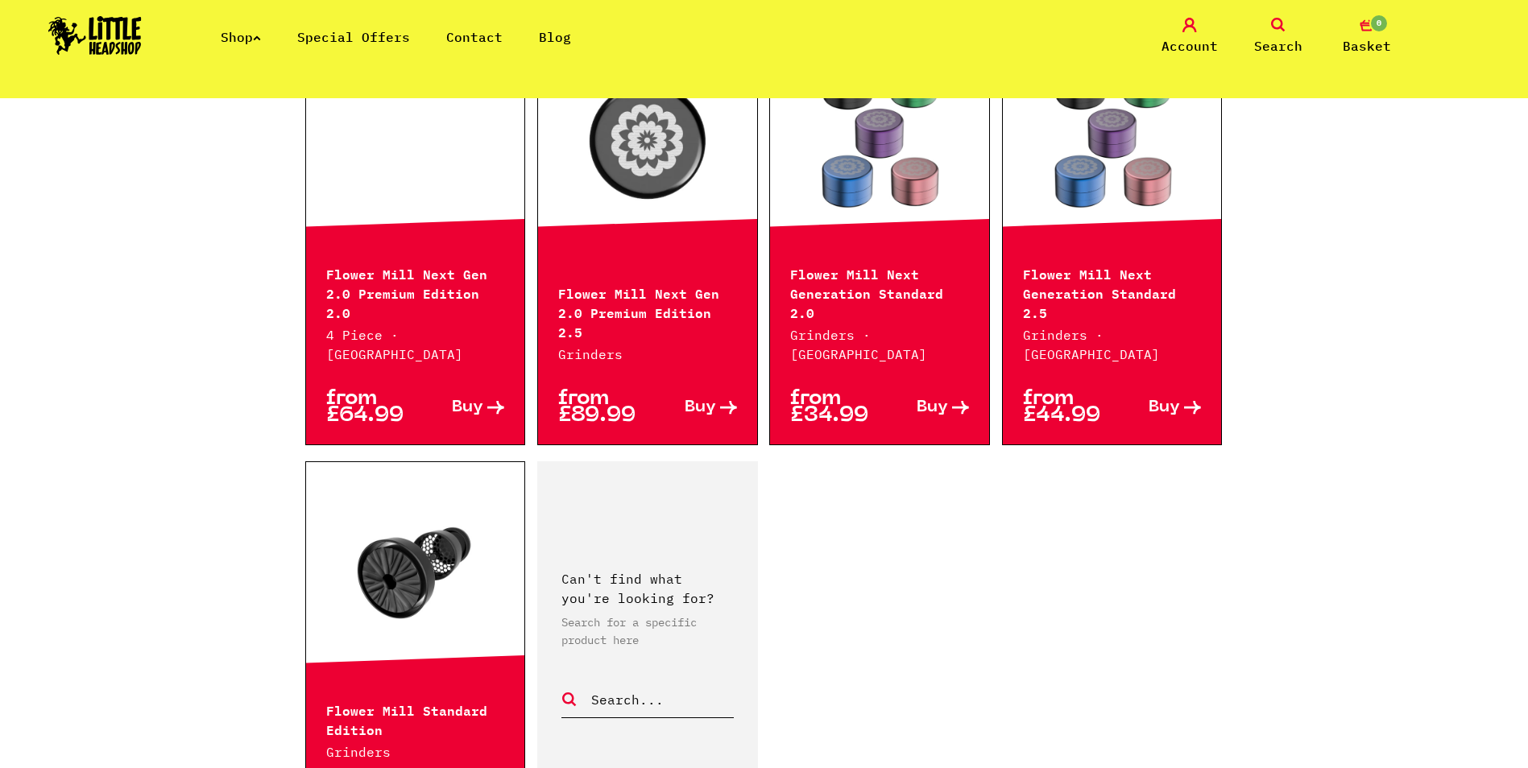
scroll to position [2417, 0]
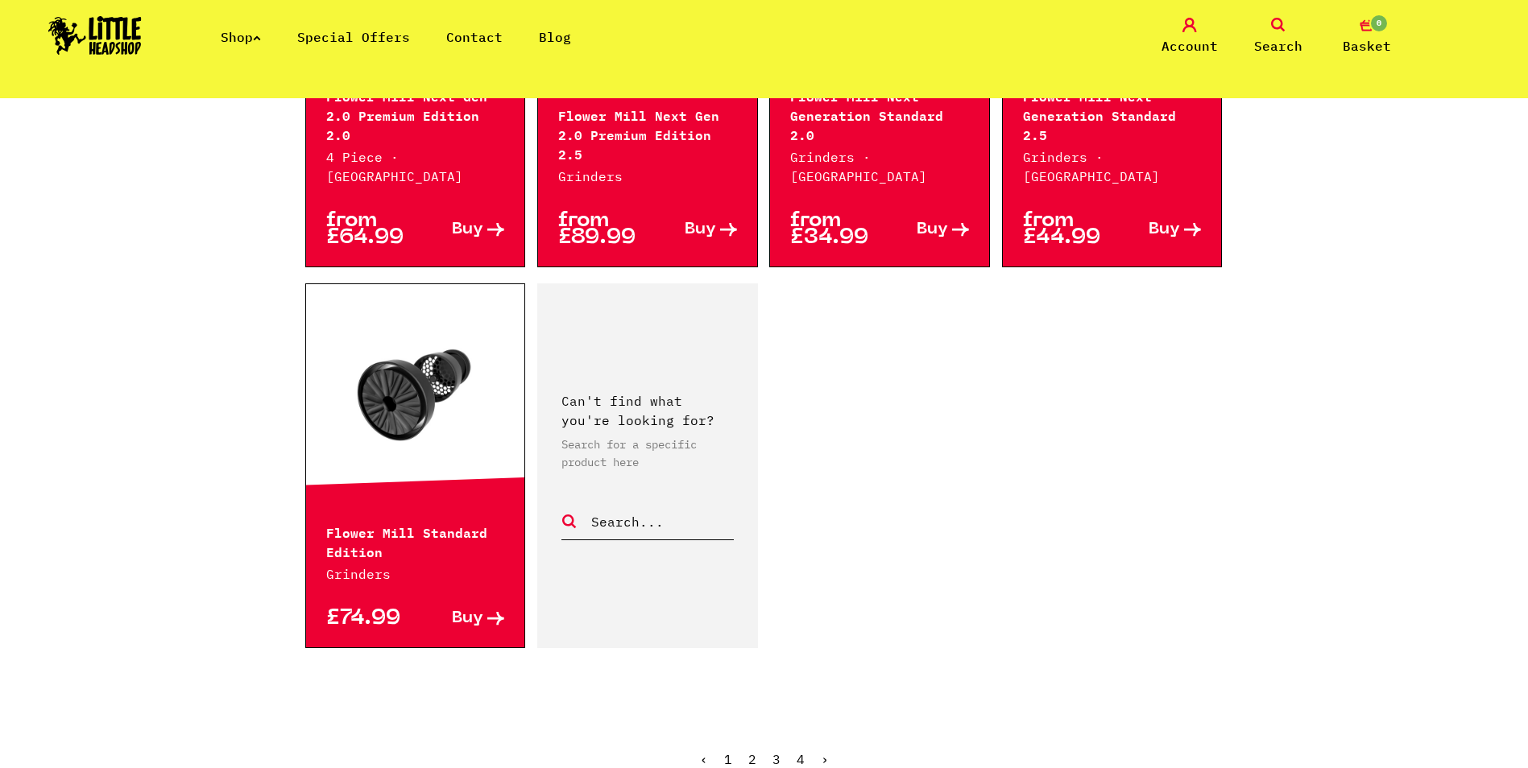
click at [755, 752] on link "2" at bounding box center [752, 760] width 8 height 16
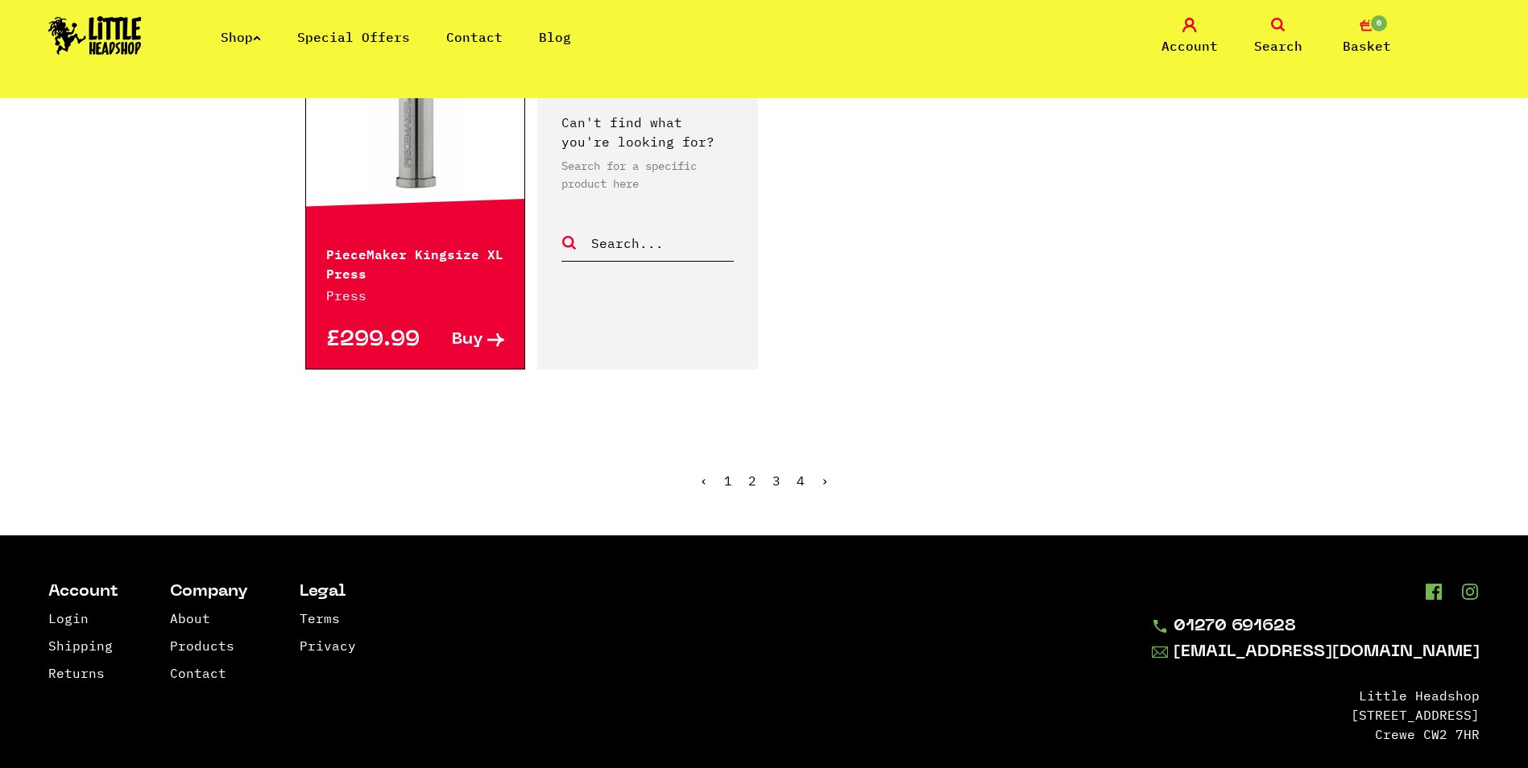
scroll to position [2658, 0]
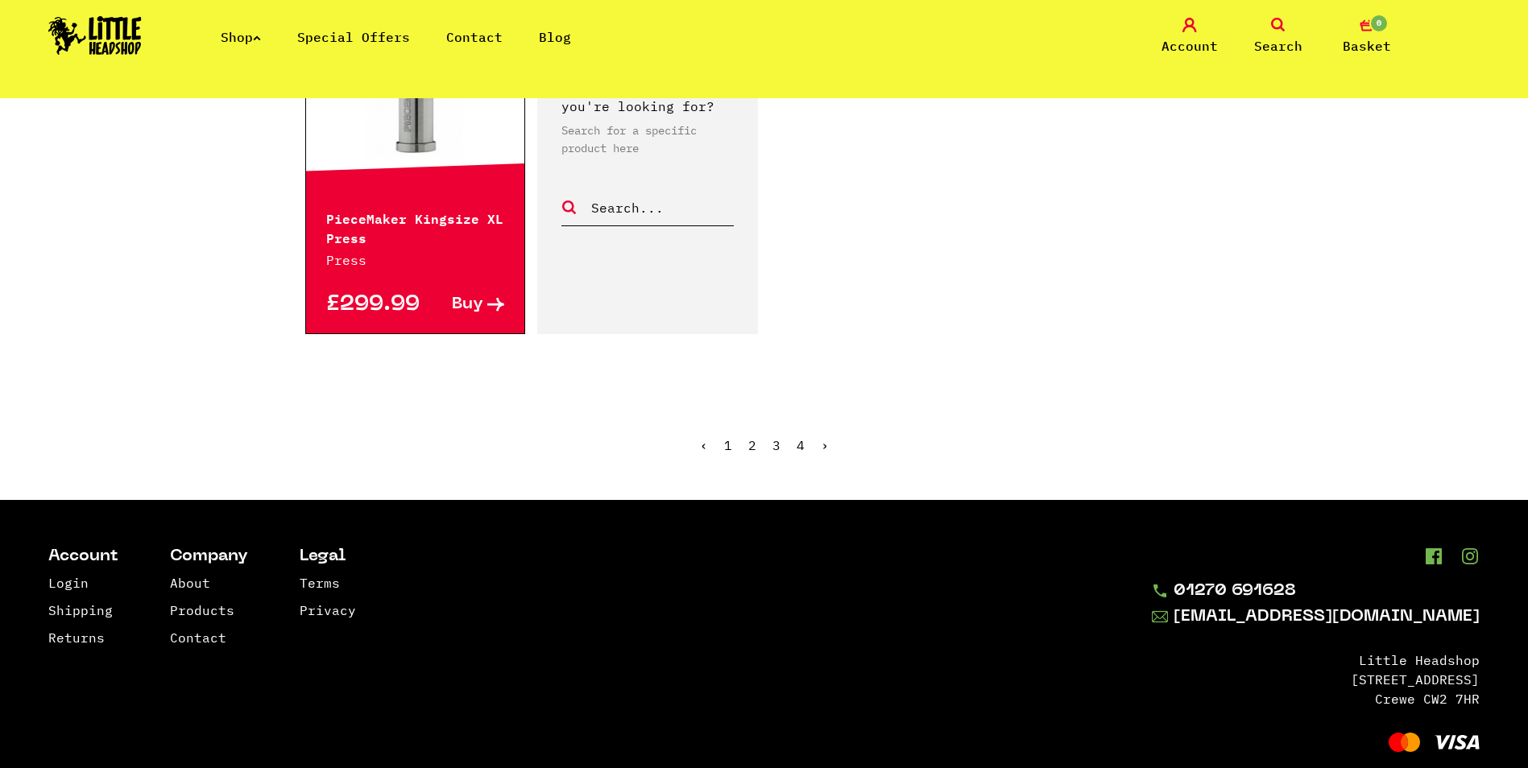
click at [777, 443] on link "3" at bounding box center [777, 445] width 8 height 16
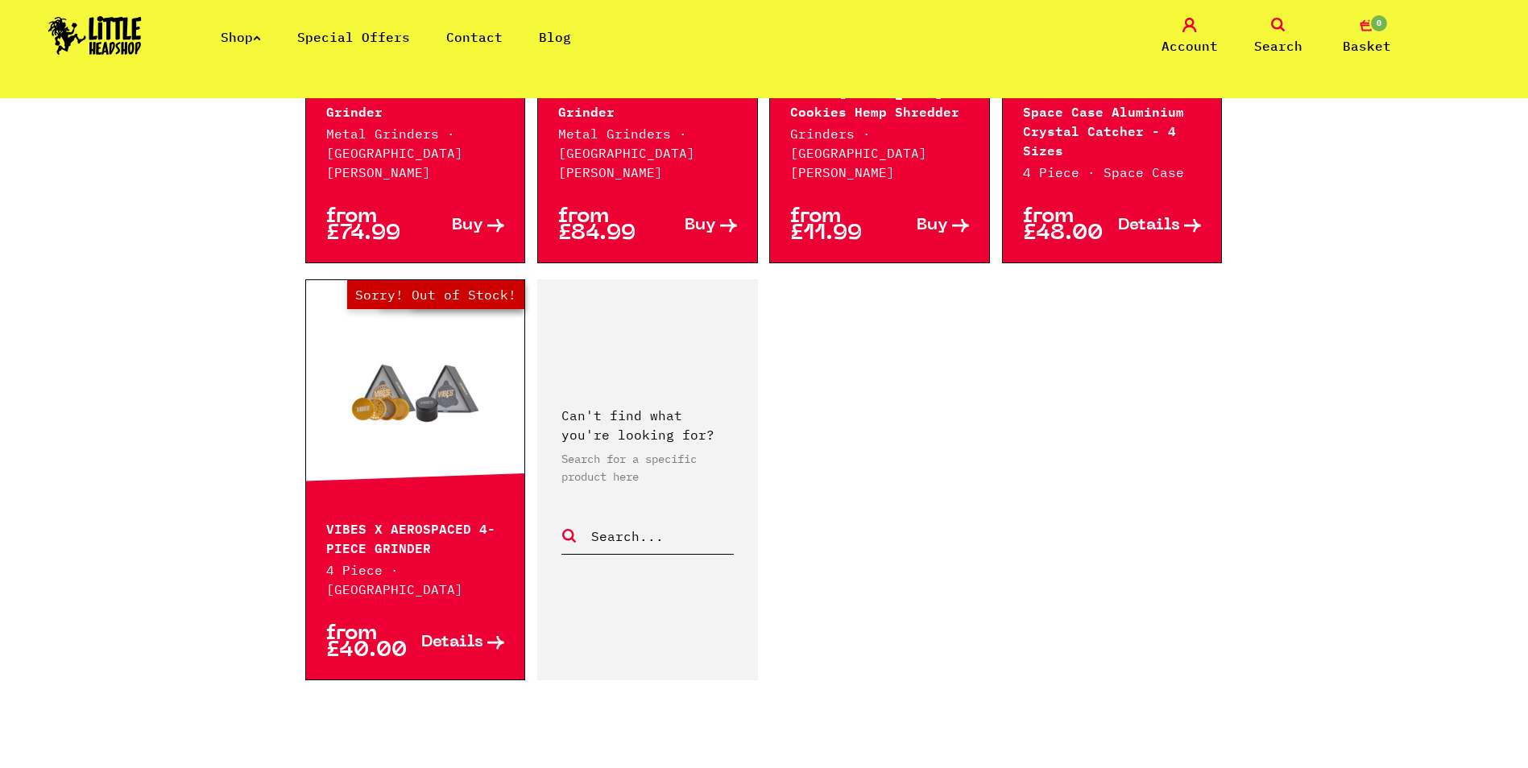
scroll to position [2497, 0]
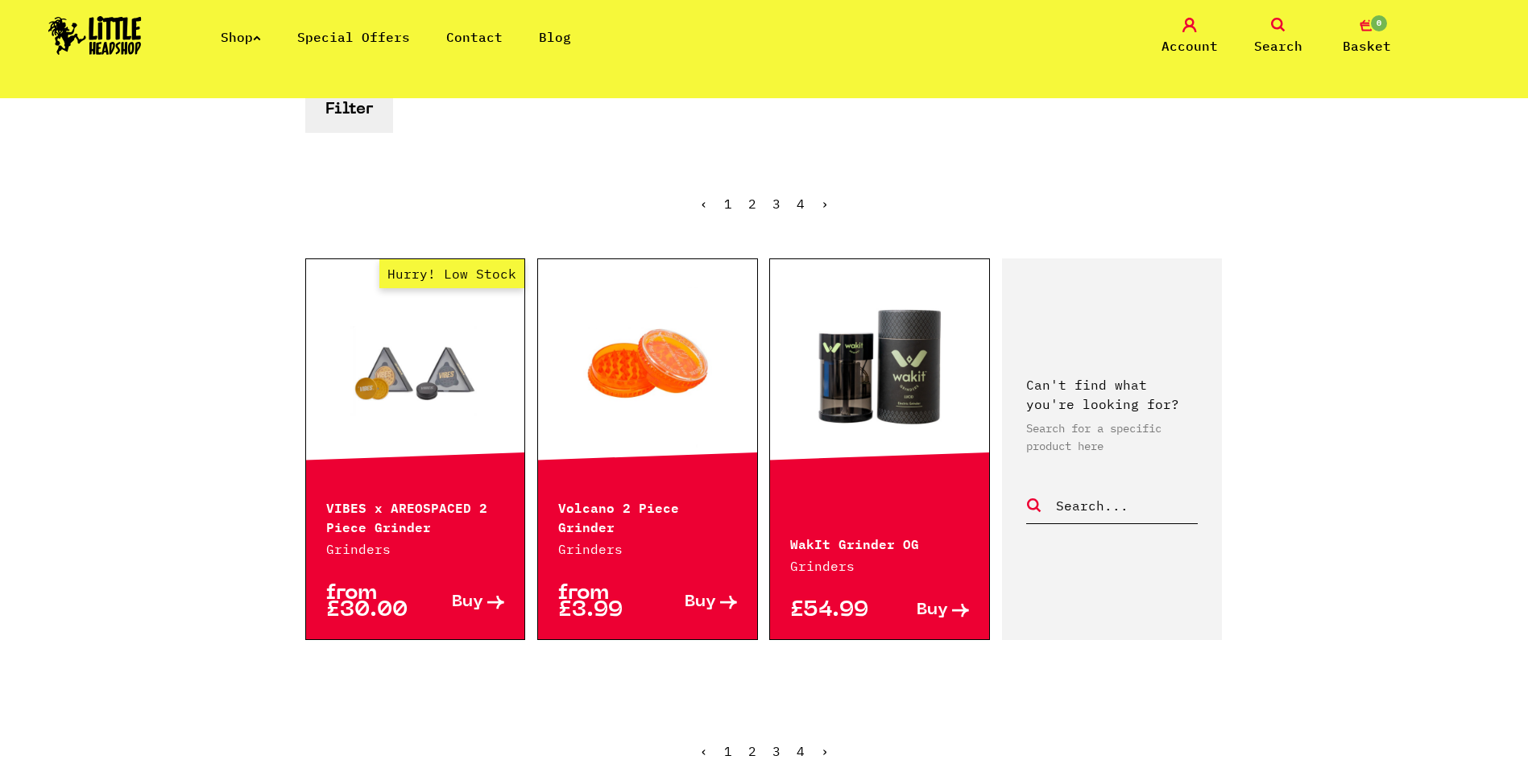
scroll to position [403, 0]
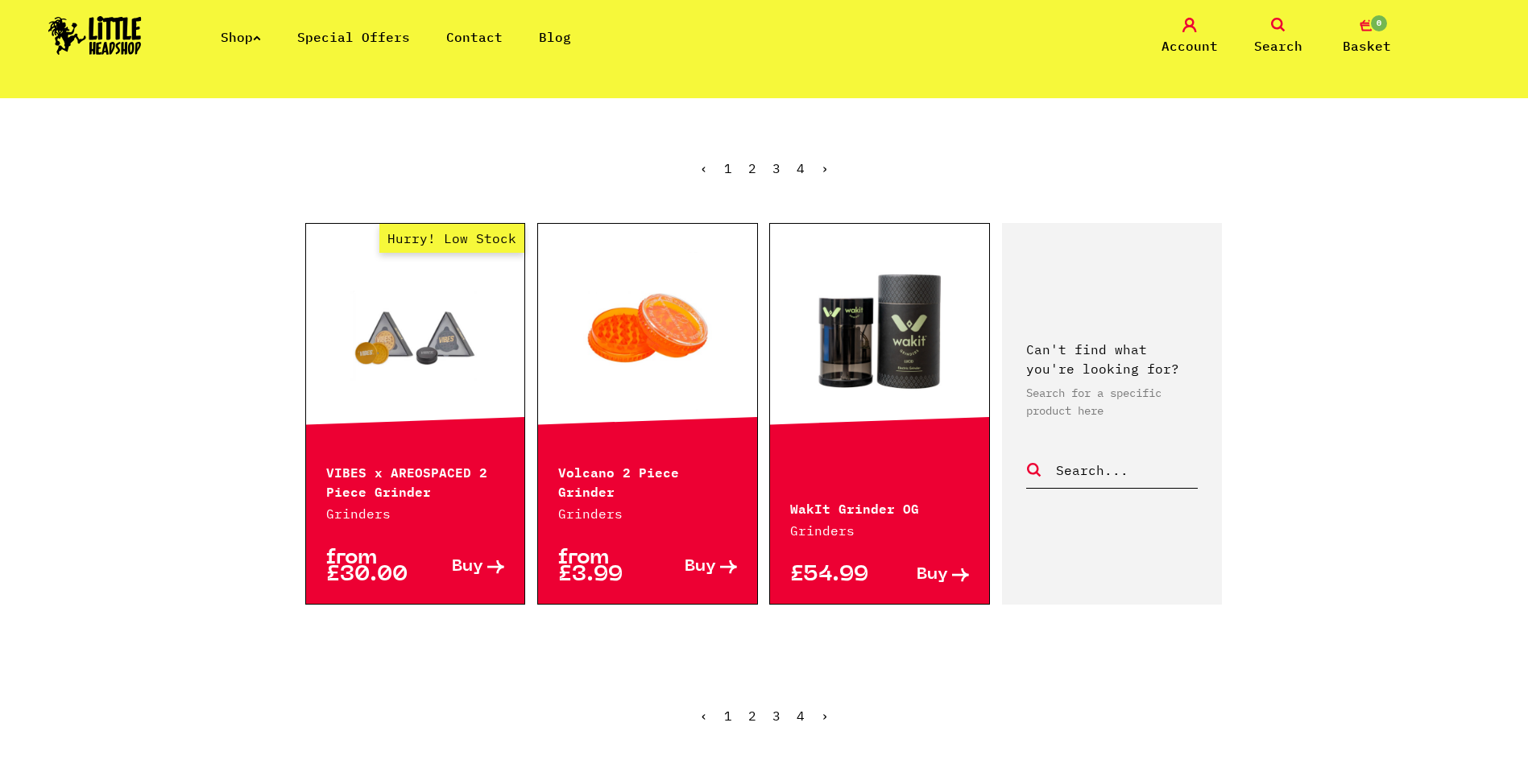
click at [704, 710] on link "‹" at bounding box center [704, 716] width 8 height 16
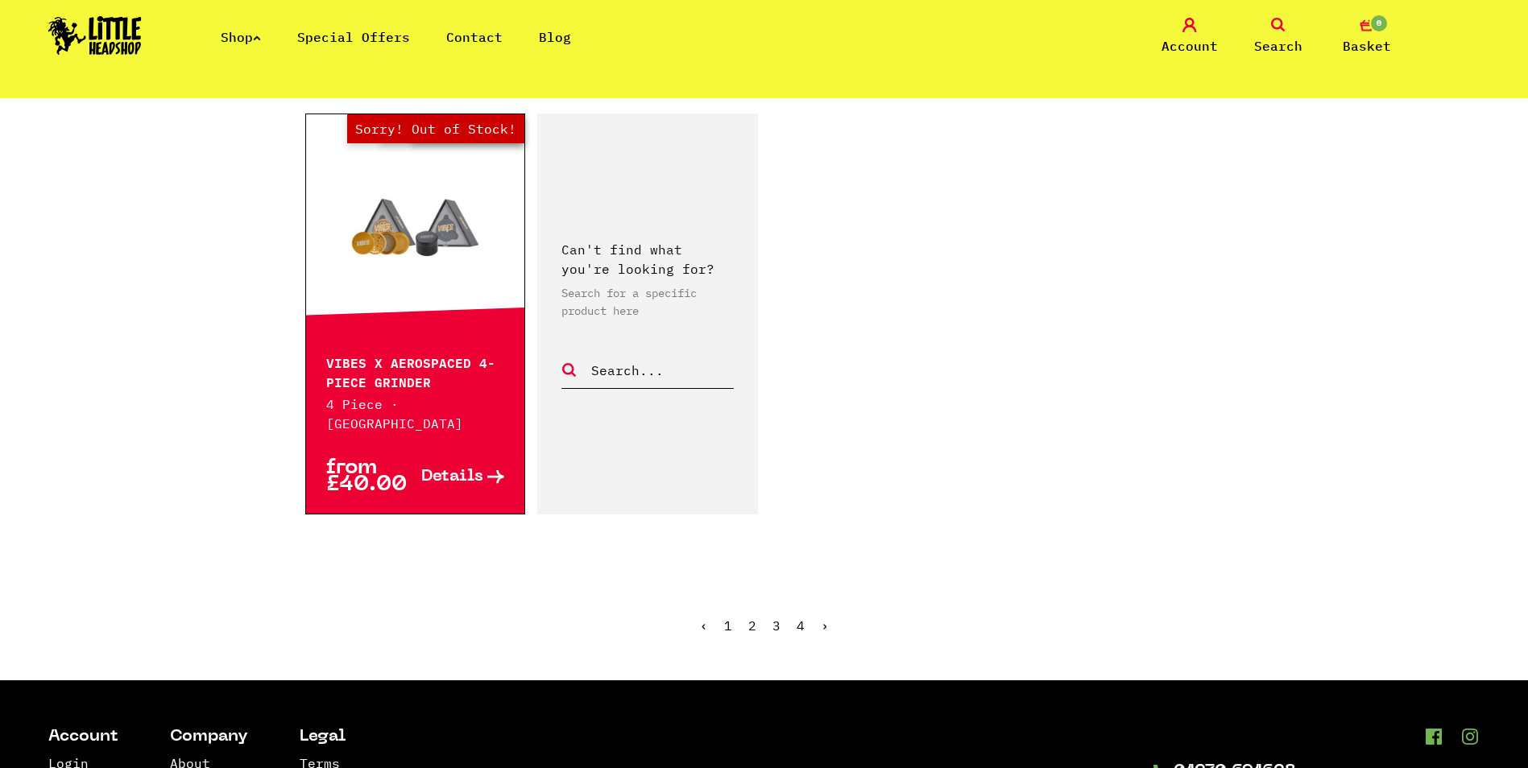
scroll to position [2658, 0]
